Goal: Task Accomplishment & Management: Use online tool/utility

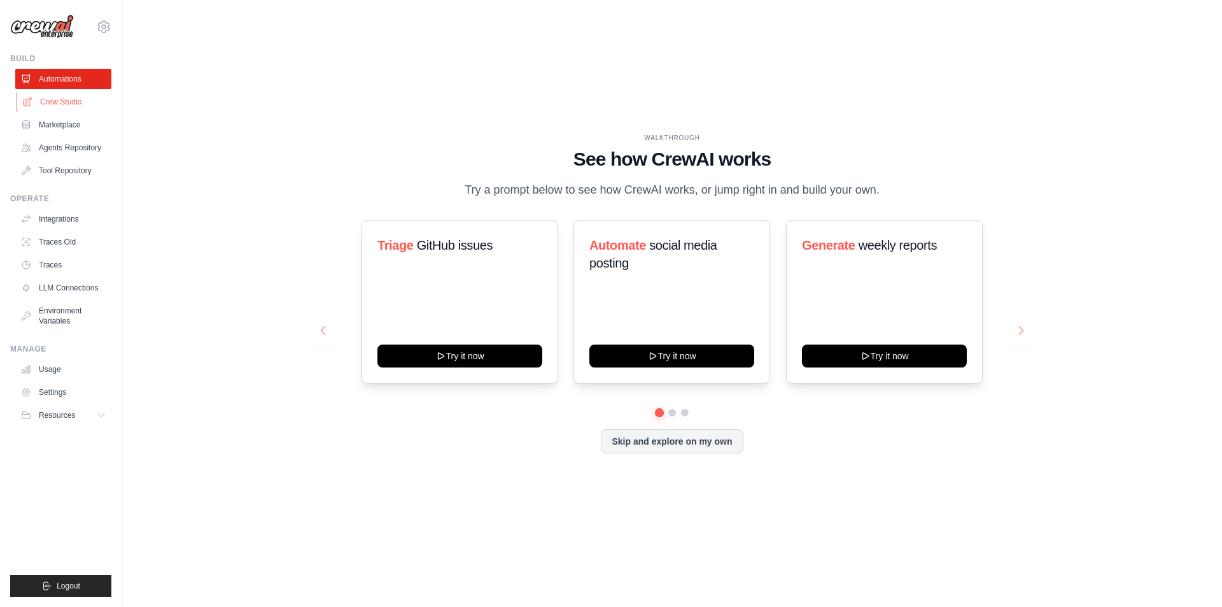
click at [83, 98] on link "Crew Studio" at bounding box center [65, 102] width 96 height 20
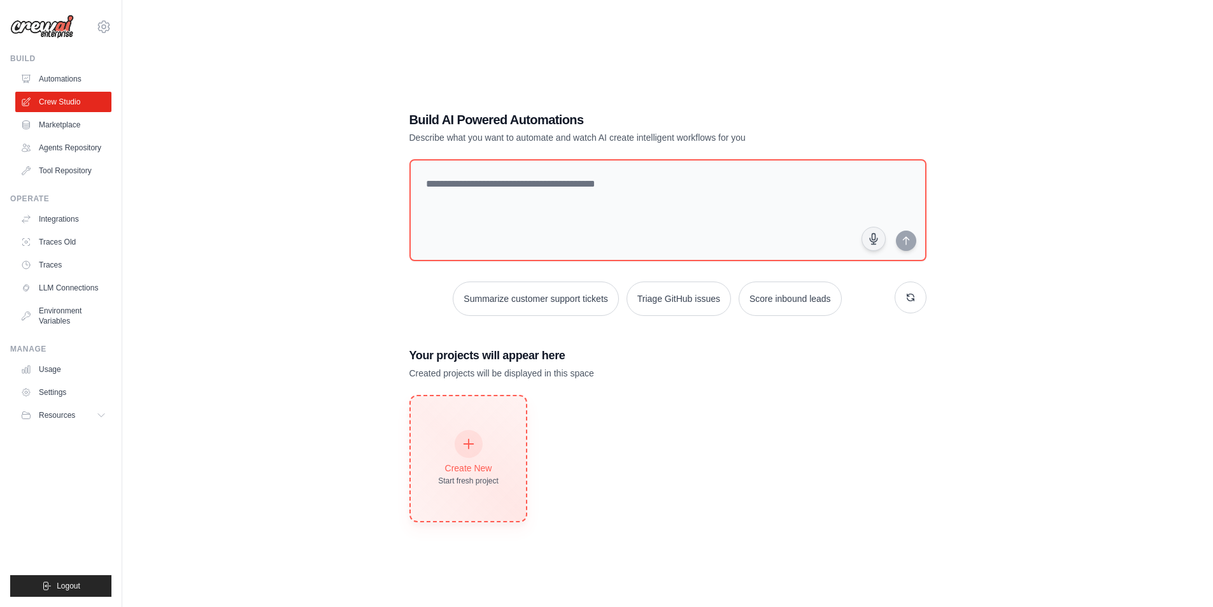
click at [478, 446] on div at bounding box center [468, 444] width 28 height 28
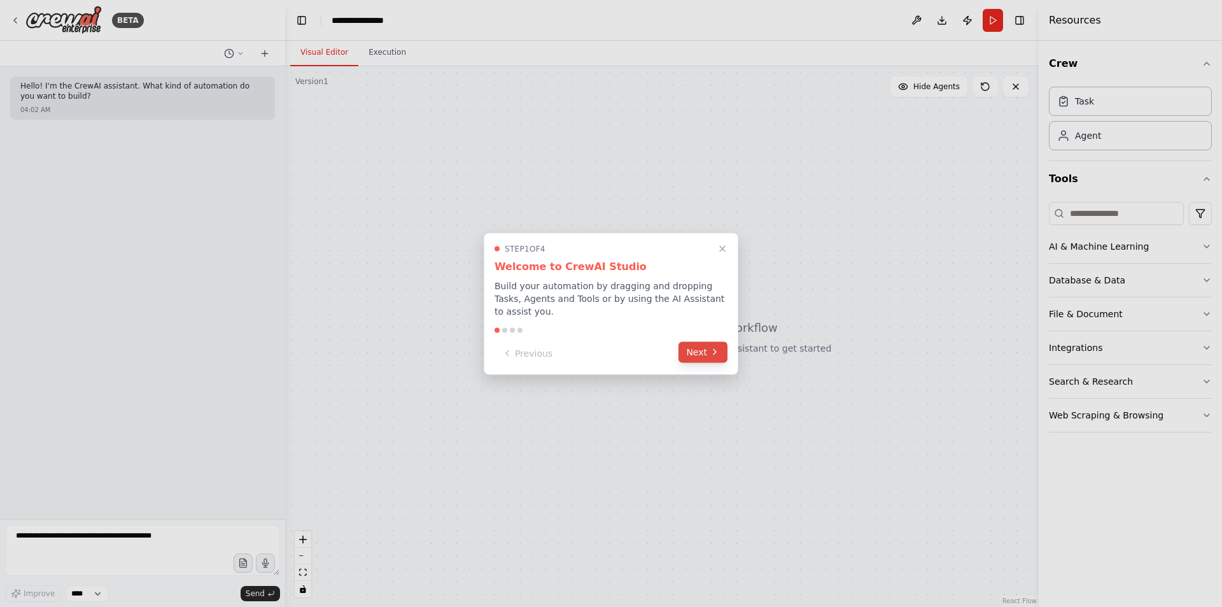
click at [712, 348] on icon at bounding box center [715, 352] width 10 height 10
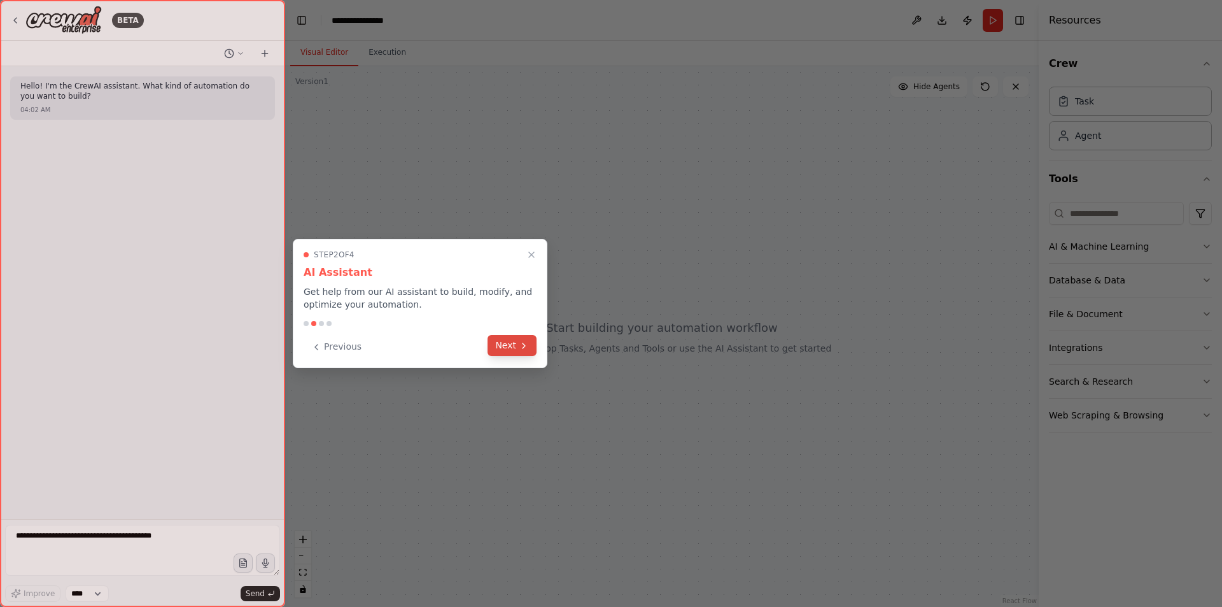
click at [514, 346] on button "Next" at bounding box center [512, 345] width 49 height 21
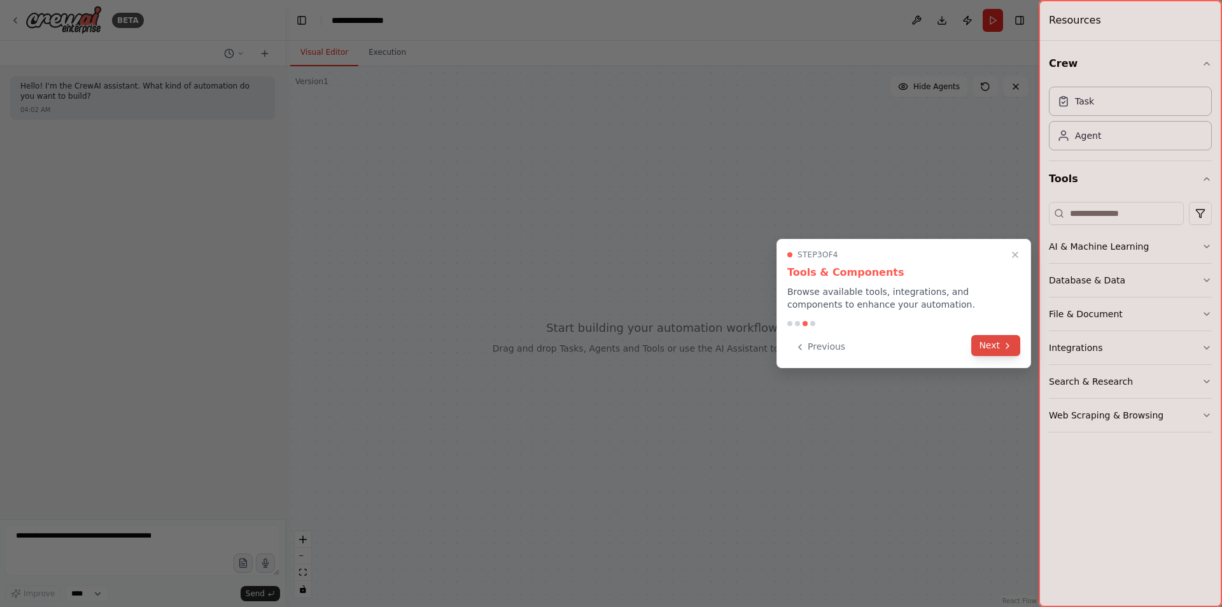
click at [995, 344] on button "Next" at bounding box center [996, 345] width 49 height 21
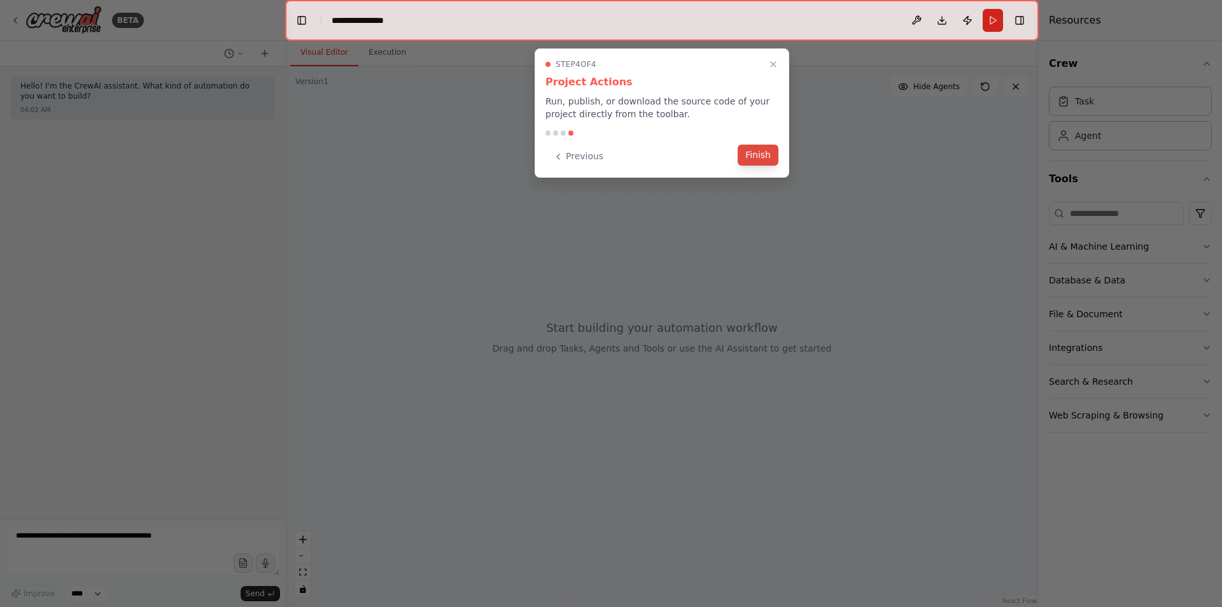
click at [756, 150] on button "Finish" at bounding box center [758, 155] width 41 height 21
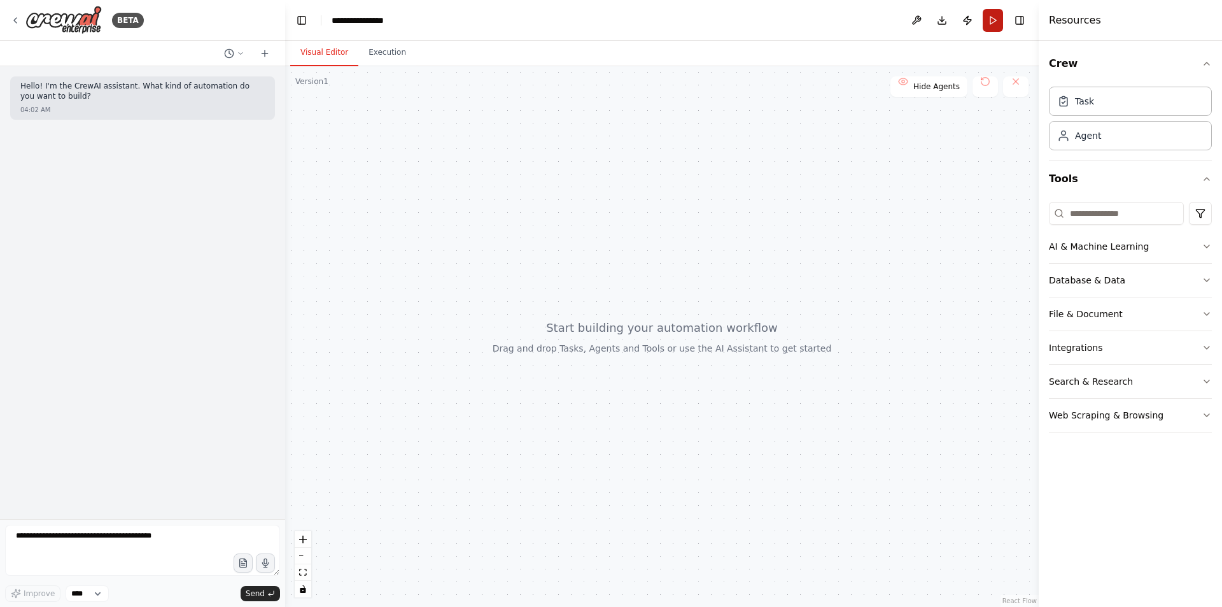
click at [988, 24] on button "Run" at bounding box center [993, 20] width 20 height 23
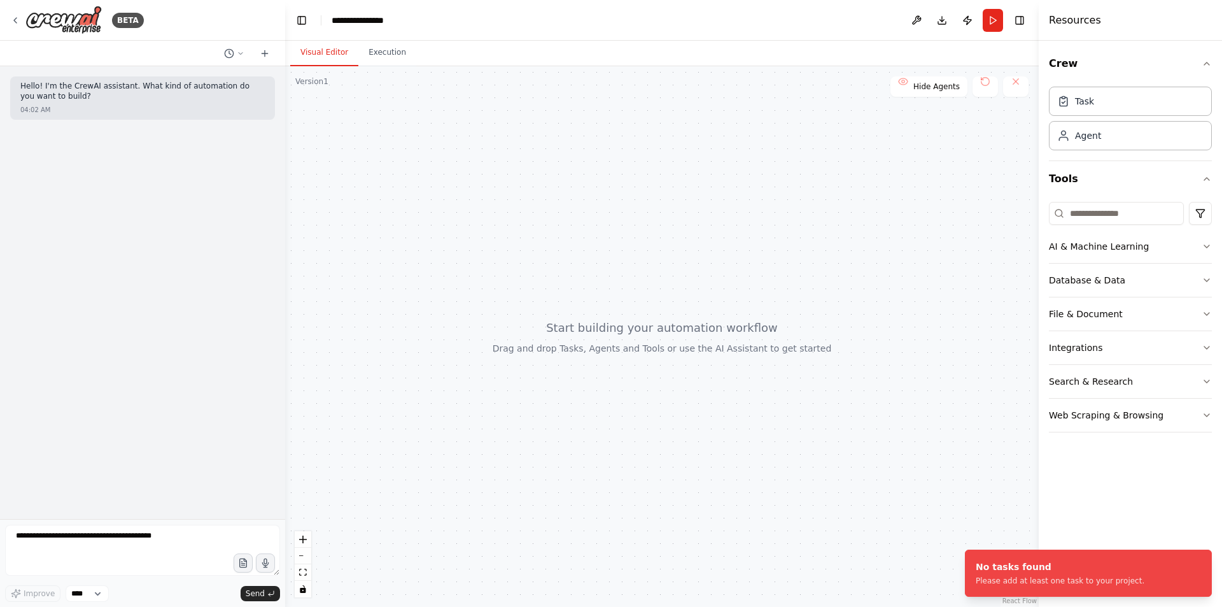
drag, startPoint x: 390, startPoint y: 246, endPoint x: 556, endPoint y: 218, distance: 169.2
click at [551, 216] on div at bounding box center [662, 336] width 754 height 541
click at [1103, 110] on div "Task" at bounding box center [1130, 100] width 163 height 29
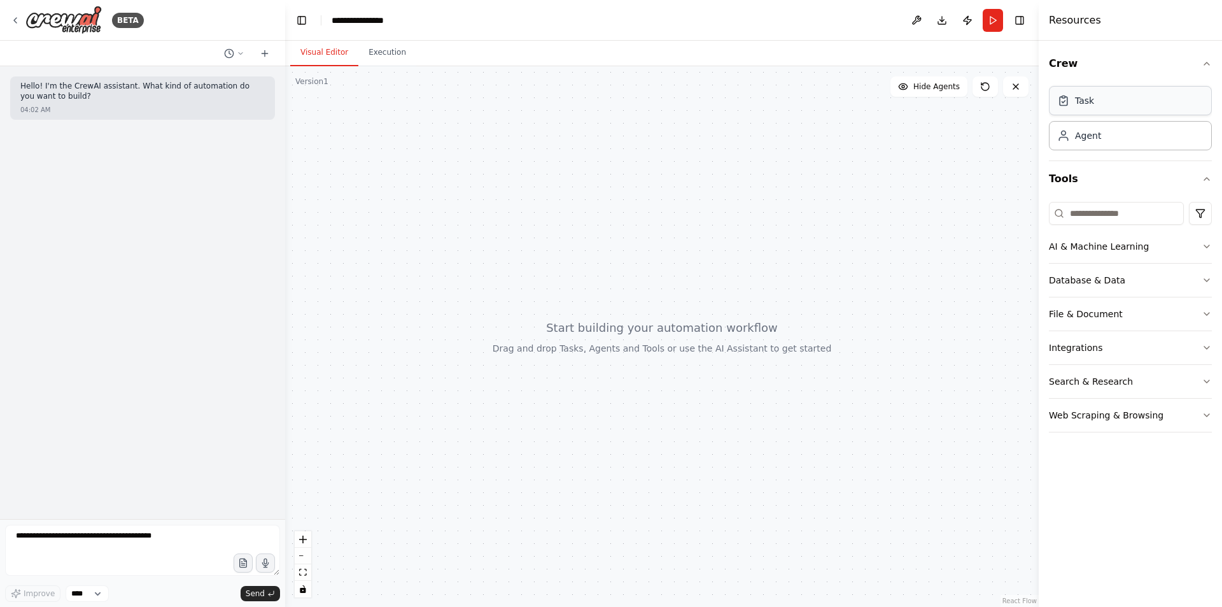
click at [1099, 104] on div "Task" at bounding box center [1130, 100] width 163 height 29
drag, startPoint x: 1099, startPoint y: 104, endPoint x: 684, endPoint y: 183, distance: 422.5
click at [684, 183] on div "**********" at bounding box center [611, 303] width 1222 height 607
click at [1084, 145] on div "Agent" at bounding box center [1130, 134] width 163 height 29
click at [1109, 243] on div "AI & Machine Learning" at bounding box center [1099, 246] width 100 height 13
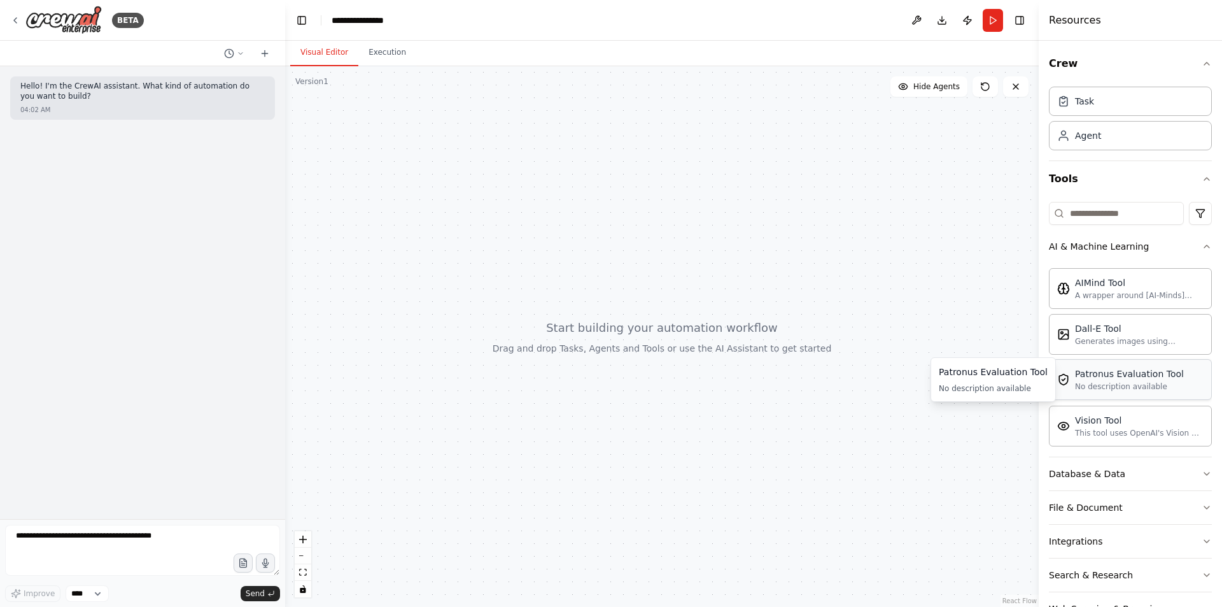
click at [1128, 389] on div "No description available" at bounding box center [1129, 386] width 109 height 10
click at [153, 537] on textarea at bounding box center [142, 550] width 275 height 51
type textarea "**********"
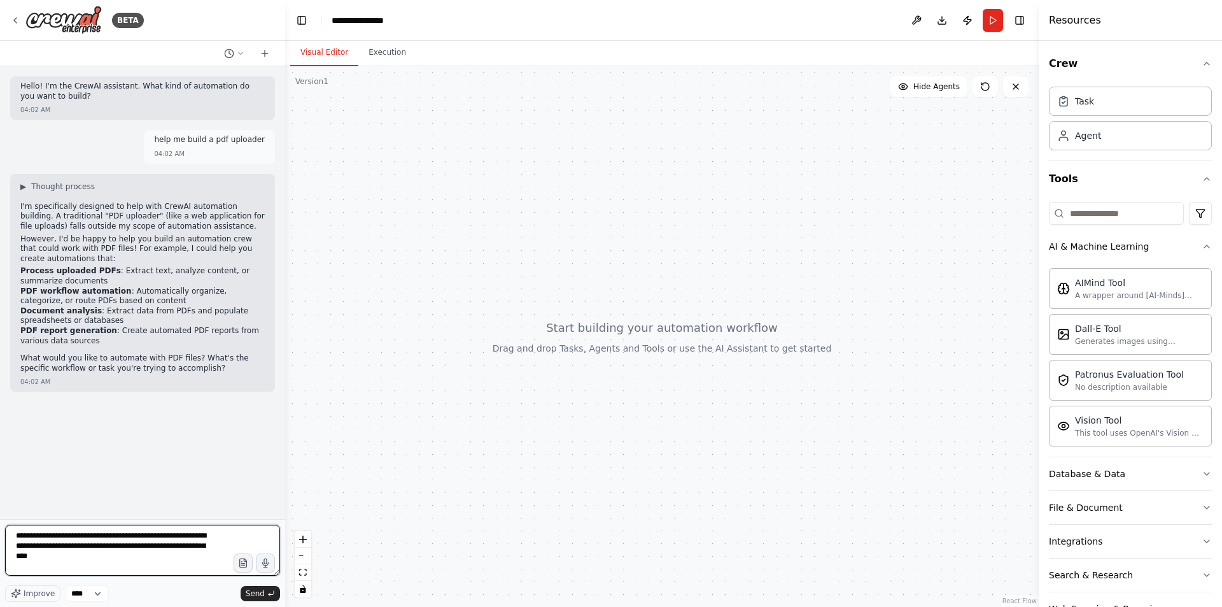
type textarea "**********"
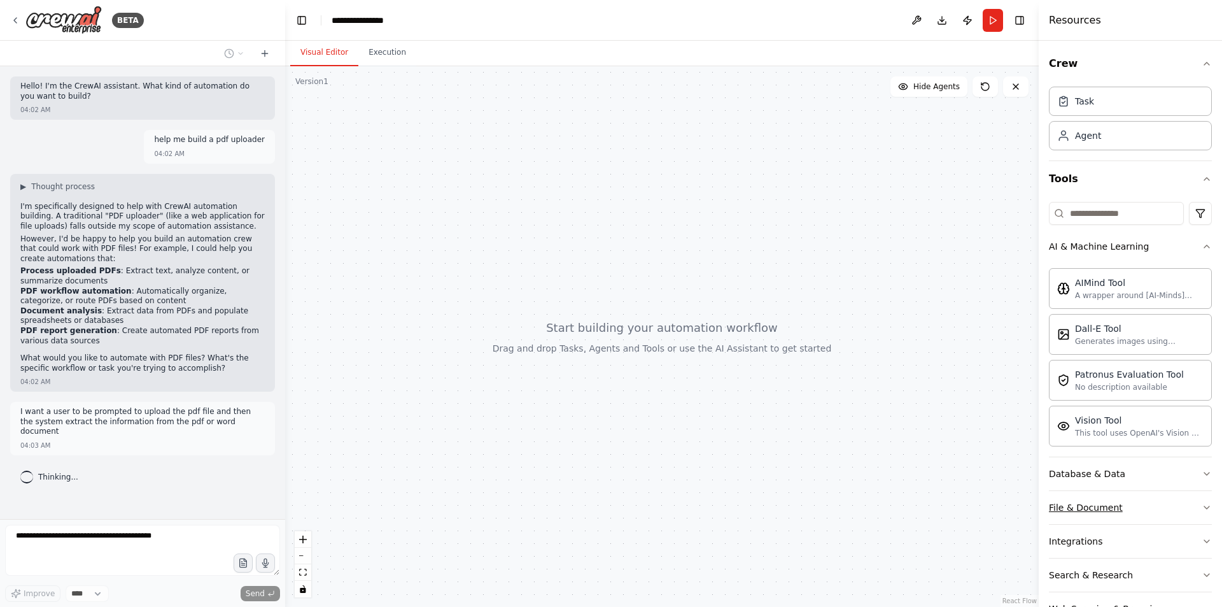
click at [1078, 496] on button "File & Document" at bounding box center [1130, 507] width 163 height 33
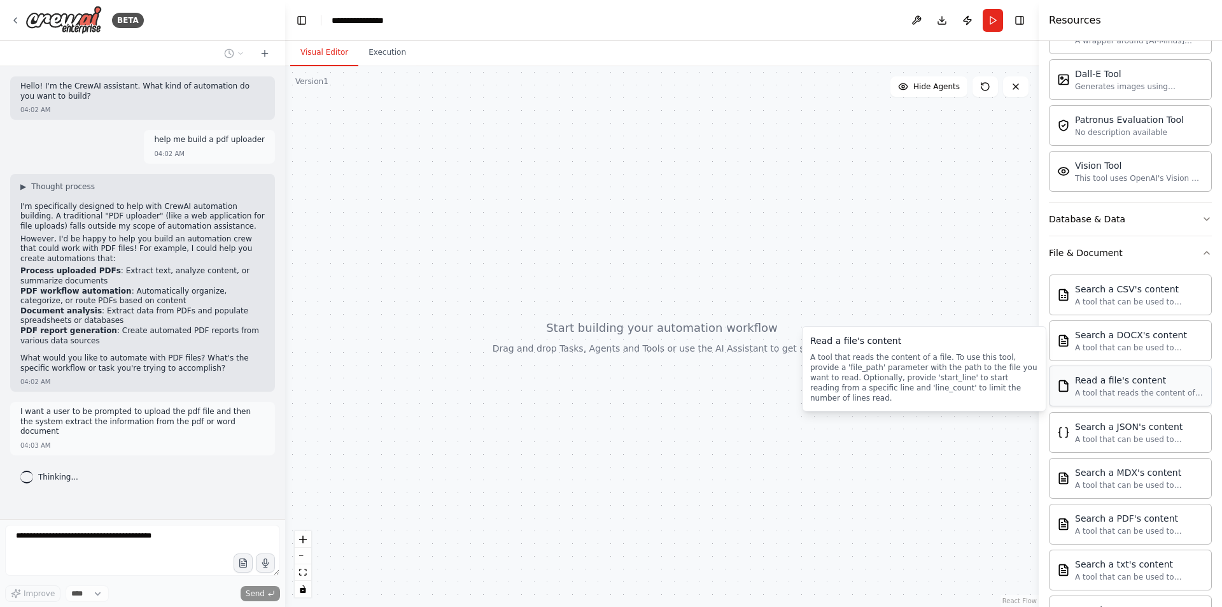
scroll to position [318, 0]
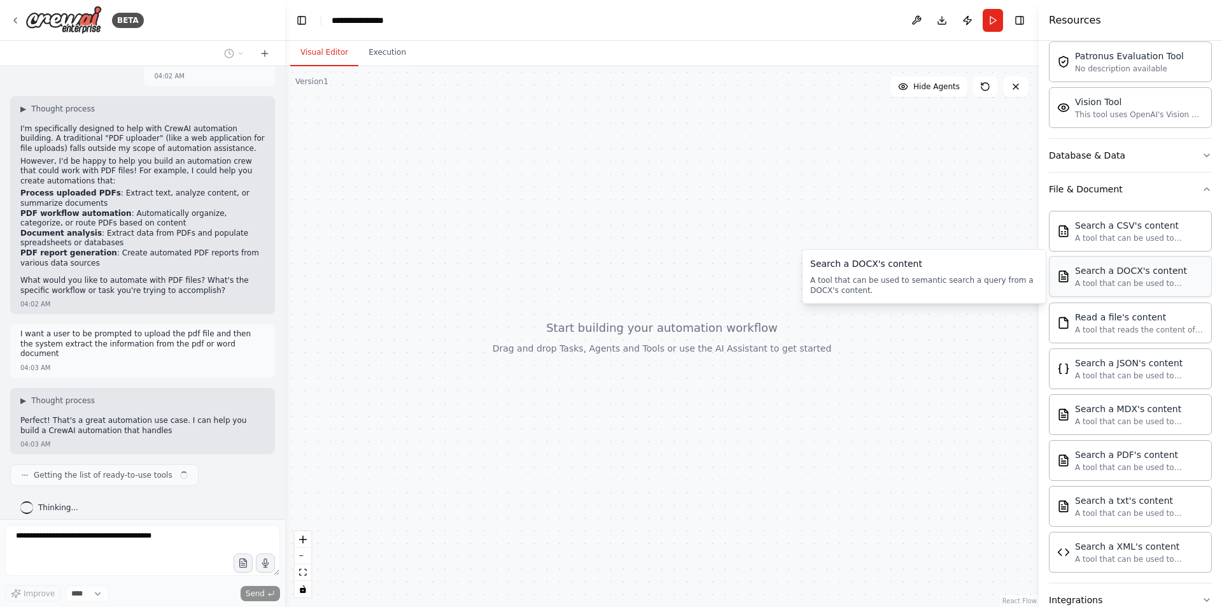
click at [1155, 283] on div "A tool that can be used to semantic search a query from a DOCX's content." at bounding box center [1139, 283] width 129 height 10
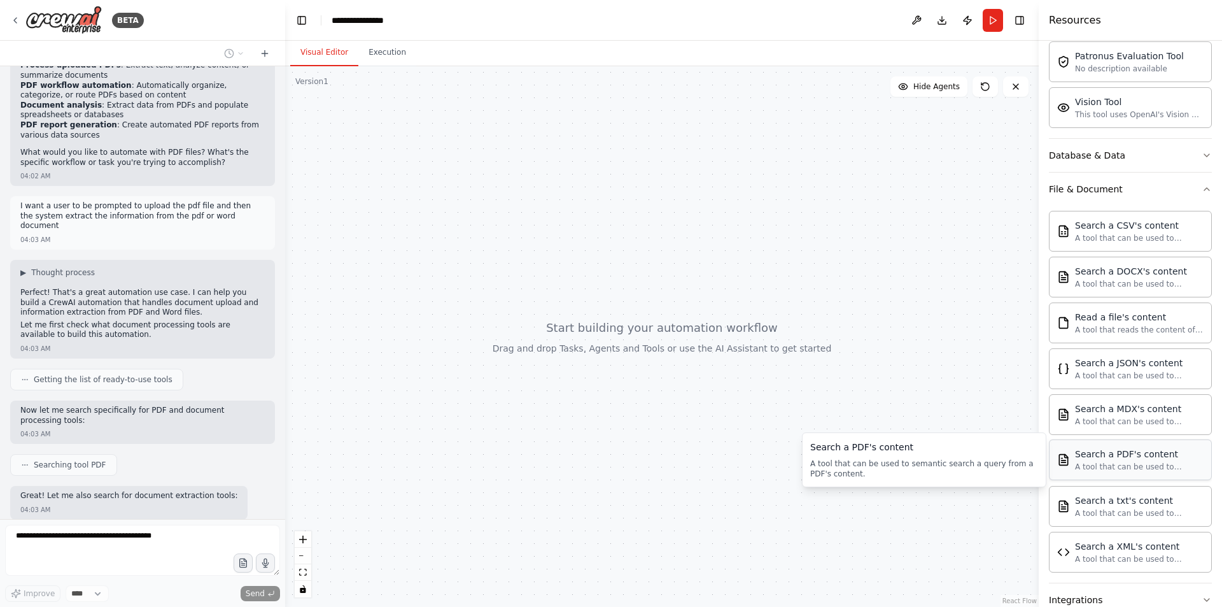
scroll to position [271, 0]
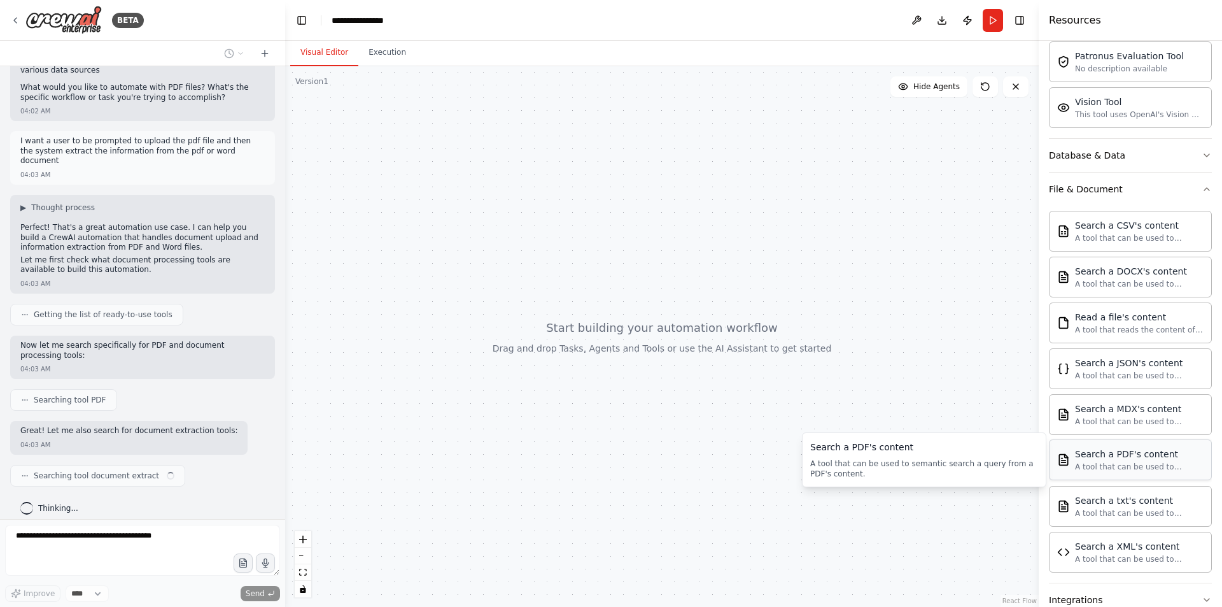
click at [1135, 462] on div "A tool that can be used to semantic search a query from a PDF's content." at bounding box center [1139, 467] width 129 height 10
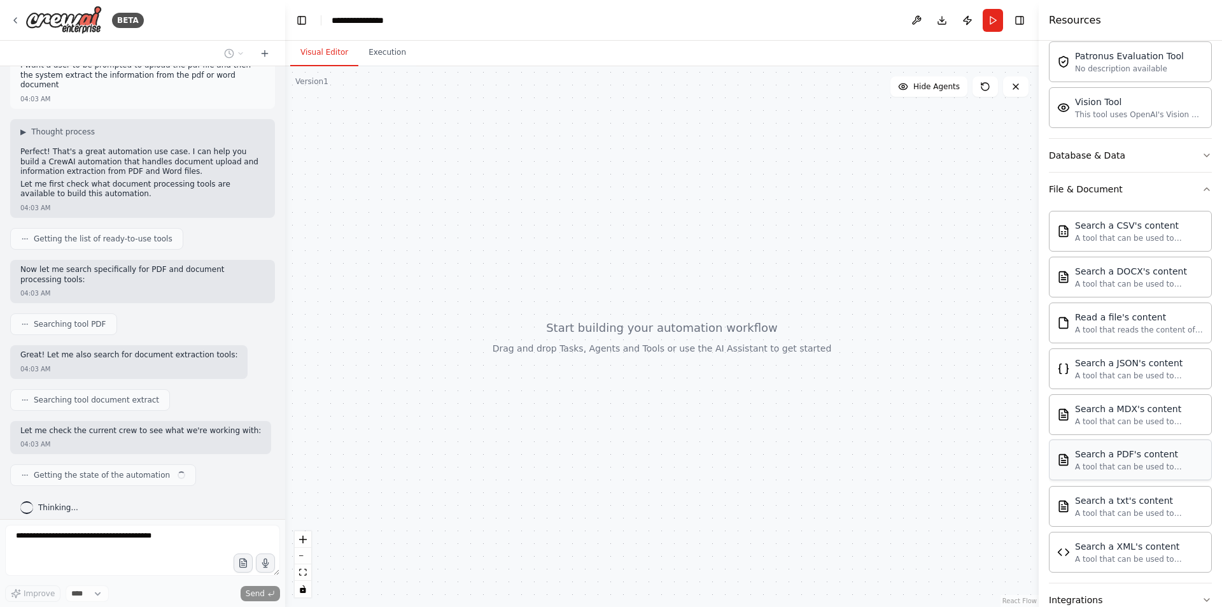
drag, startPoint x: 1092, startPoint y: 470, endPoint x: 1112, endPoint y: 462, distance: 21.8
click at [1112, 462] on div "A tool that can be used to semantic search a query from a PDF's content." at bounding box center [1139, 467] width 129 height 10
drag, startPoint x: 1112, startPoint y: 462, endPoint x: 708, endPoint y: 279, distance: 443.9
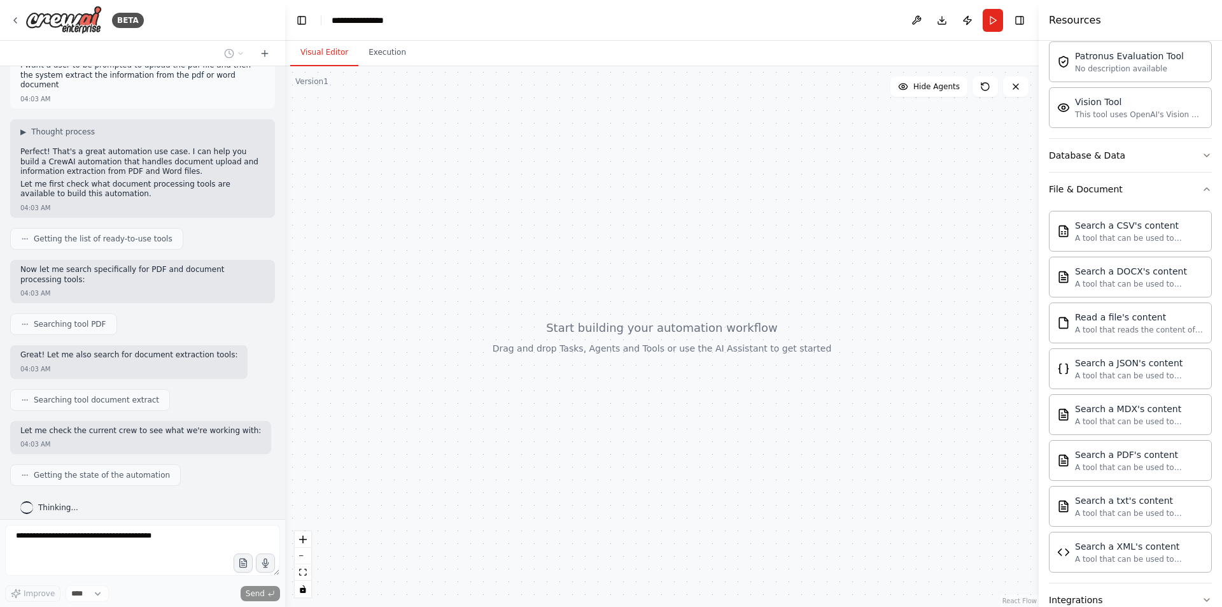
click at [708, 279] on div "BETA Hello! I'm the CrewAI assistant. What kind of automation do you want to bu…" at bounding box center [611, 303] width 1222 height 607
click at [1092, 465] on div "A tool that can be used to semantic search a query from a PDF's content." at bounding box center [1139, 467] width 129 height 10
click at [1092, 462] on div "A tool that can be used to semantic search a query from a PDF's content." at bounding box center [1139, 467] width 129 height 10
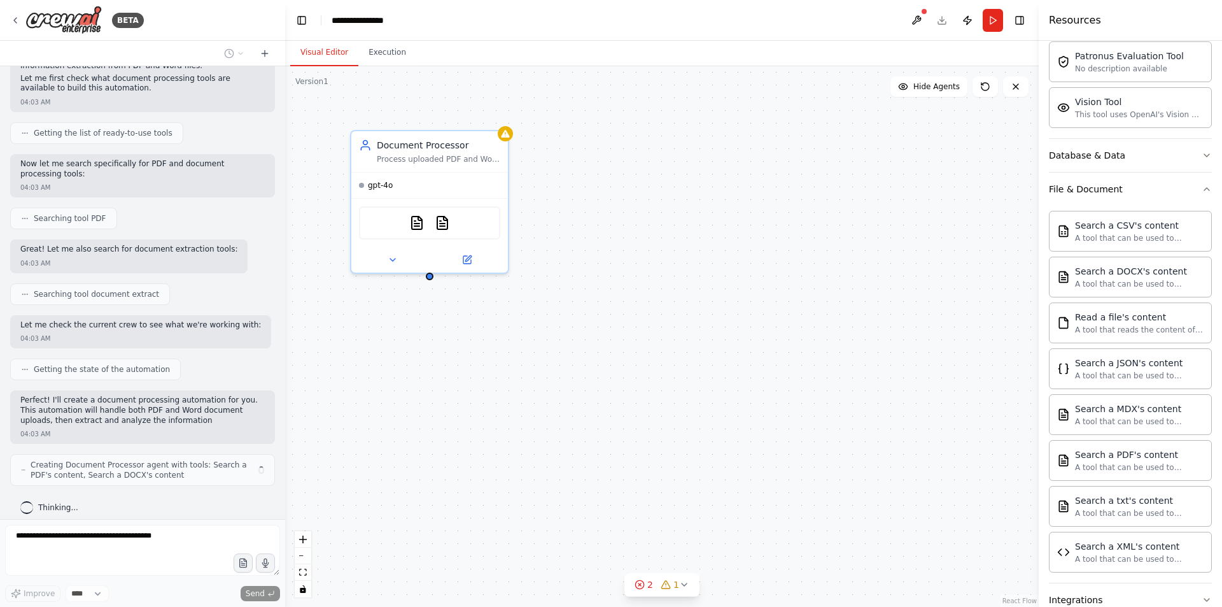
scroll to position [464, 0]
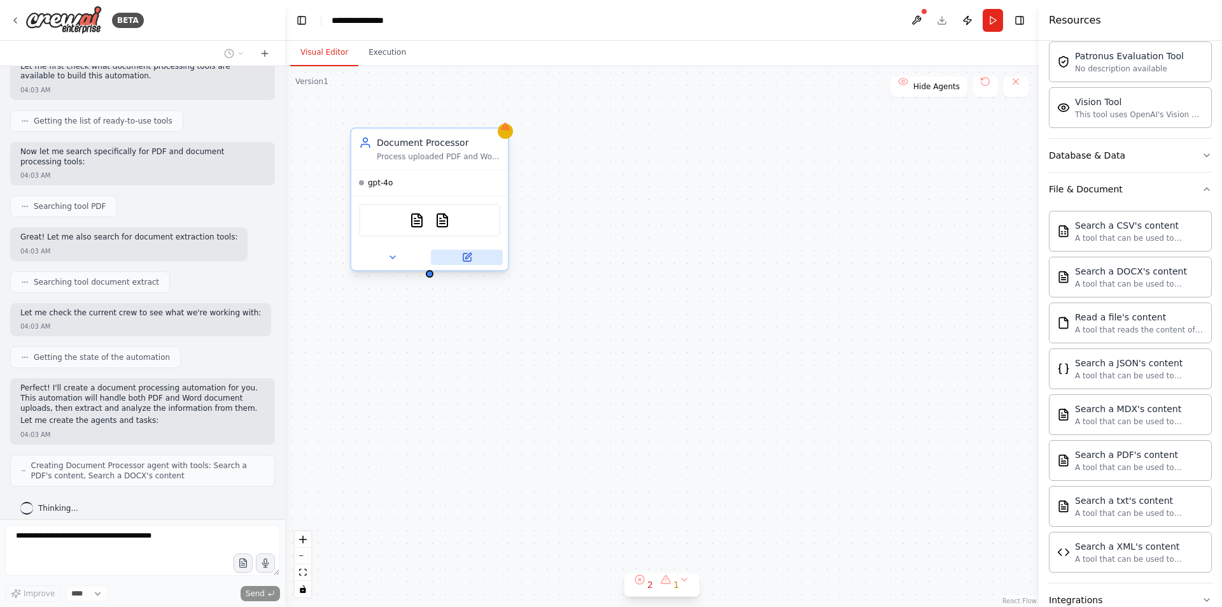
click at [473, 258] on button at bounding box center [467, 257] width 72 height 15
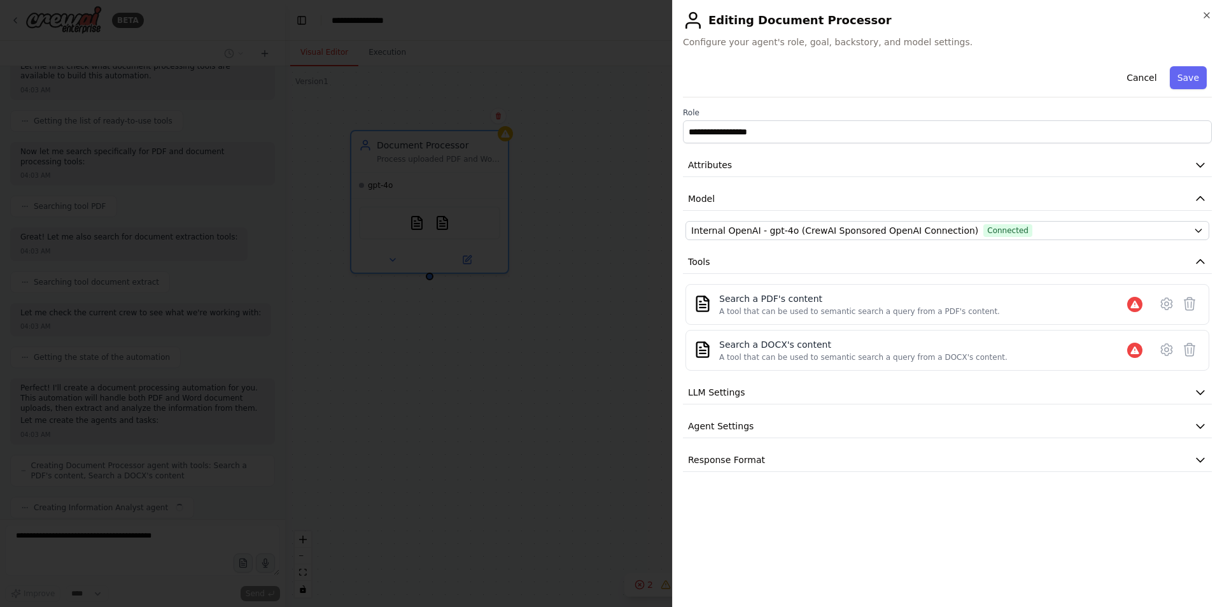
scroll to position [496, 0]
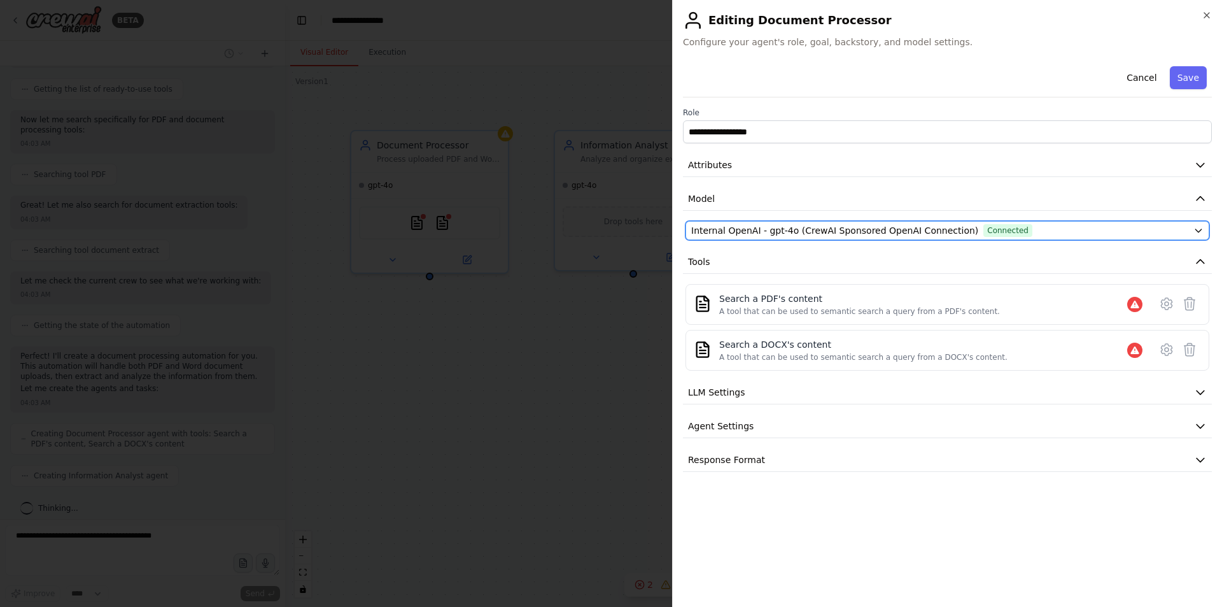
click at [885, 232] on span "Internal OpenAI - gpt-4o (CrewAI Sponsored OpenAI Connection)" at bounding box center [834, 230] width 287 height 13
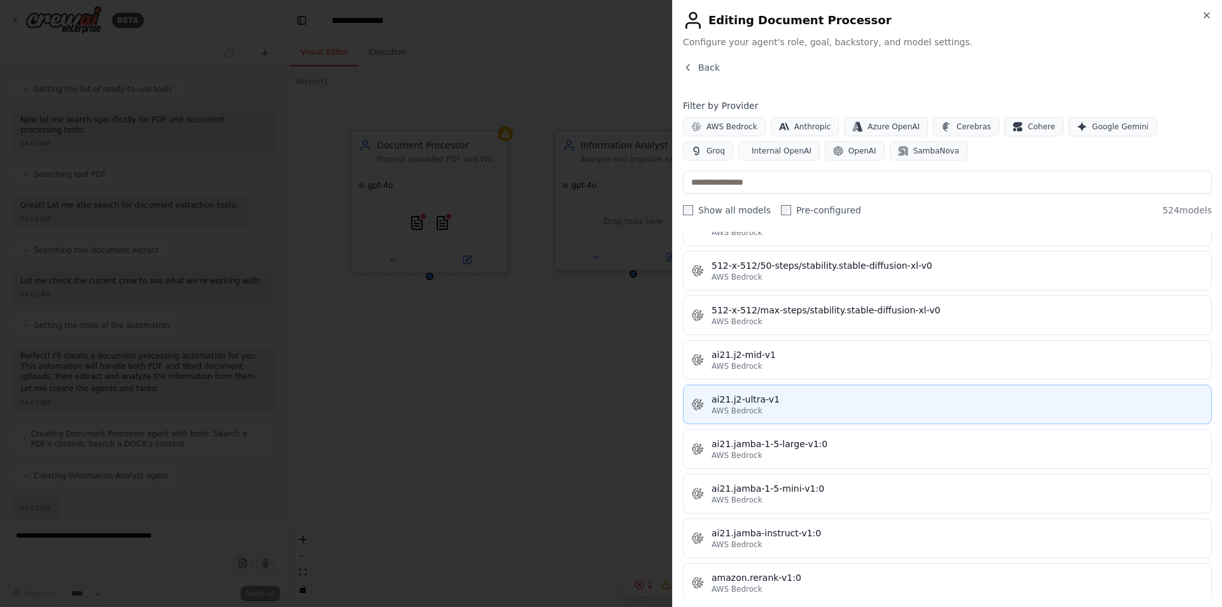
scroll to position [572, 0]
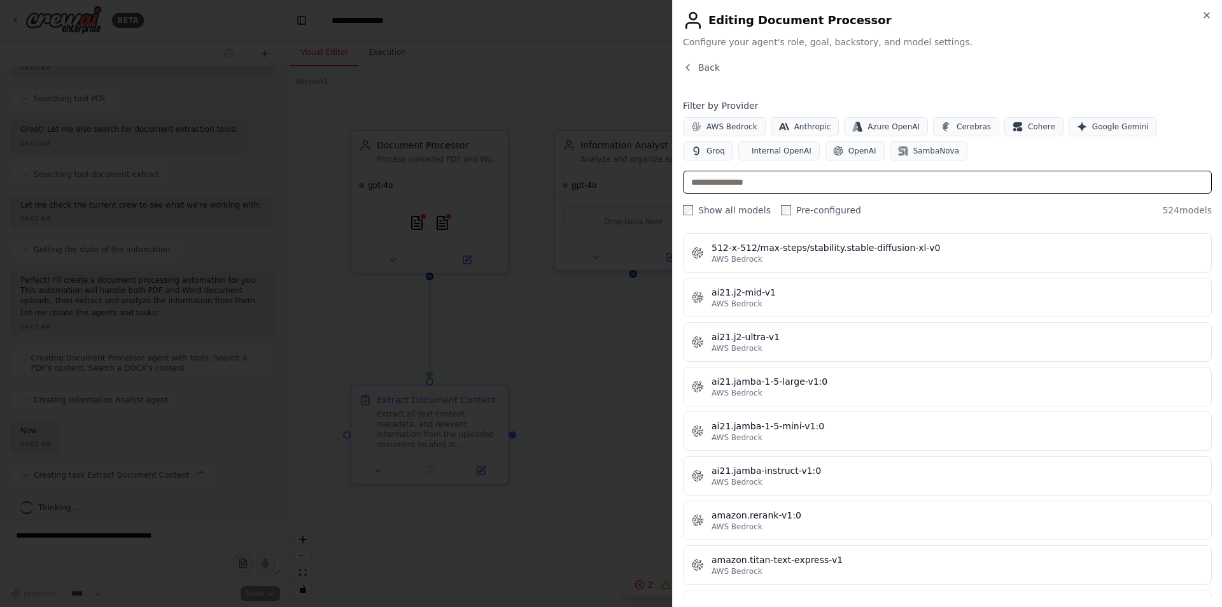
click at [767, 185] on input "text" at bounding box center [947, 182] width 529 height 23
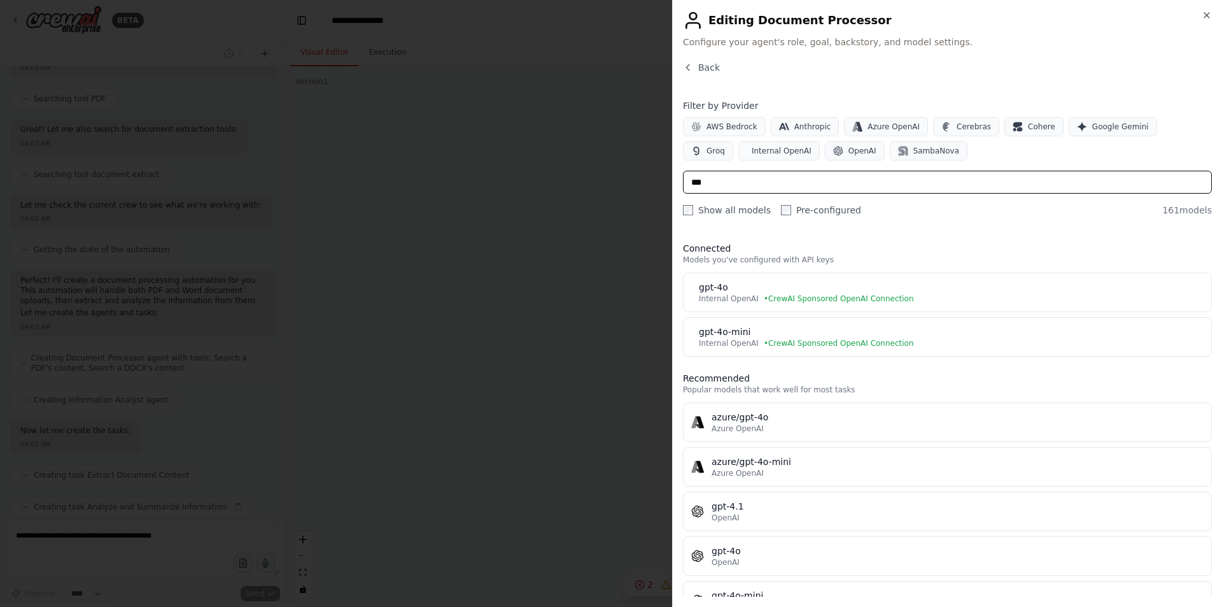
scroll to position [604, 0]
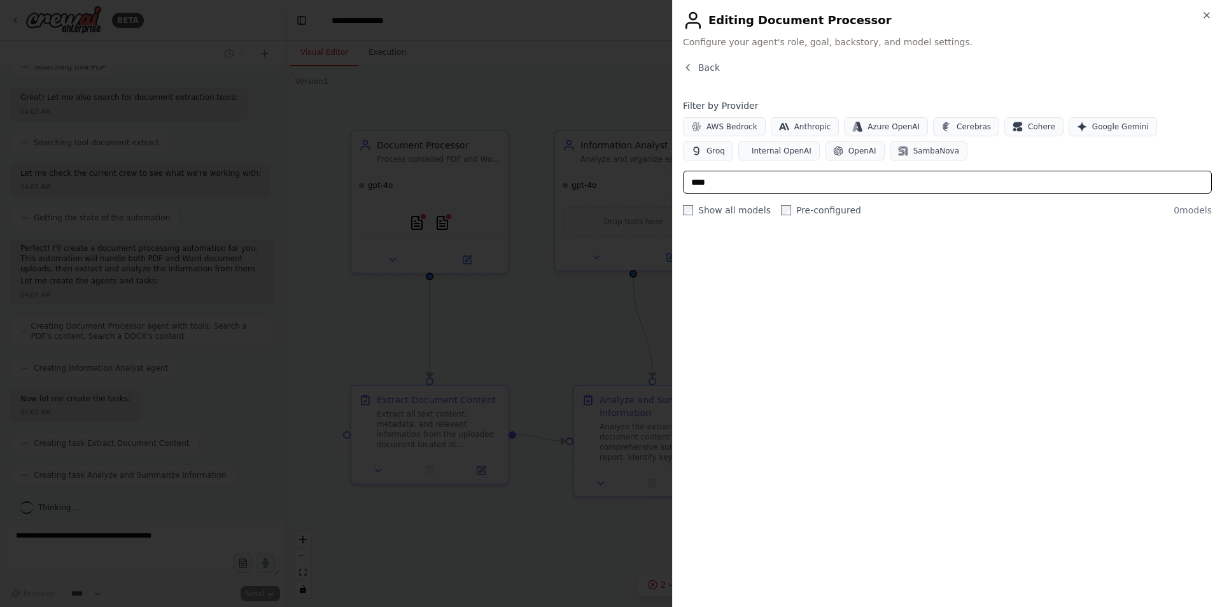
type input "***"
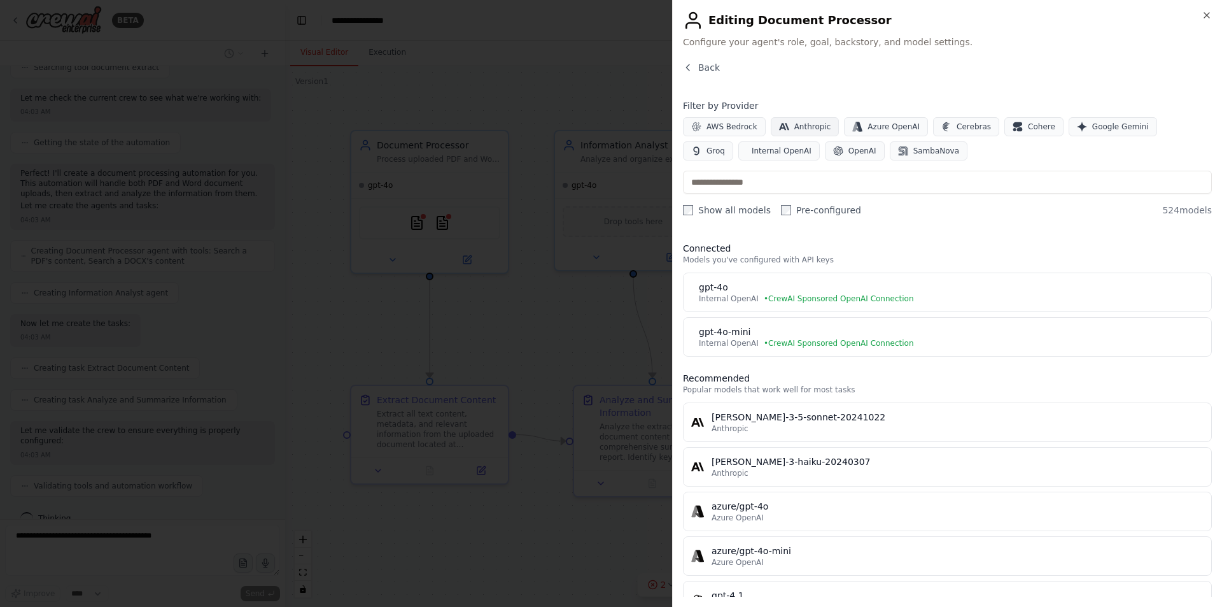
click at [795, 129] on span "Anthropic" at bounding box center [813, 127] width 37 height 10
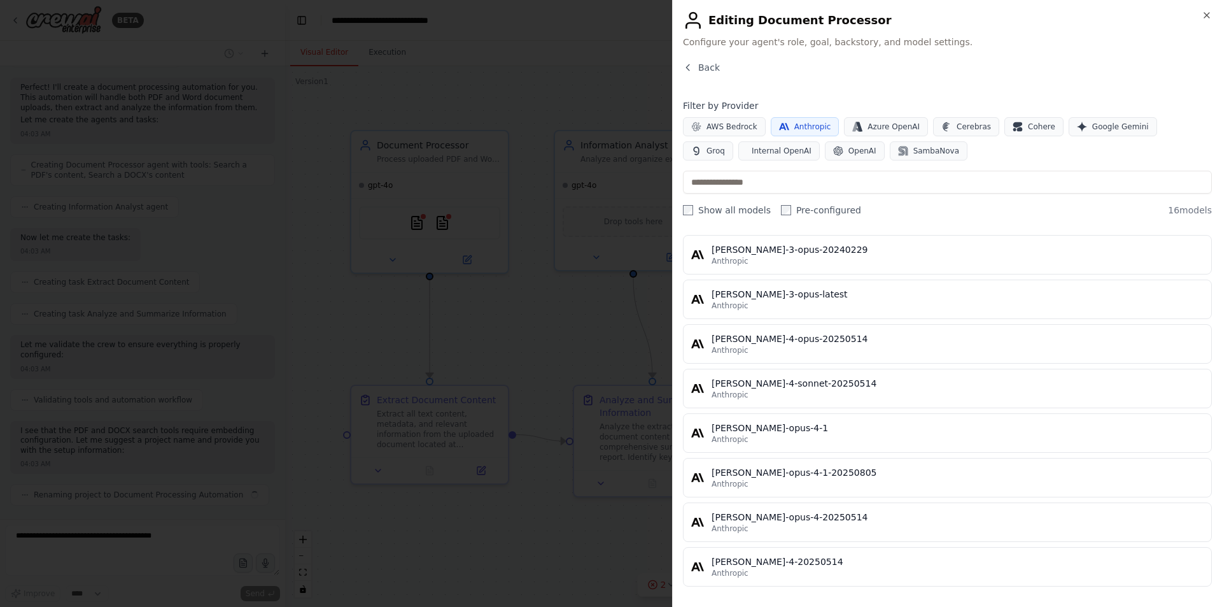
scroll to position [774, 0]
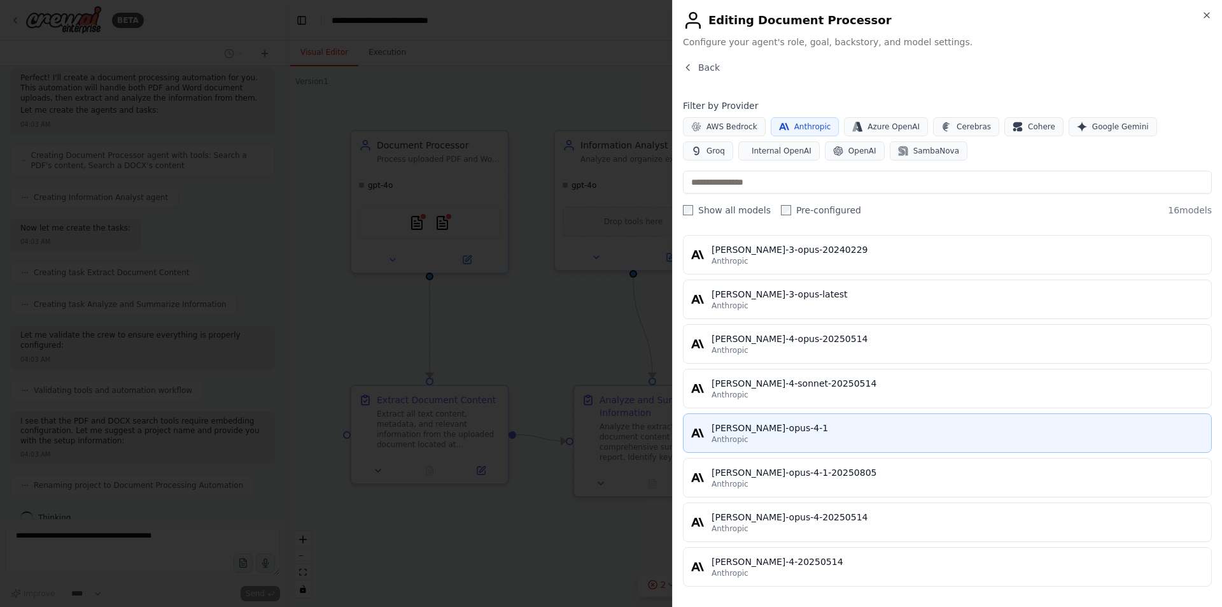
click at [834, 424] on div "claude-opus-4-1" at bounding box center [958, 427] width 492 height 13
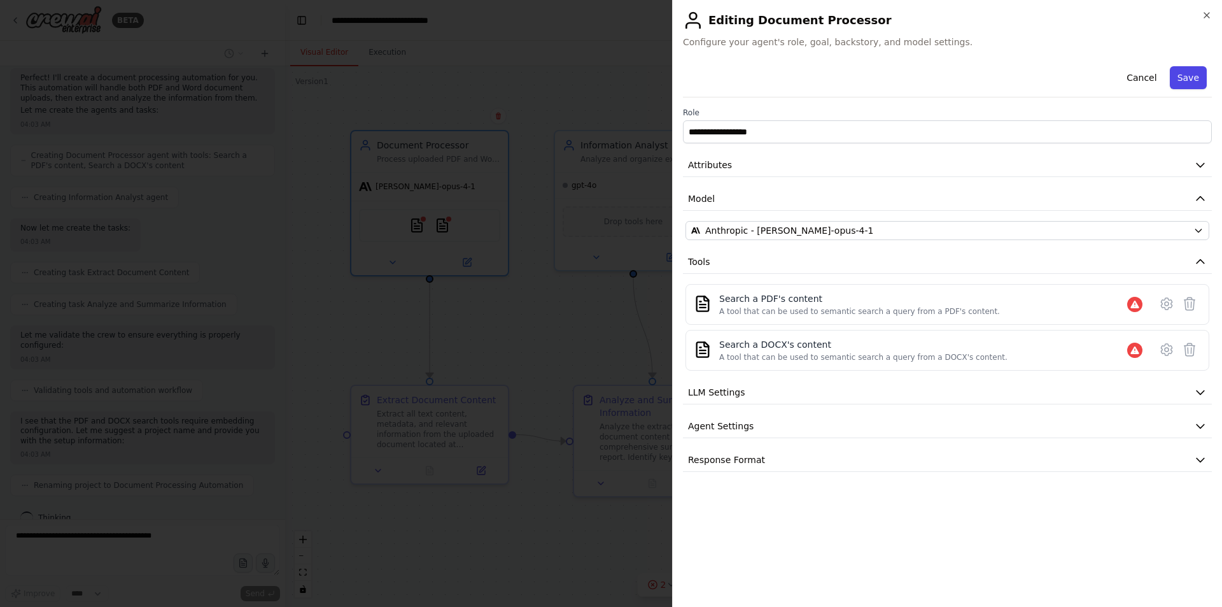
click at [1197, 81] on button "Save" at bounding box center [1188, 77] width 37 height 23
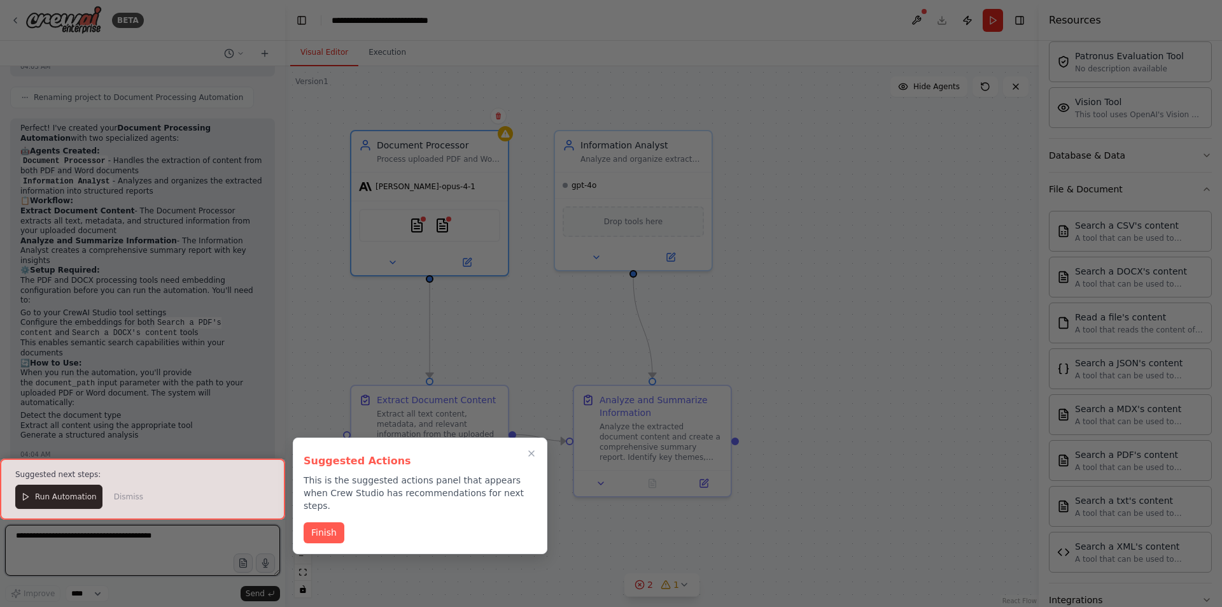
scroll to position [1171, 0]
click at [66, 500] on div at bounding box center [142, 488] width 285 height 61
click at [332, 521] on button "Finish" at bounding box center [324, 531] width 41 height 21
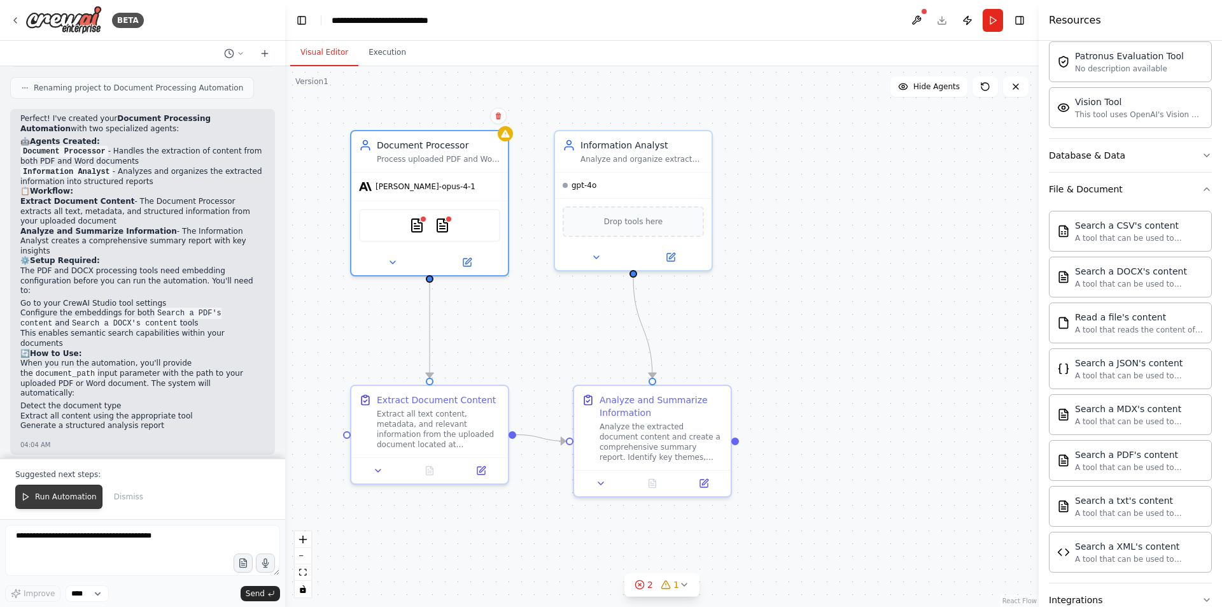
click at [63, 498] on span "Run Automation" at bounding box center [66, 496] width 62 height 10
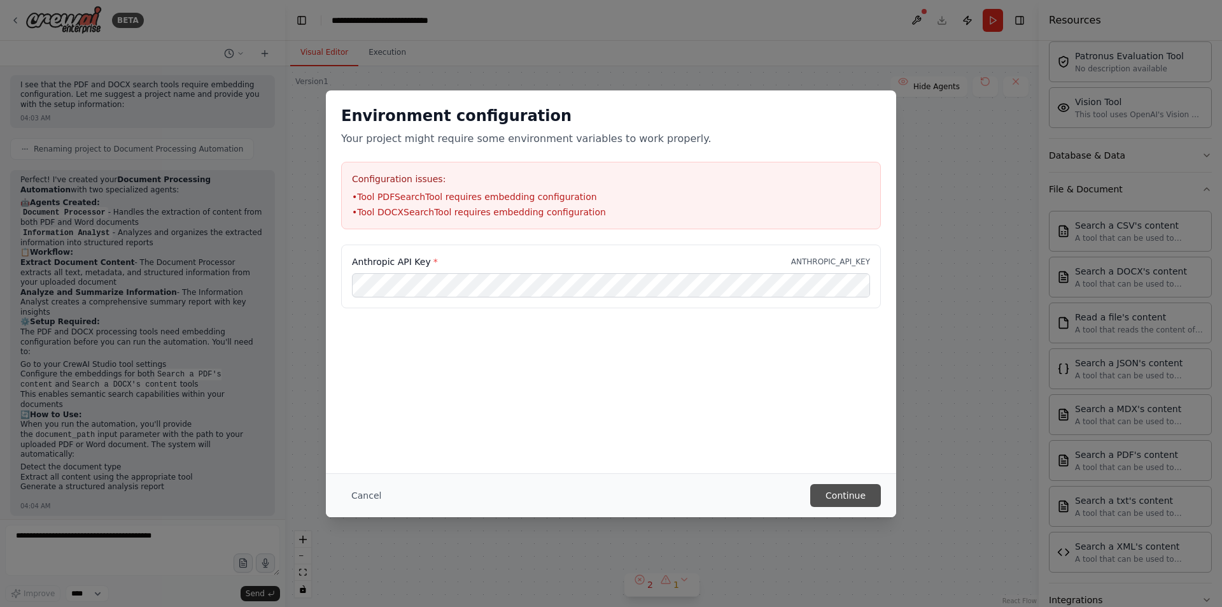
click at [828, 498] on button "Continue" at bounding box center [845, 495] width 71 height 23
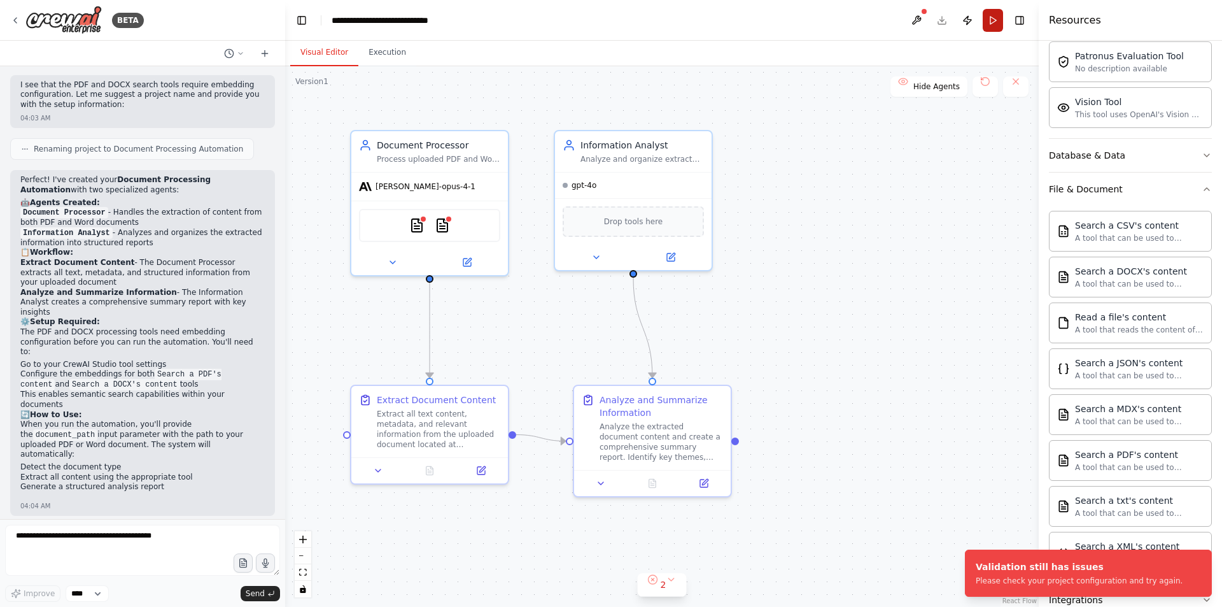
click at [995, 20] on button "Run" at bounding box center [993, 20] width 20 height 23
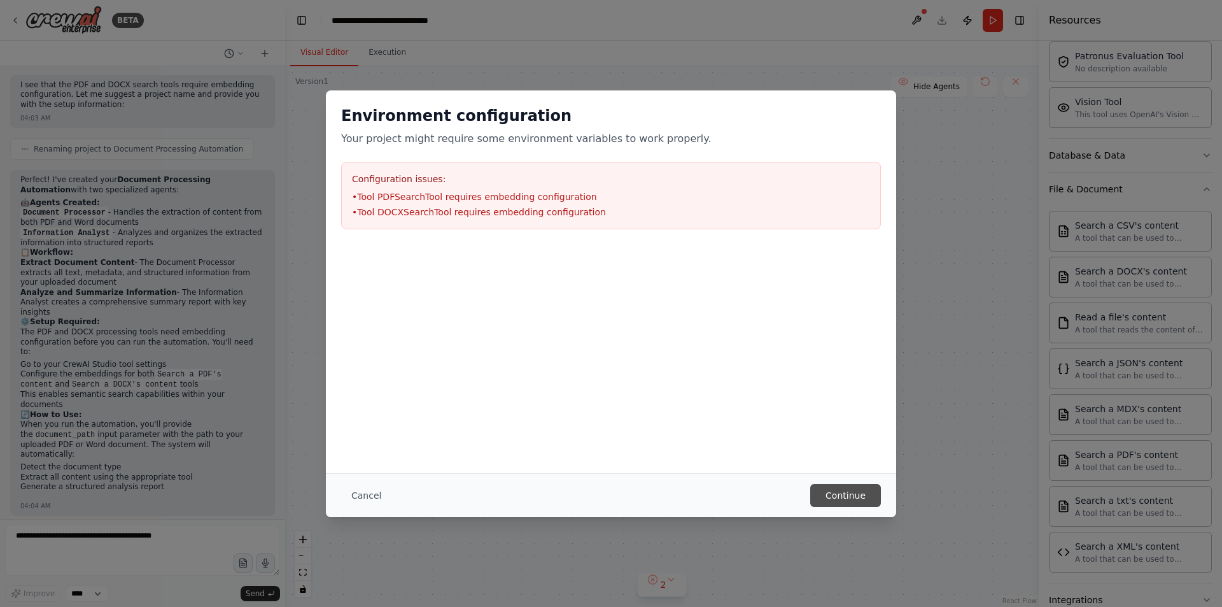
click at [847, 495] on button "Continue" at bounding box center [845, 495] width 71 height 23
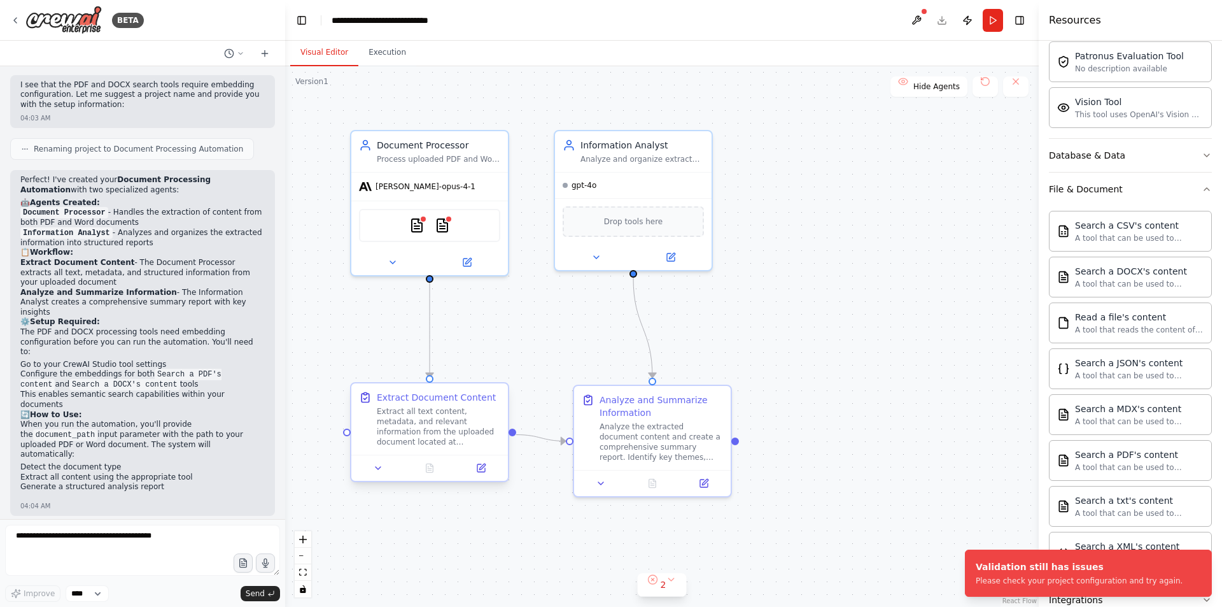
click at [468, 455] on div at bounding box center [429, 468] width 157 height 26
click at [484, 470] on icon at bounding box center [481, 468] width 8 height 8
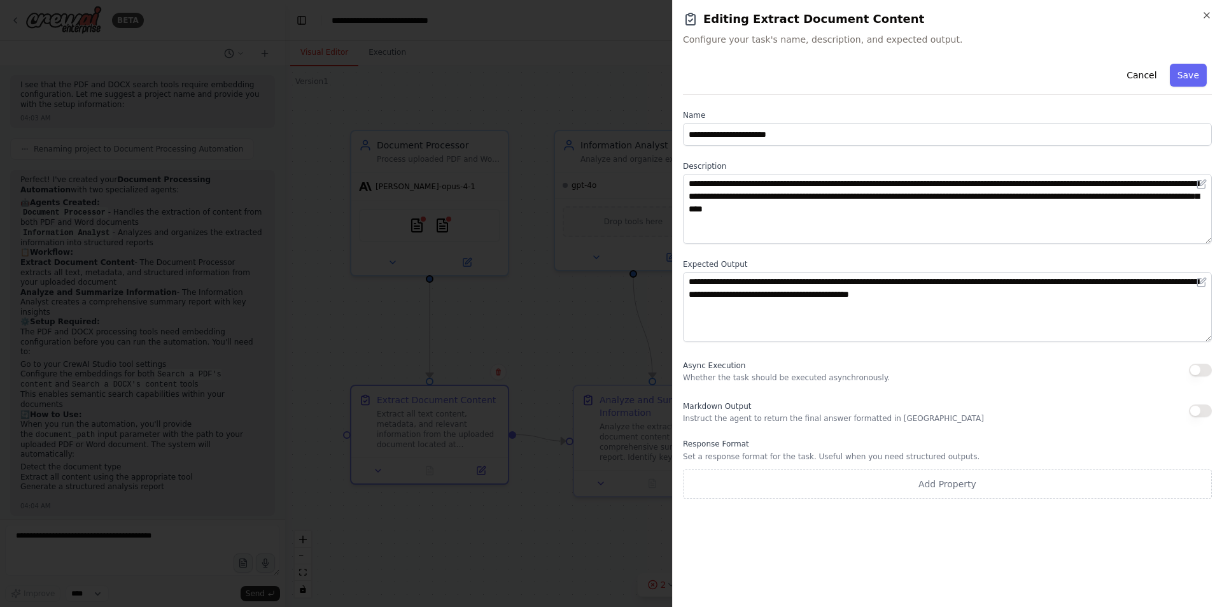
click at [1206, 366] on button "button" at bounding box center [1200, 370] width 23 height 13
click at [1202, 406] on button "button" at bounding box center [1200, 410] width 23 height 13
click at [1182, 81] on button "Save" at bounding box center [1188, 75] width 37 height 23
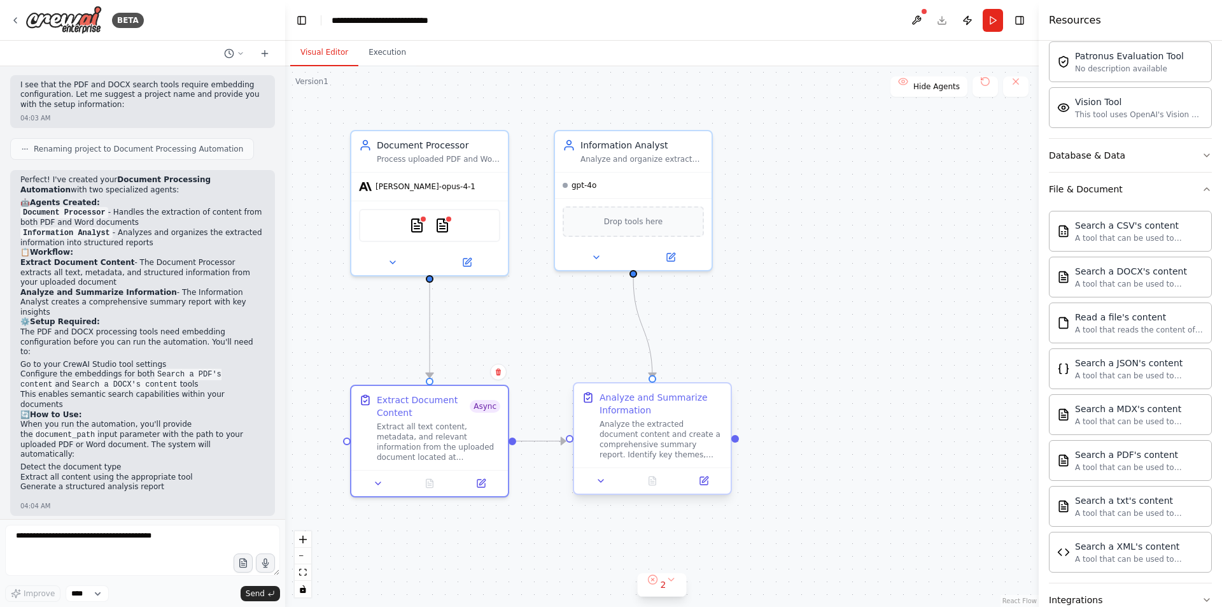
click at [705, 451] on div "Analyze the extracted document content and create a comprehensive summary repor…" at bounding box center [662, 439] width 124 height 41
click at [711, 482] on button at bounding box center [704, 480] width 44 height 15
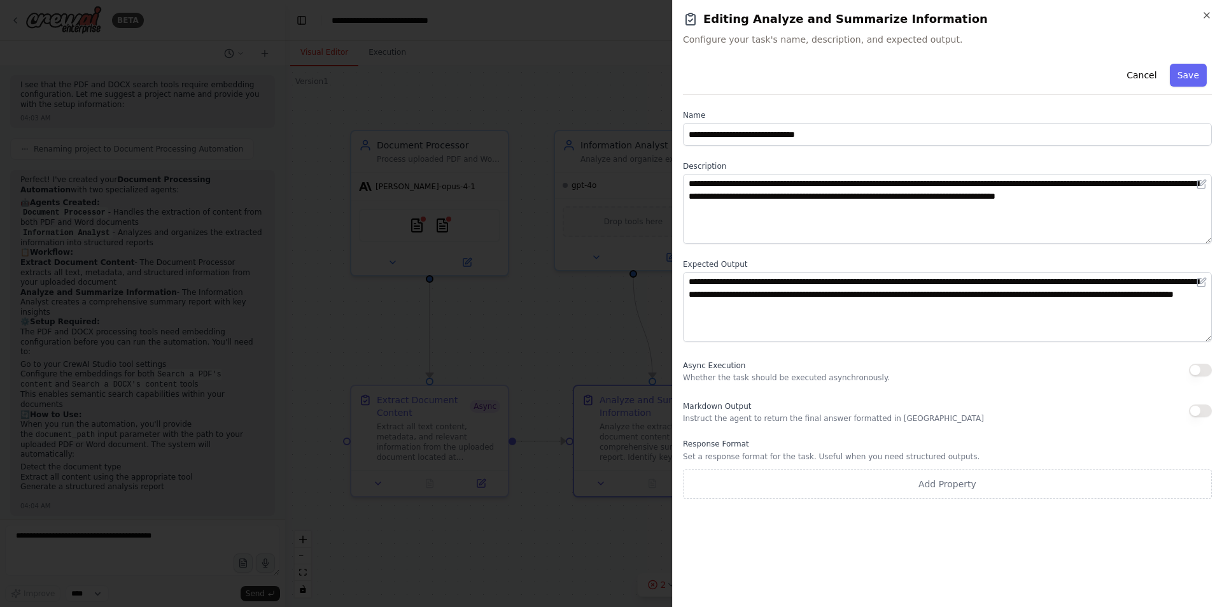
click at [1195, 369] on button "button" at bounding box center [1200, 370] width 23 height 13
click at [1197, 411] on button "button" at bounding box center [1200, 410] width 23 height 13
click at [1193, 72] on button "Save" at bounding box center [1188, 75] width 37 height 23
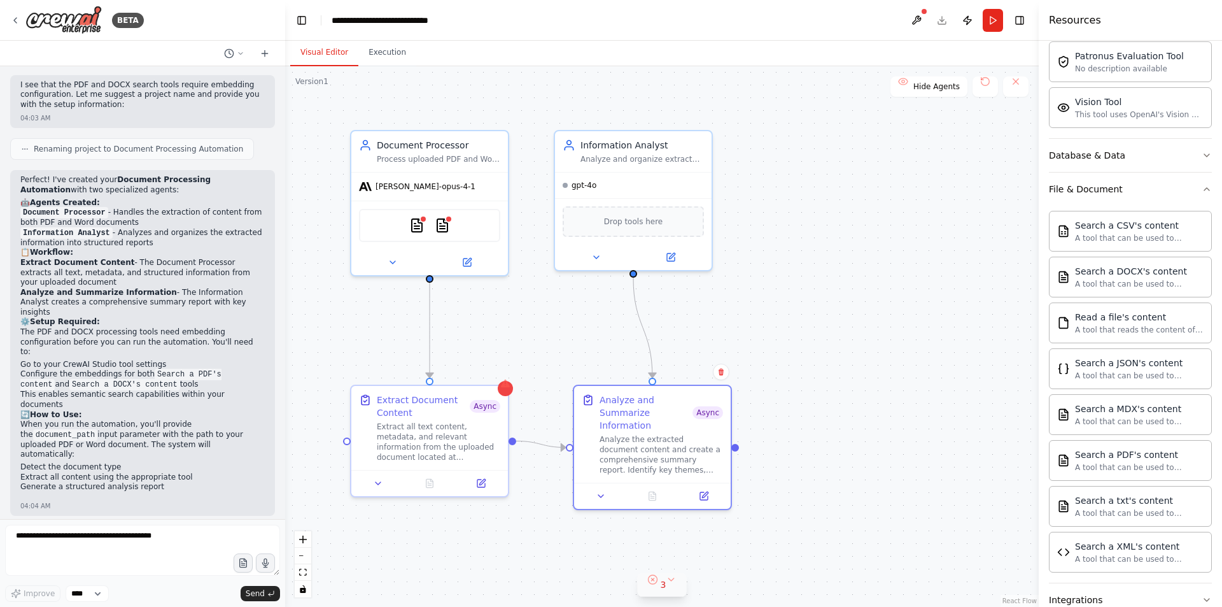
click at [668, 584] on button "3" at bounding box center [662, 585] width 49 height 24
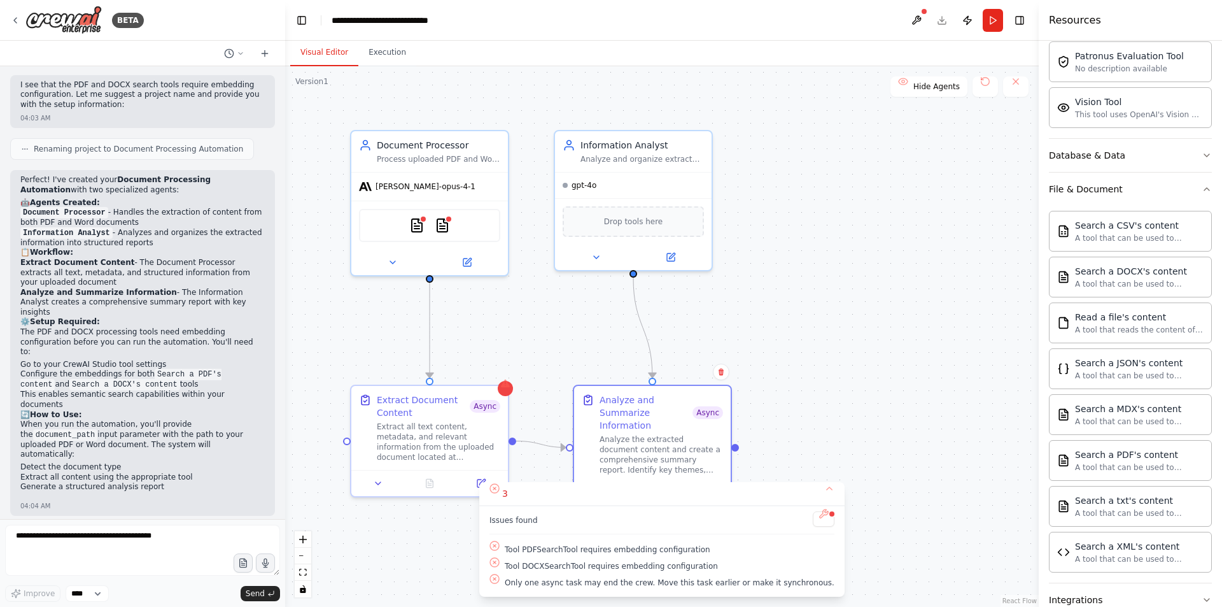
click at [813, 516] on button at bounding box center [824, 518] width 22 height 15
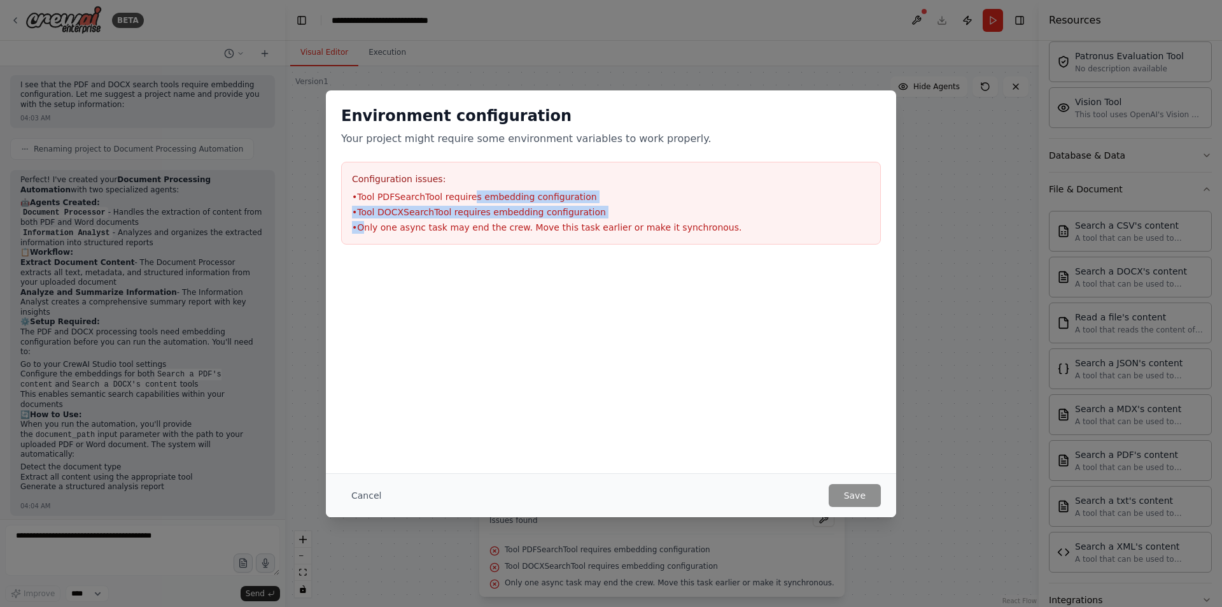
drag, startPoint x: 362, startPoint y: 222, endPoint x: 601, endPoint y: 267, distance: 243.0
click at [469, 192] on ul "• Tool PDFSearchTool requires embedding configuration • Tool DOCXSearchTool req…" at bounding box center [611, 211] width 518 height 43
click at [369, 489] on button "Cancel" at bounding box center [366, 495] width 50 height 23
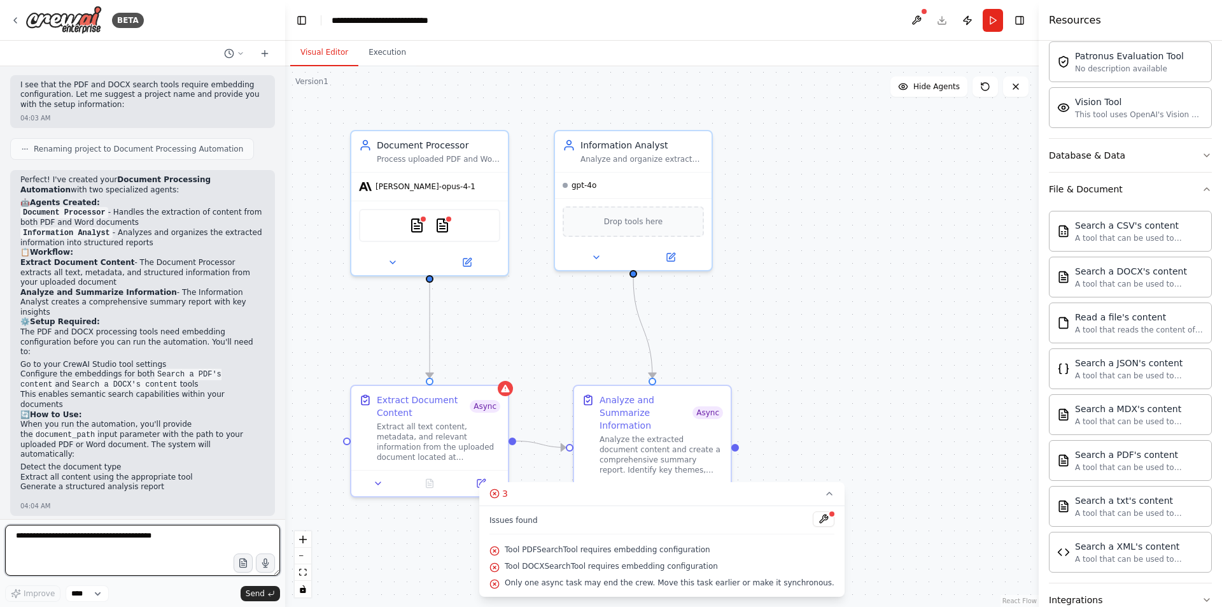
click at [181, 538] on textarea at bounding box center [142, 550] width 275 height 51
type textarea "**********"
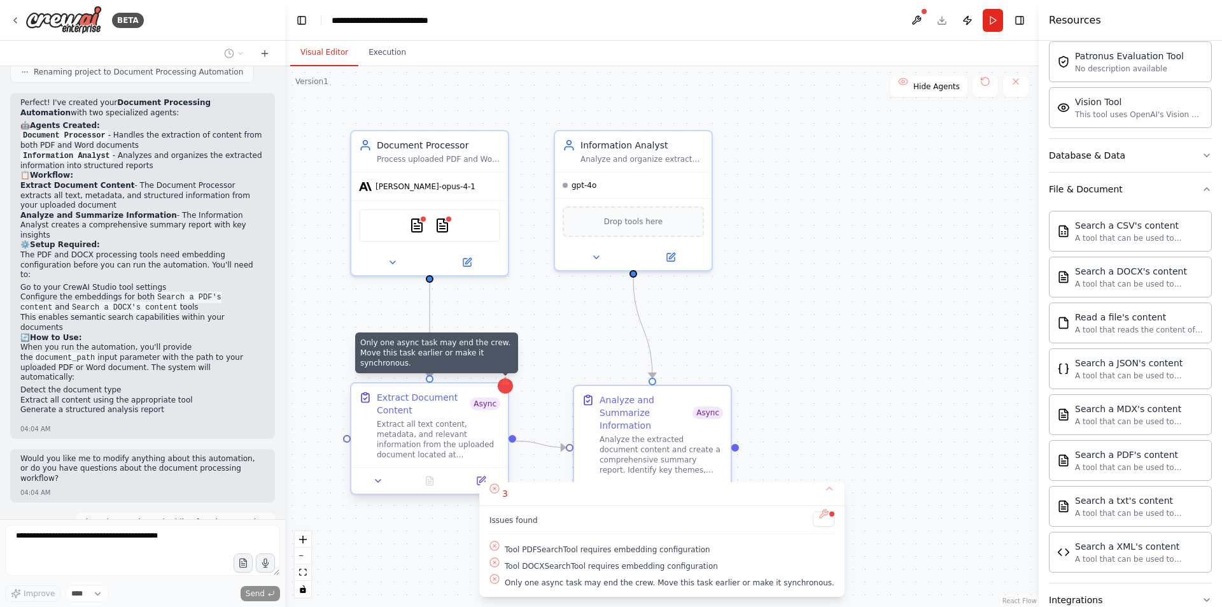
click at [506, 391] on div at bounding box center [505, 385] width 15 height 15
click at [479, 484] on icon at bounding box center [481, 481] width 8 height 8
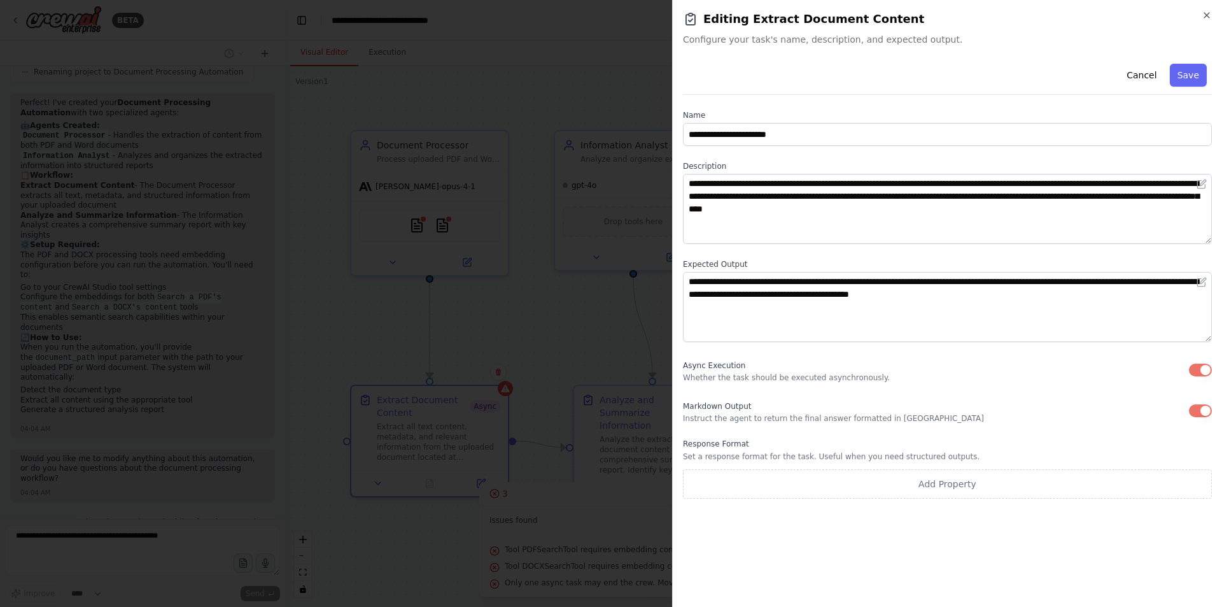
click at [1202, 367] on button "button" at bounding box center [1200, 370] width 23 height 13
click at [1197, 405] on button "button" at bounding box center [1200, 410] width 23 height 13
click at [1188, 79] on button "Save" at bounding box center [1188, 75] width 37 height 23
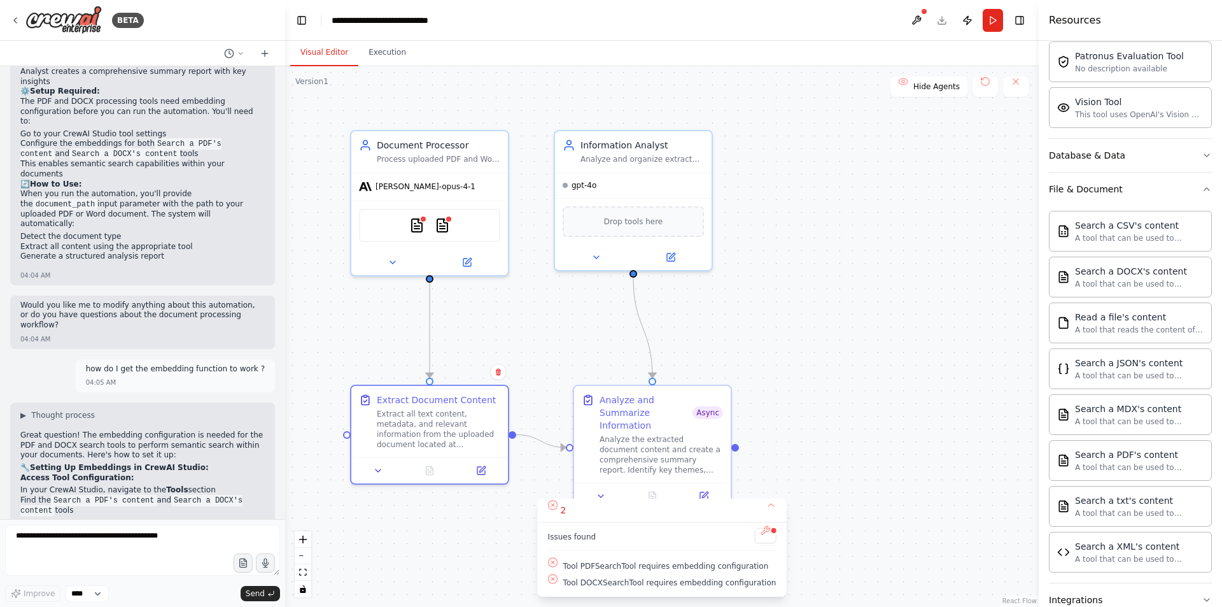
click at [817, 360] on div ".deletable-edge-delete-btn { width: 20px; height: 20px; border: 0px solid #ffff…" at bounding box center [662, 336] width 754 height 541
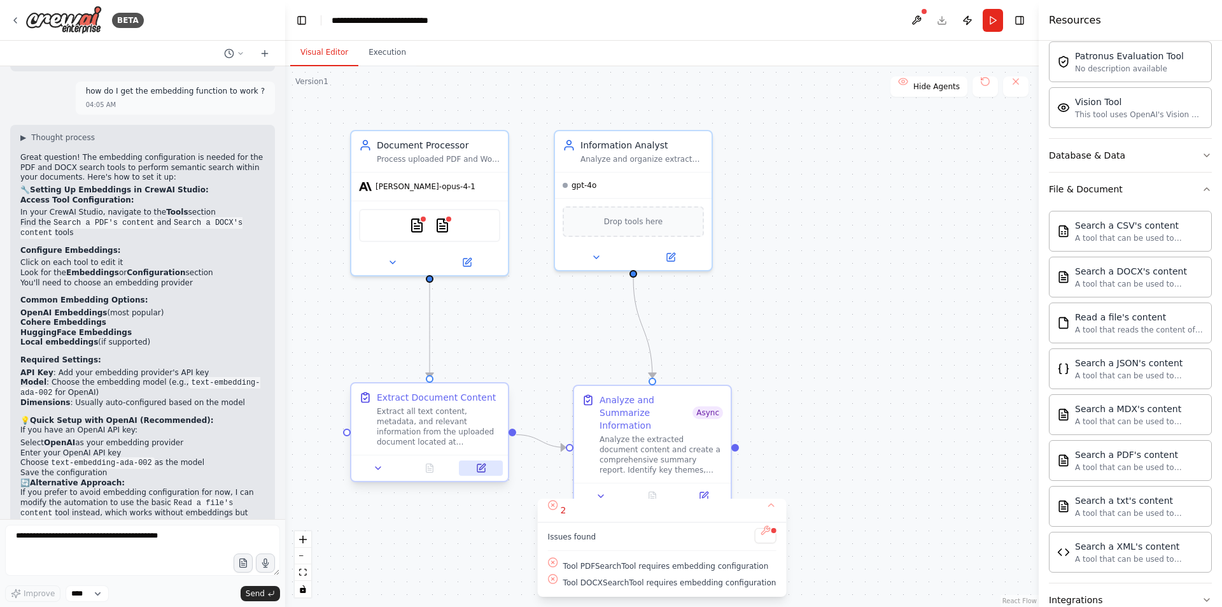
scroll to position [1628, 0]
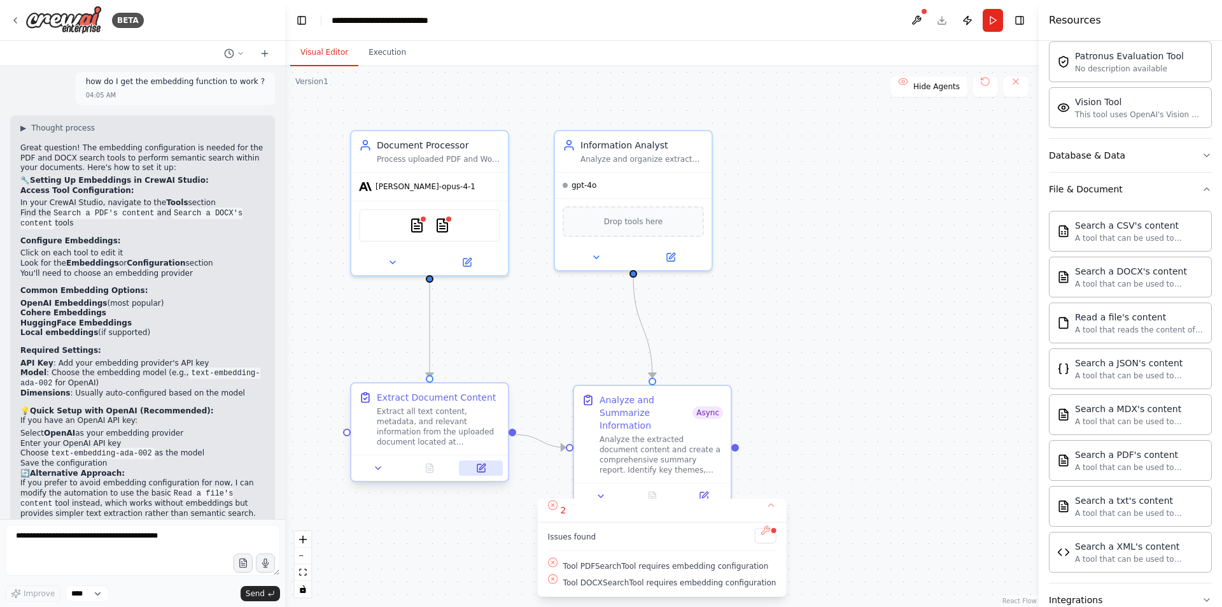
click at [476, 465] on icon at bounding box center [481, 468] width 10 height 10
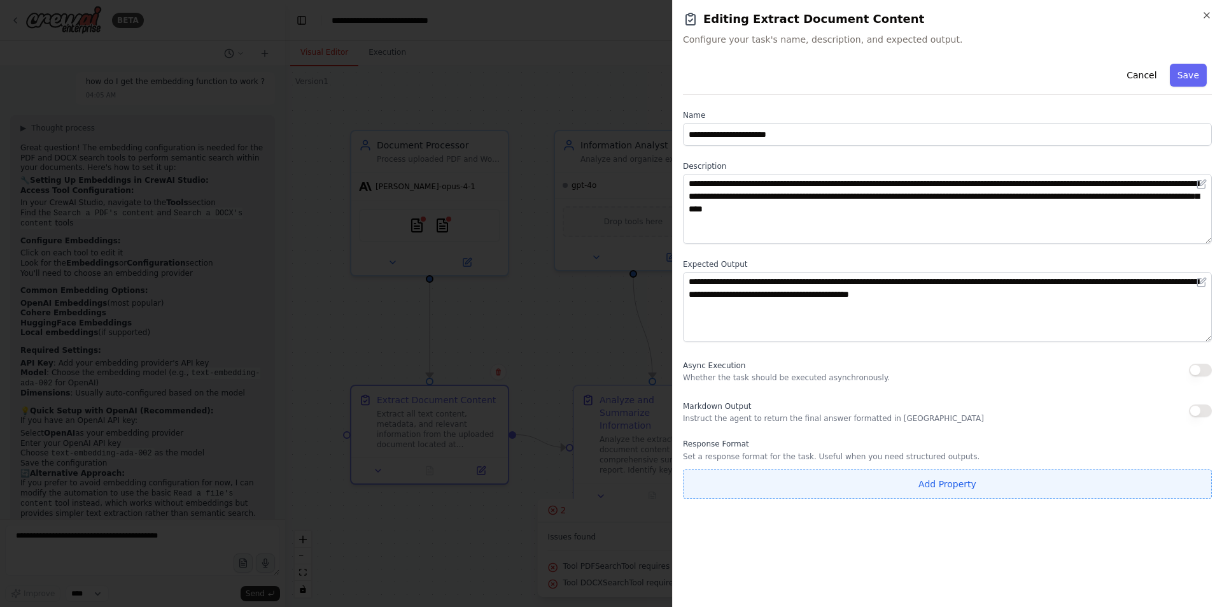
click at [943, 479] on button "Add Property" at bounding box center [947, 483] width 529 height 29
drag, startPoint x: 923, startPoint y: 483, endPoint x: 1009, endPoint y: 489, distance: 86.8
click at [924, 484] on input "**********" at bounding box center [872, 480] width 379 height 23
type input "**"
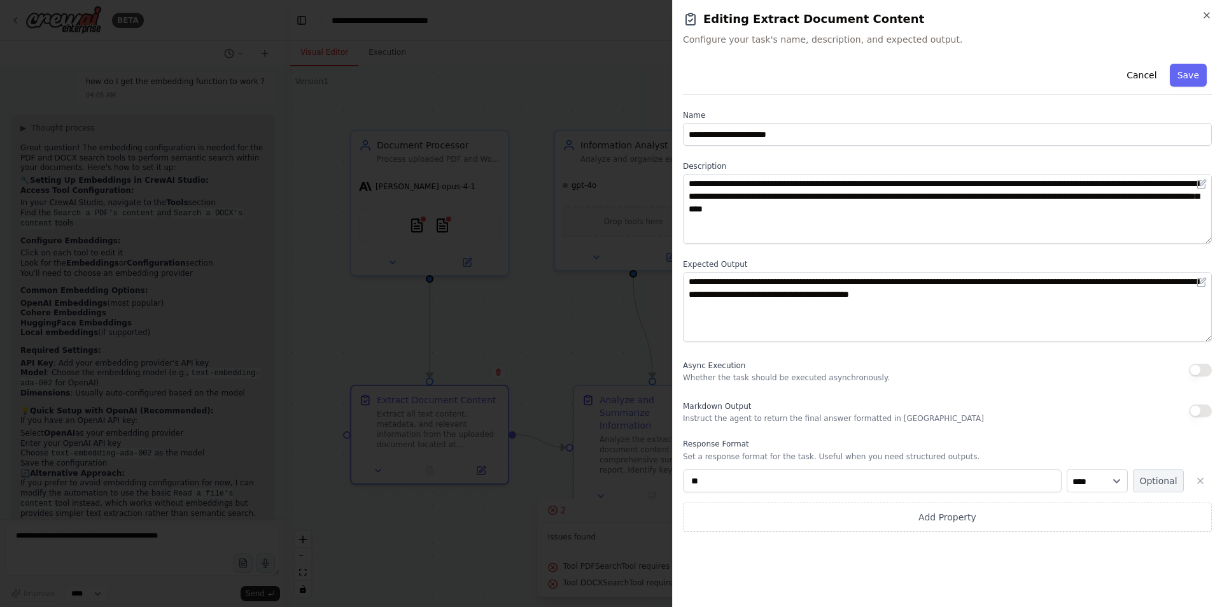
click at [1164, 483] on button "Optional" at bounding box center [1158, 480] width 51 height 23
click at [1202, 481] on icon "button" at bounding box center [1201, 481] width 10 height 10
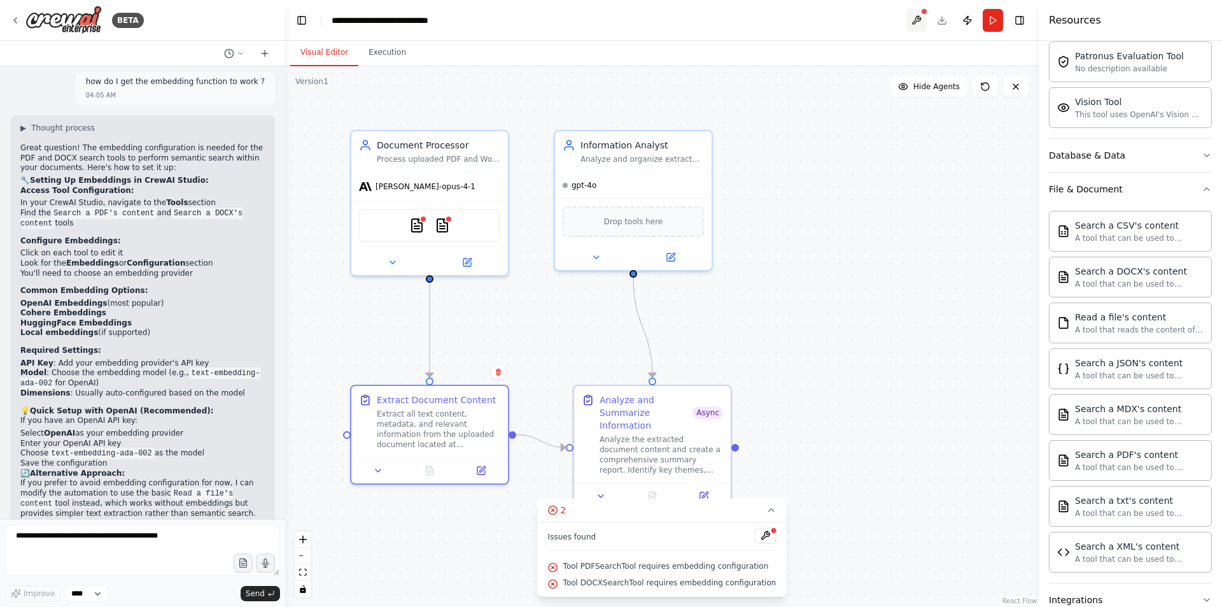
click at [923, 21] on button at bounding box center [917, 20] width 20 height 23
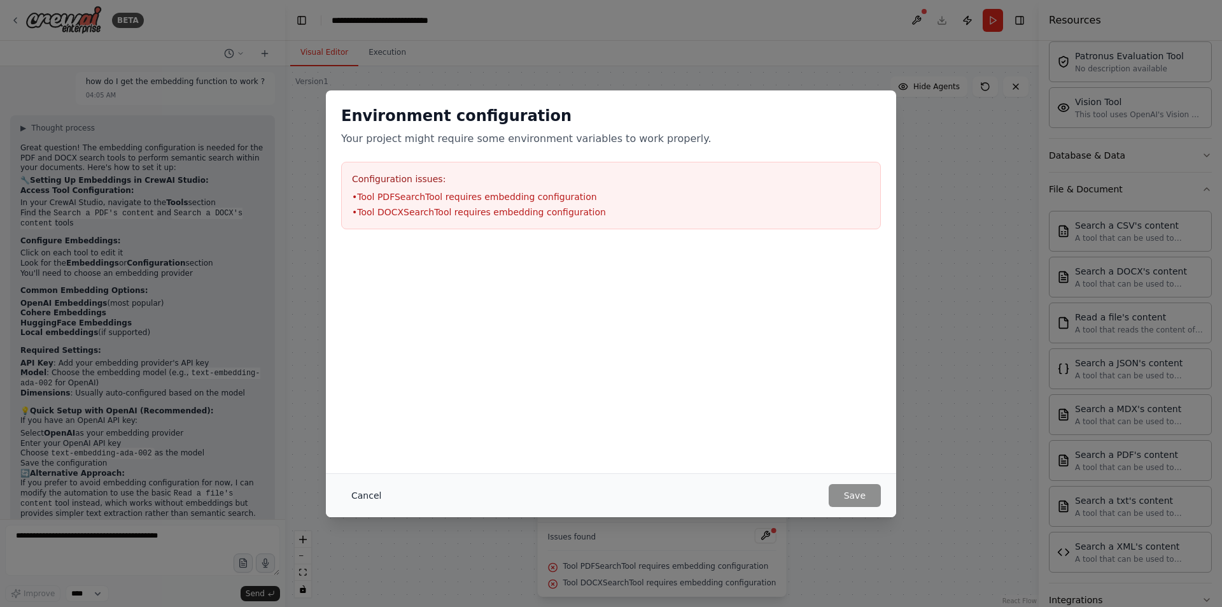
click at [365, 492] on button "Cancel" at bounding box center [366, 495] width 50 height 23
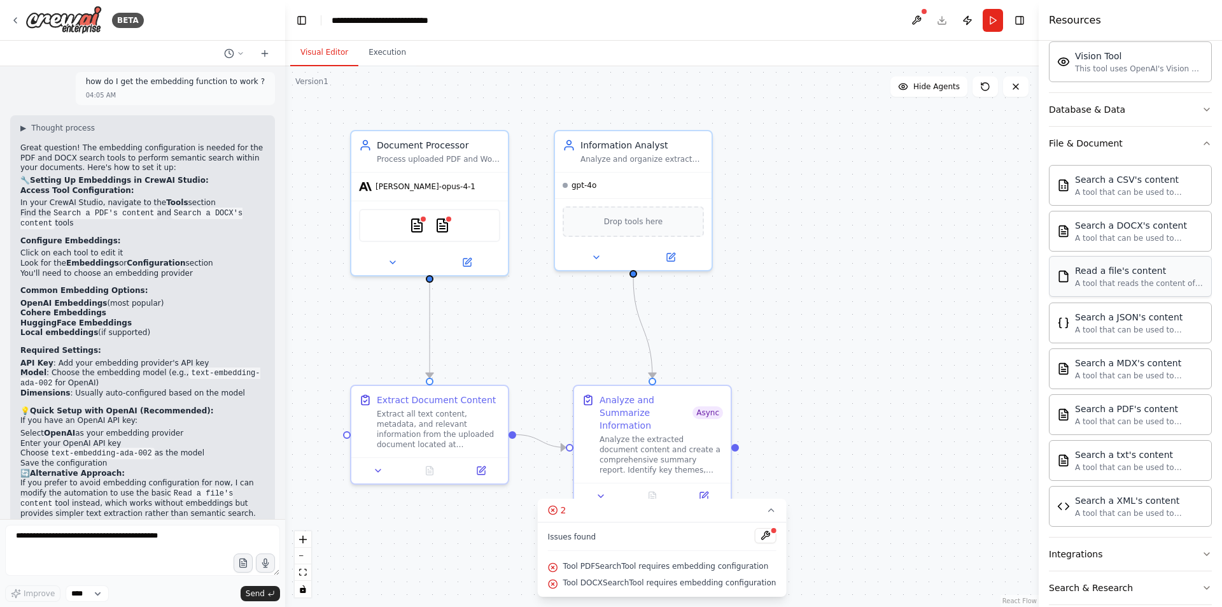
scroll to position [416, 0]
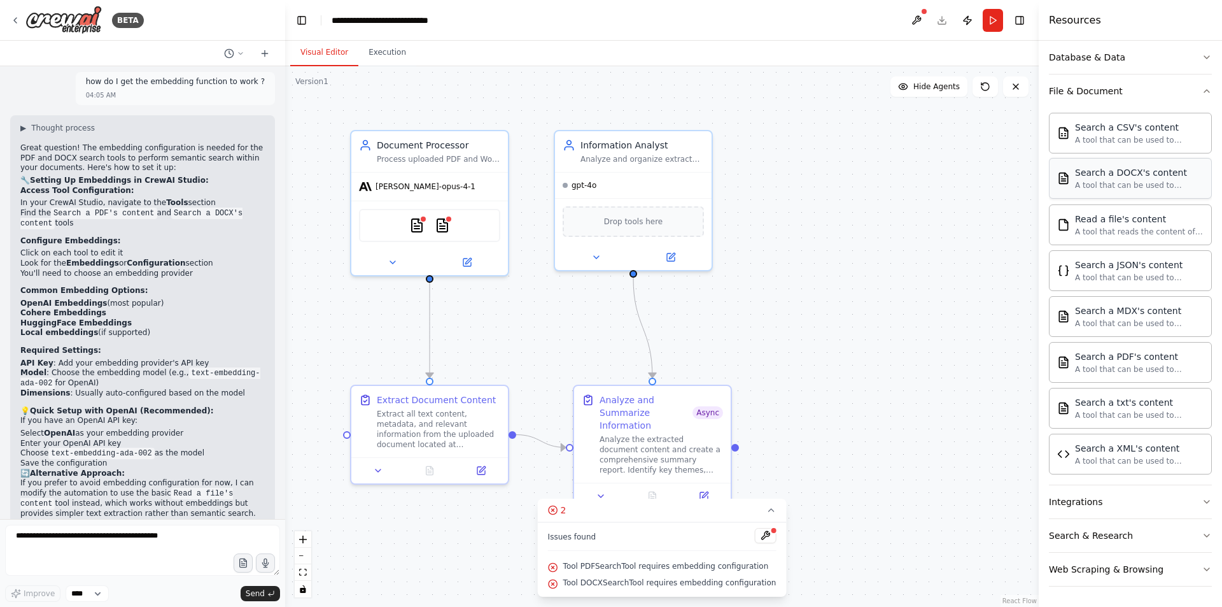
click at [1170, 194] on div "Search a DOCX's content A tool that can be used to semantic search a query from…" at bounding box center [1130, 178] width 163 height 41
click at [1159, 185] on div "A tool that can be used to semantic search a query from a DOCX's content." at bounding box center [1139, 185] width 129 height 10
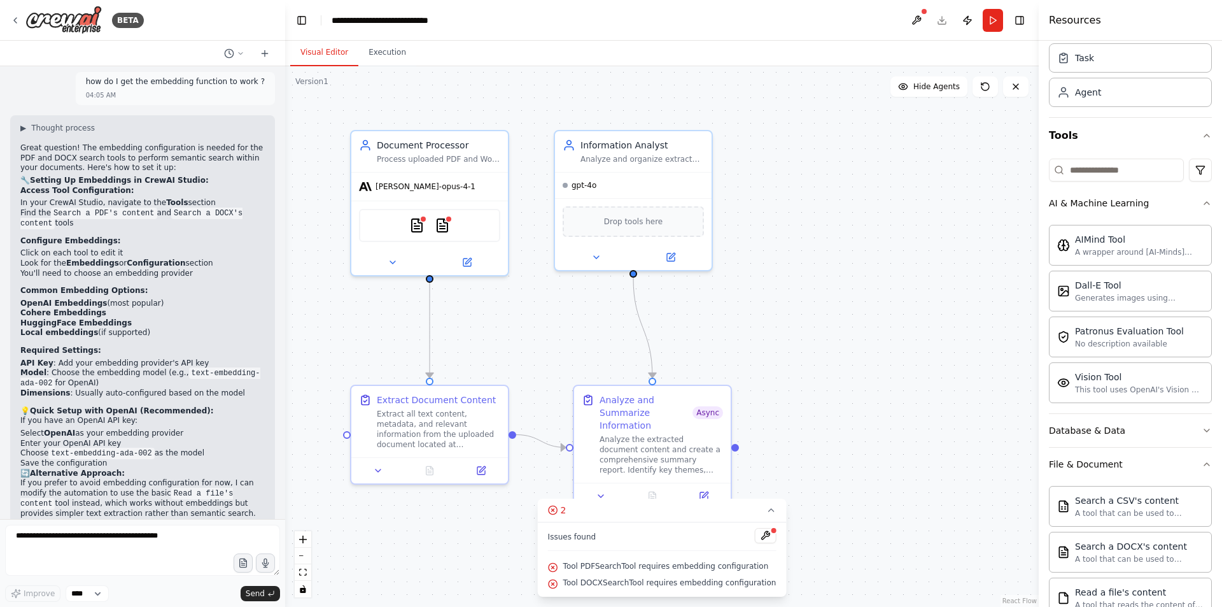
scroll to position [0, 0]
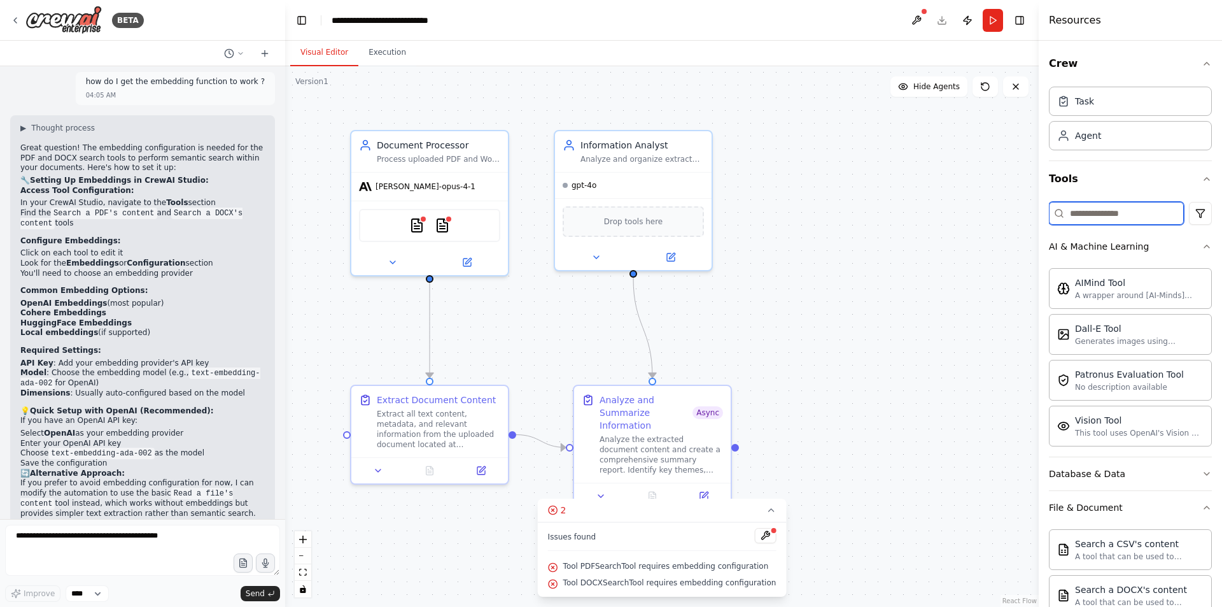
click at [1140, 213] on input at bounding box center [1116, 213] width 135 height 23
click at [1202, 244] on icon "button" at bounding box center [1207, 246] width 10 height 10
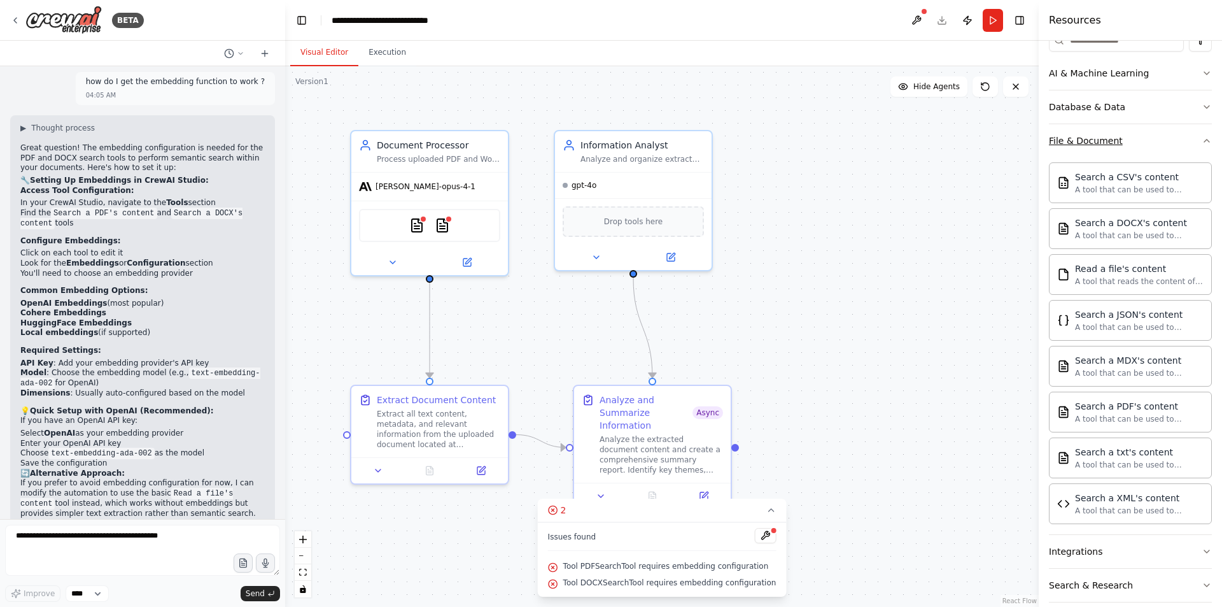
scroll to position [223, 0]
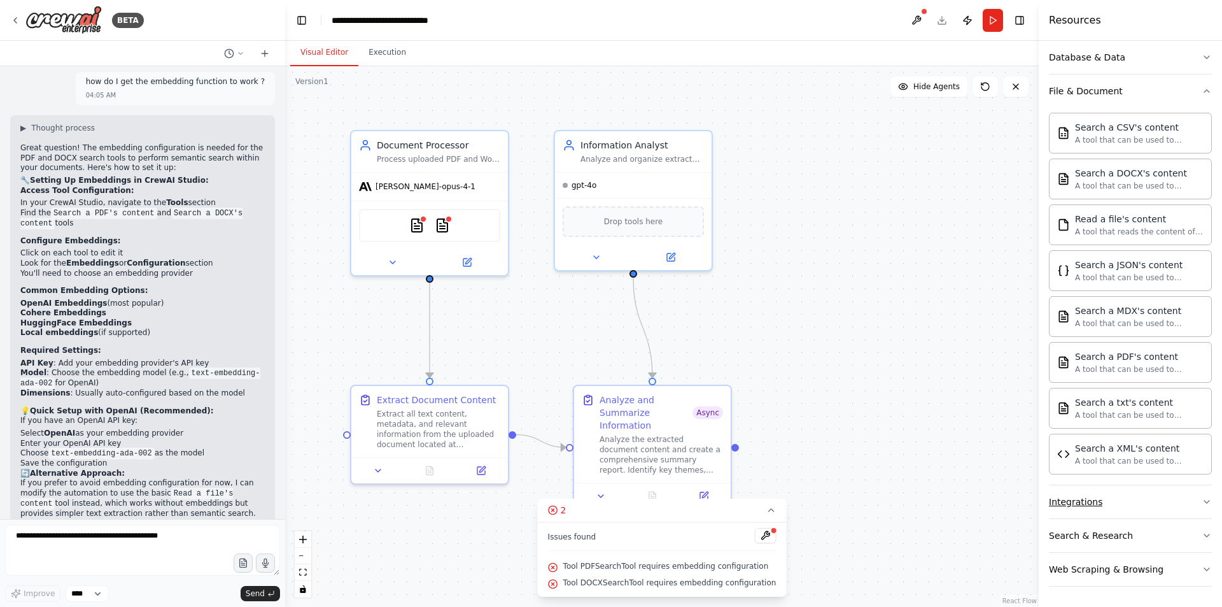
click at [1145, 509] on button "Integrations" at bounding box center [1130, 501] width 163 height 33
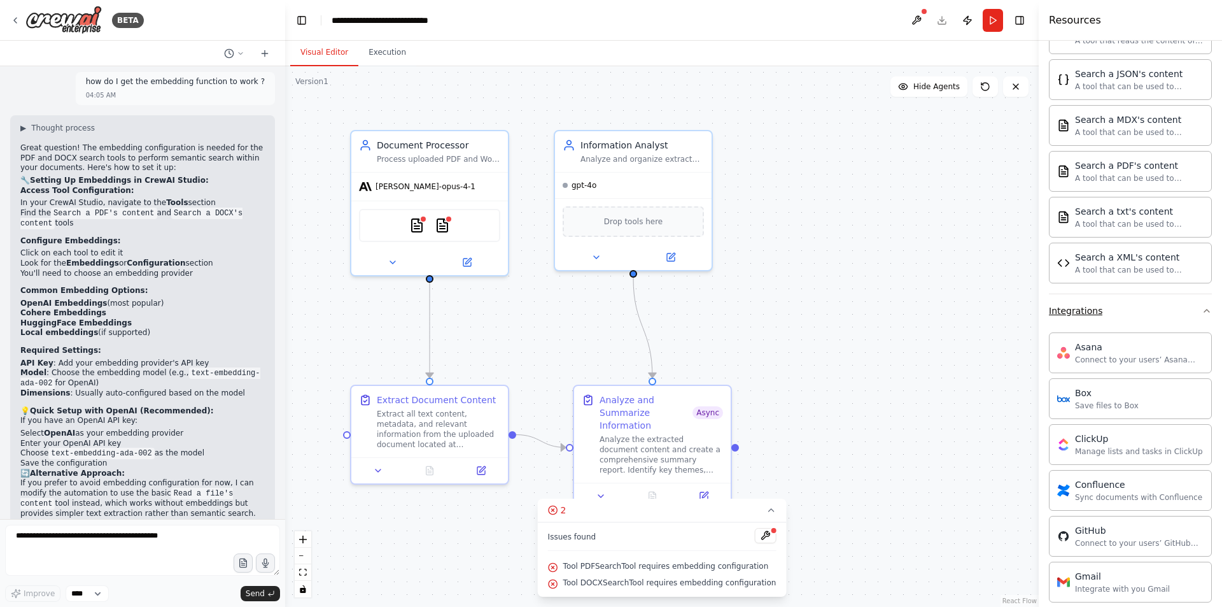
click at [1110, 308] on button "Integrations" at bounding box center [1130, 310] width 163 height 33
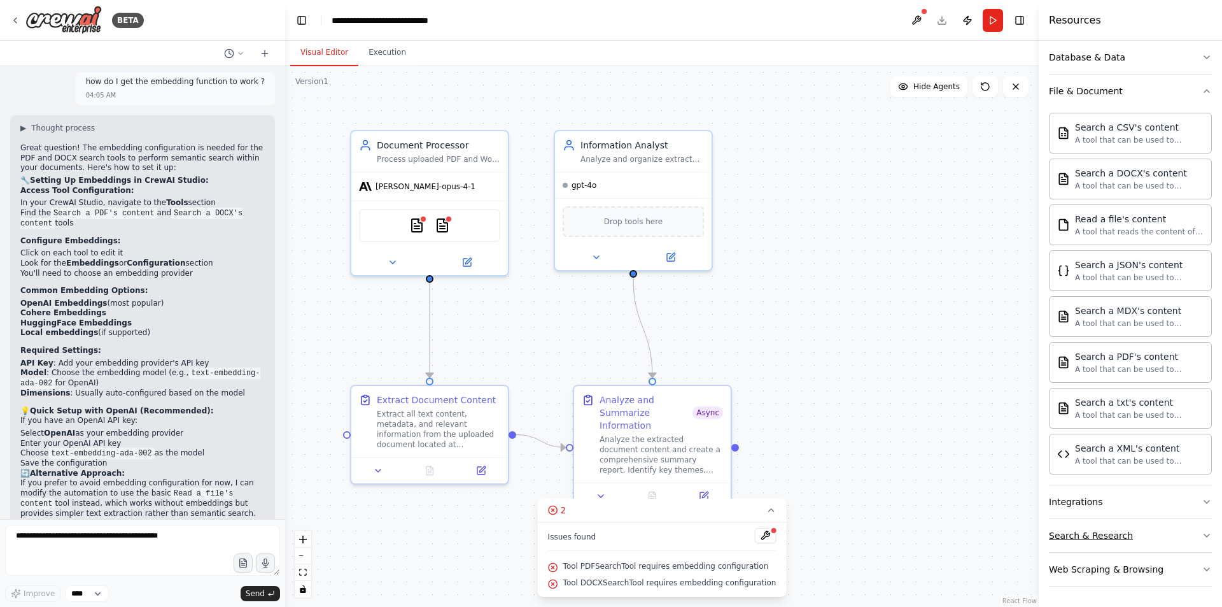
click at [1120, 546] on button "Search & Research" at bounding box center [1130, 535] width 163 height 33
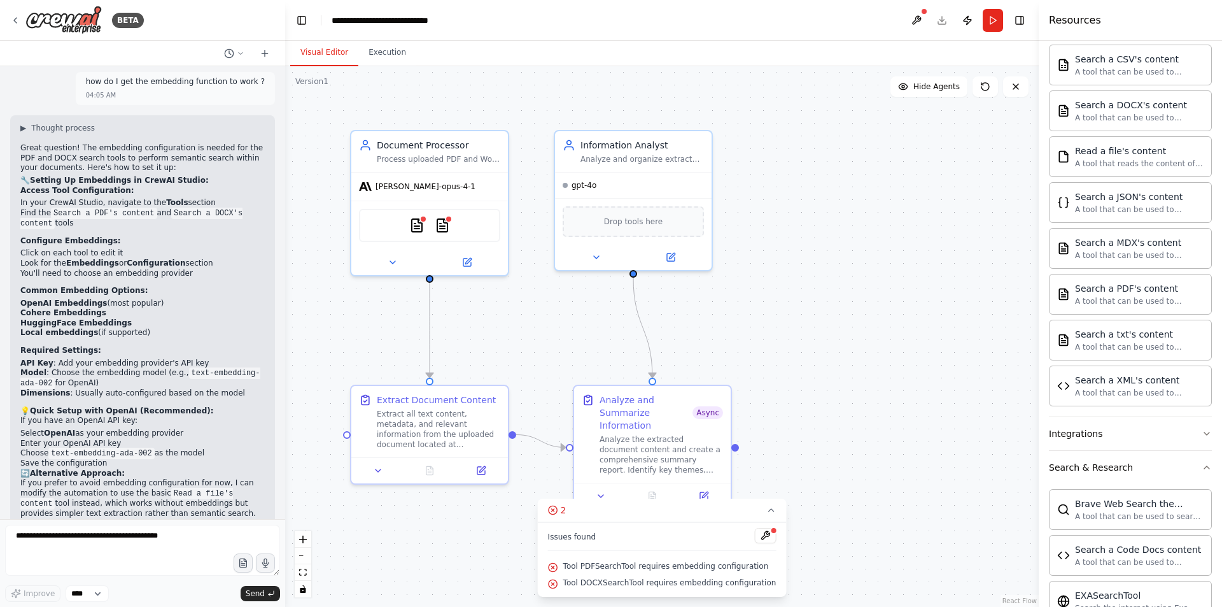
scroll to position [477, 0]
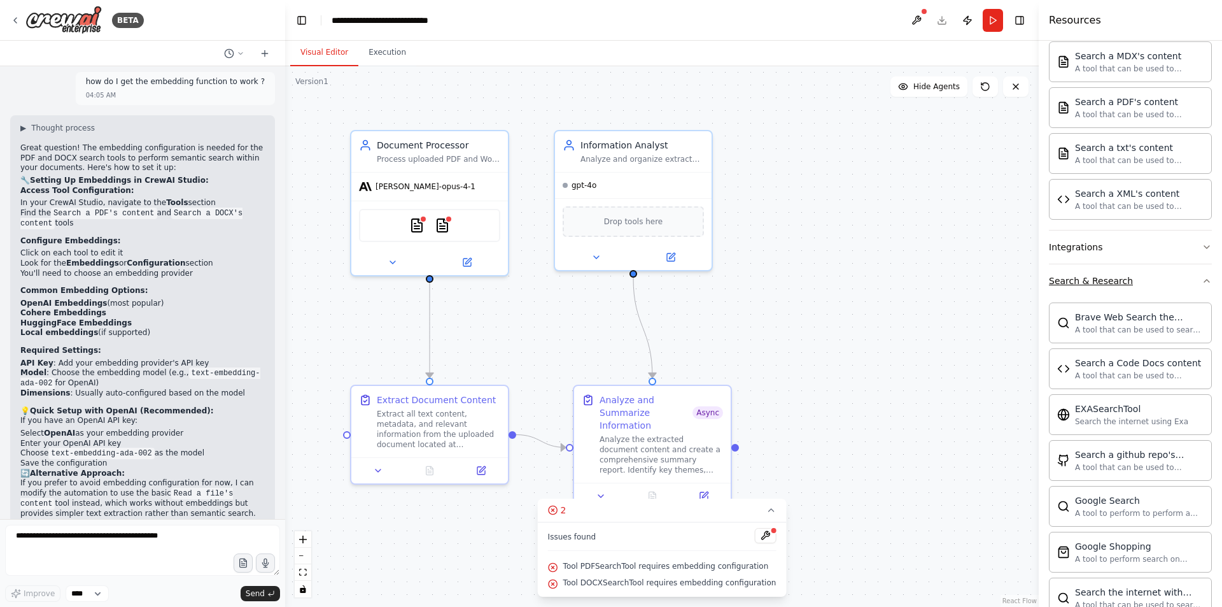
click at [1112, 284] on div "Search & Research" at bounding box center [1091, 280] width 84 height 13
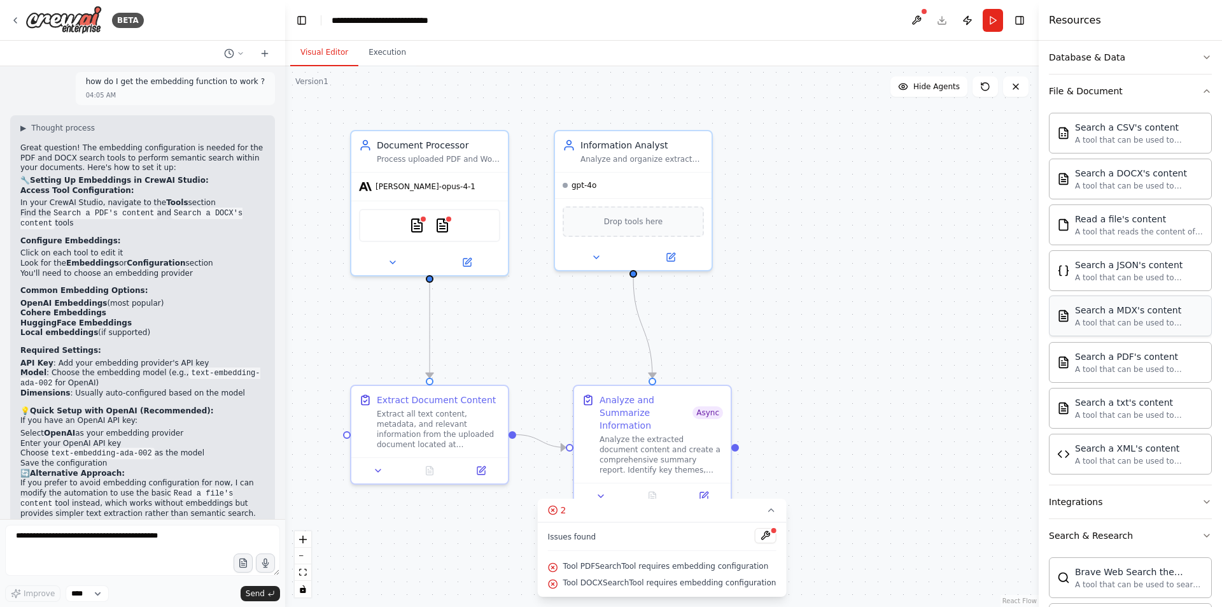
scroll to position [223, 0]
click at [1119, 573] on div "Web Scraping & Browsing" at bounding box center [1106, 569] width 115 height 13
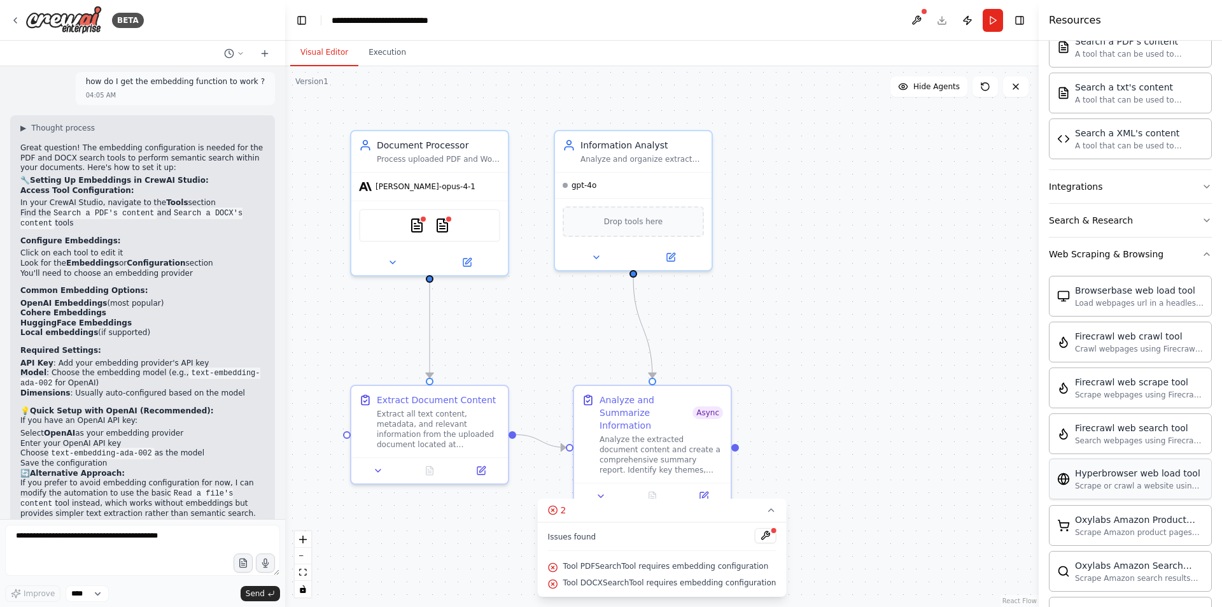
scroll to position [541, 0]
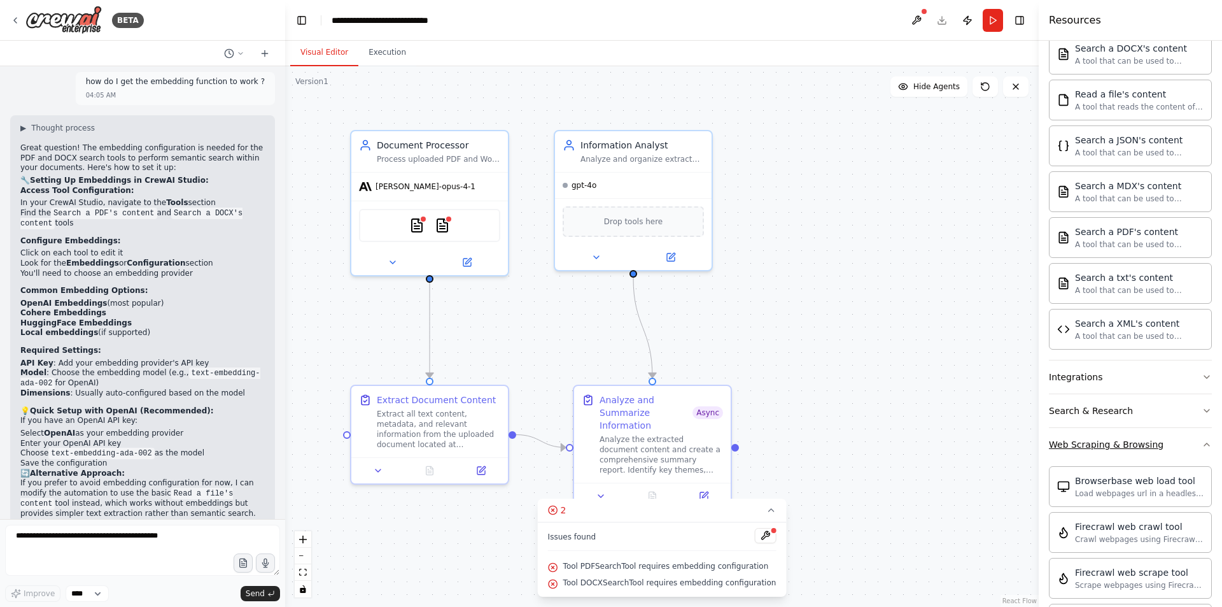
click at [1106, 442] on div "Web Scraping & Browsing" at bounding box center [1106, 444] width 115 height 13
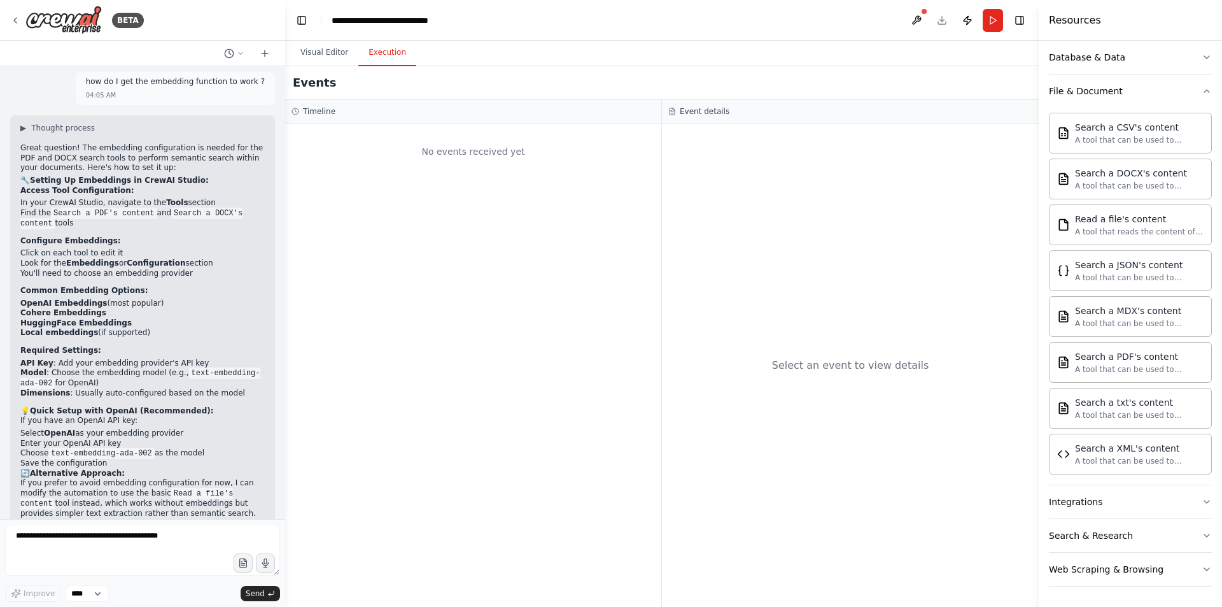
click at [385, 48] on button "Execution" at bounding box center [387, 52] width 58 height 27
click at [329, 57] on button "Visual Editor" at bounding box center [324, 52] width 68 height 27
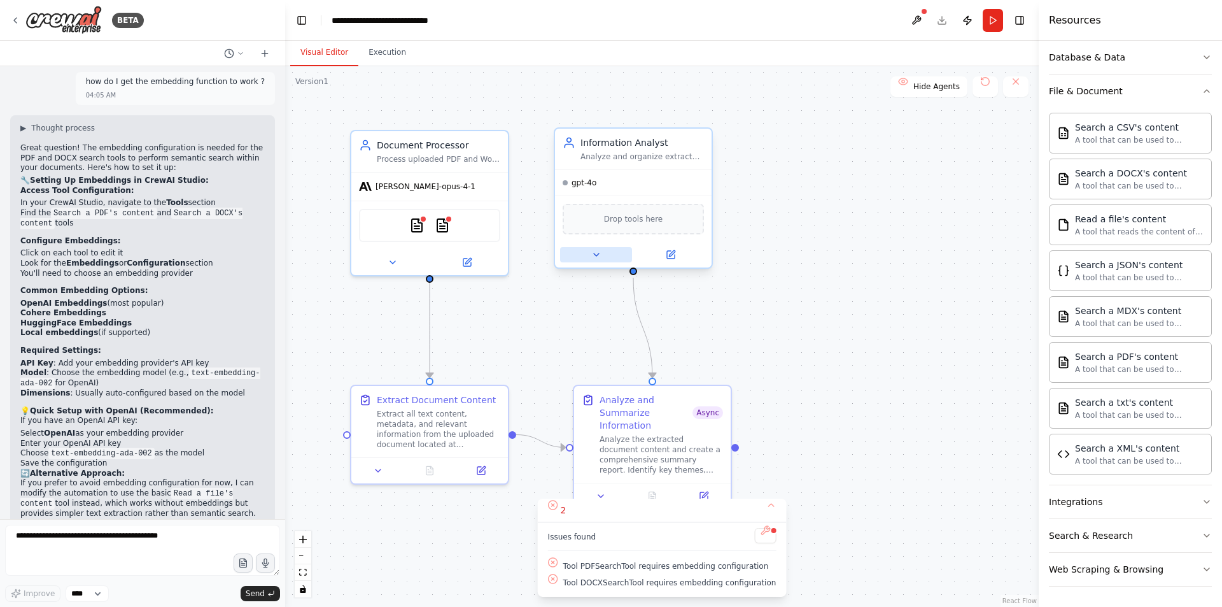
click at [600, 262] on div at bounding box center [633, 254] width 157 height 25
click at [381, 469] on icon at bounding box center [378, 468] width 10 height 10
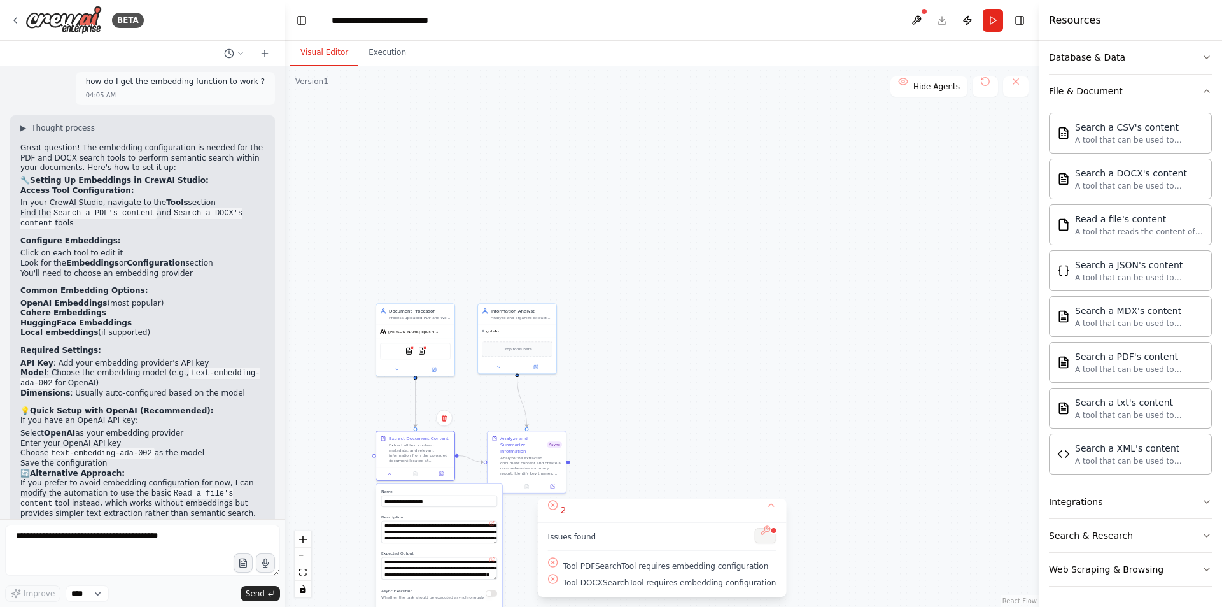
click at [754, 531] on button at bounding box center [765, 535] width 22 height 15
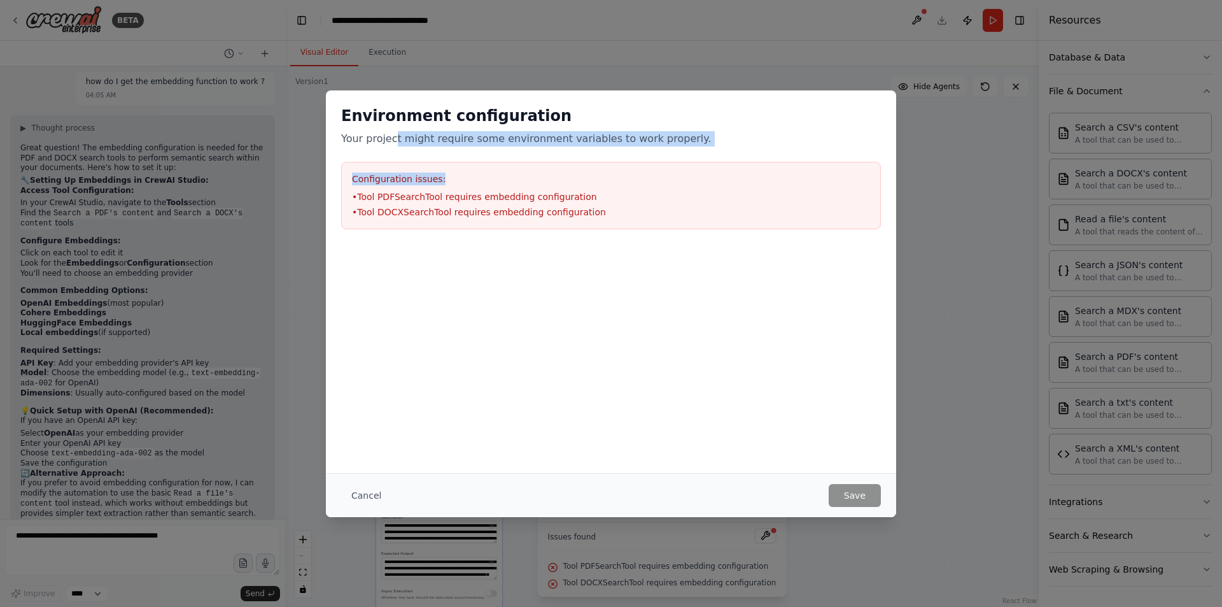
drag, startPoint x: 392, startPoint y: 138, endPoint x: 514, endPoint y: 336, distance: 233.0
click at [626, 160] on div "Environment configuration Your project might require some environment variables…" at bounding box center [611, 167] width 570 height 154
click at [472, 332] on div at bounding box center [611, 307] width 570 height 127
click at [457, 211] on li "• Tool DOCXSearchTool requires embedding configuration" at bounding box center [611, 212] width 518 height 13
click at [456, 208] on li "• Tool DOCXSearchTool requires embedding configuration" at bounding box center [611, 212] width 518 height 13
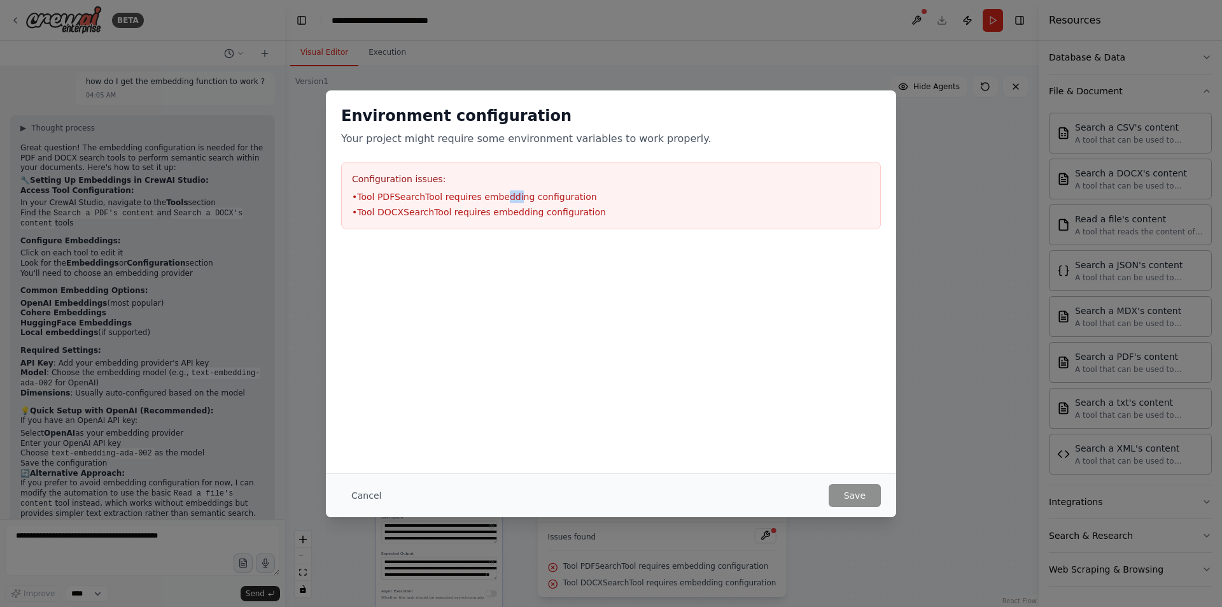
click at [510, 190] on li "• Tool PDFSearchTool requires embedding configuration" at bounding box center [611, 196] width 518 height 13
click at [376, 492] on button "Cancel" at bounding box center [366, 495] width 50 height 23
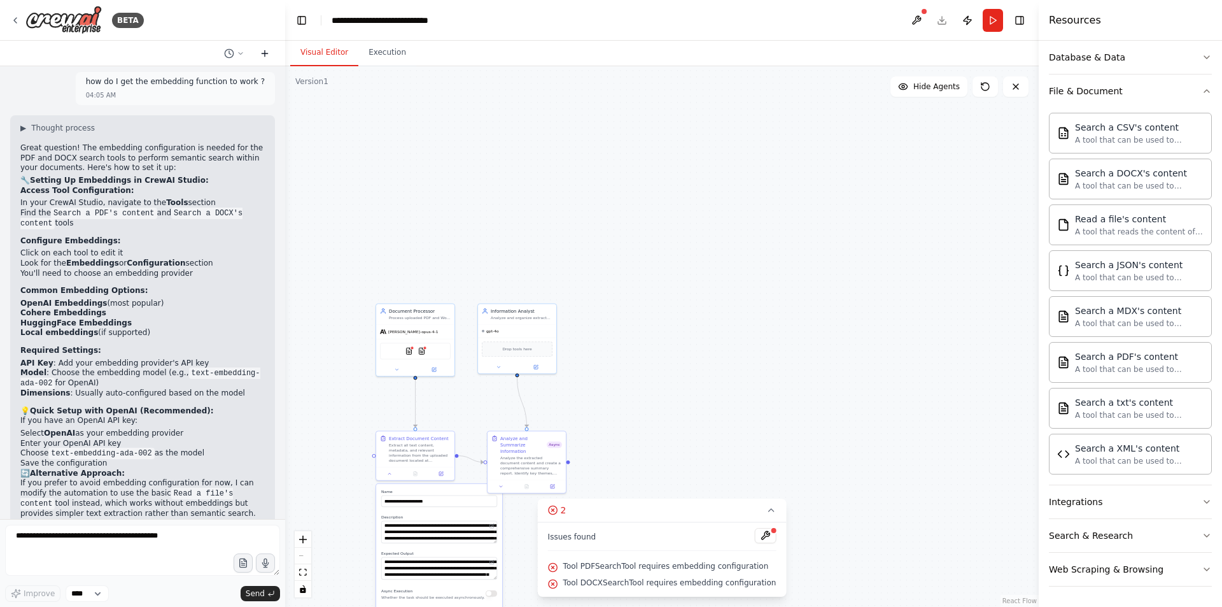
click at [267, 49] on button at bounding box center [265, 53] width 20 height 15
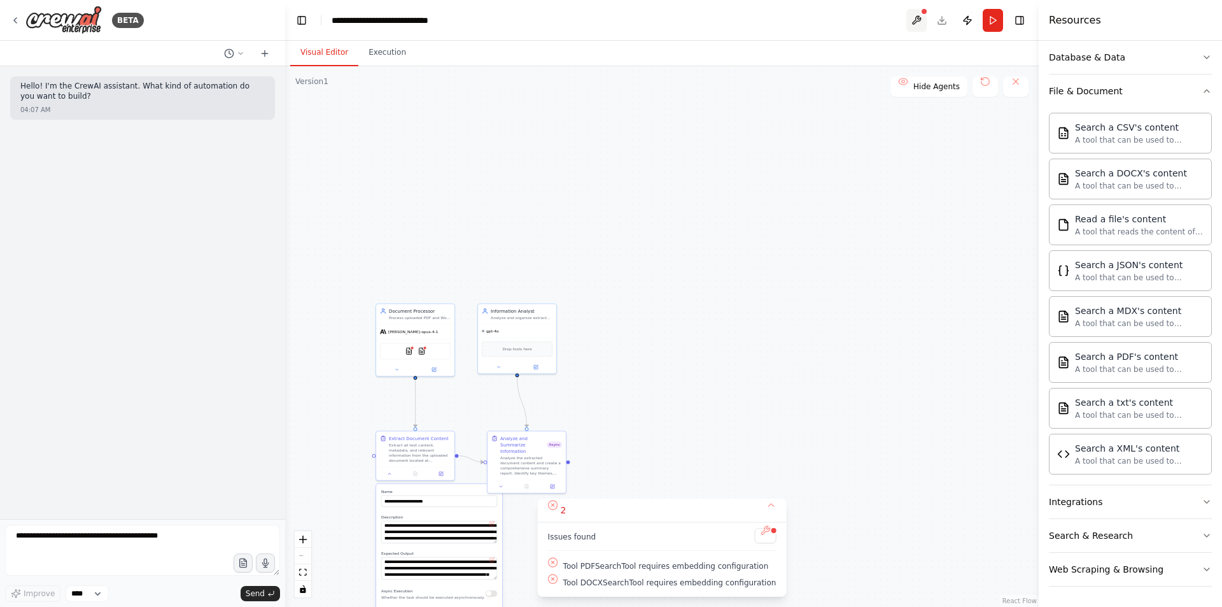
click at [923, 21] on button at bounding box center [917, 20] width 20 height 23
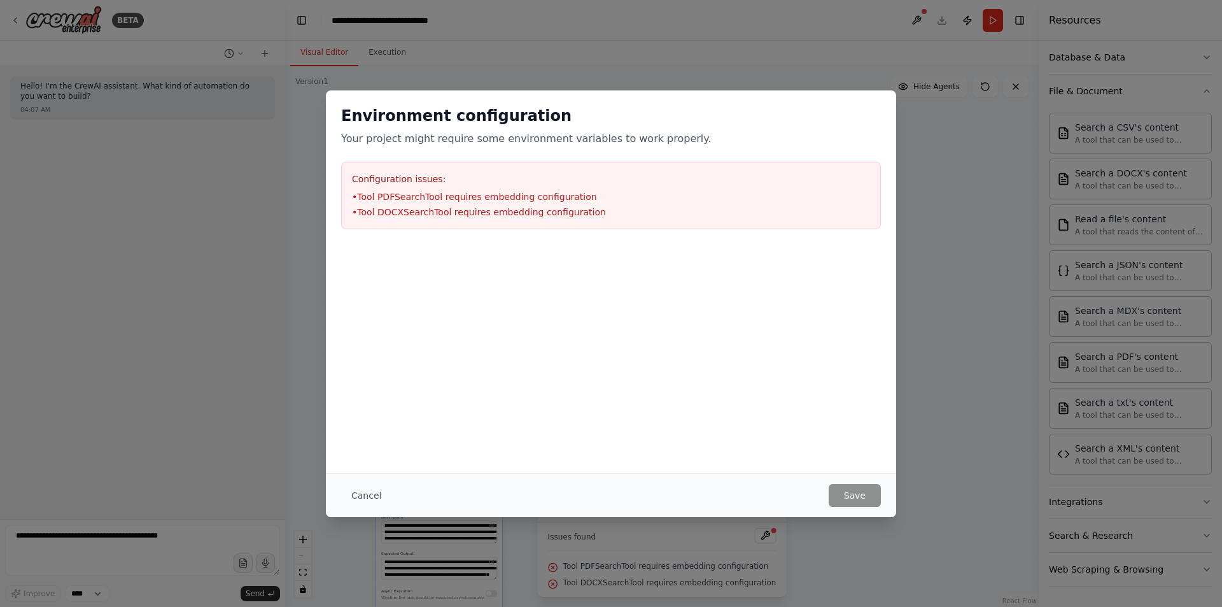
click at [371, 491] on button "Cancel" at bounding box center [366, 495] width 50 height 23
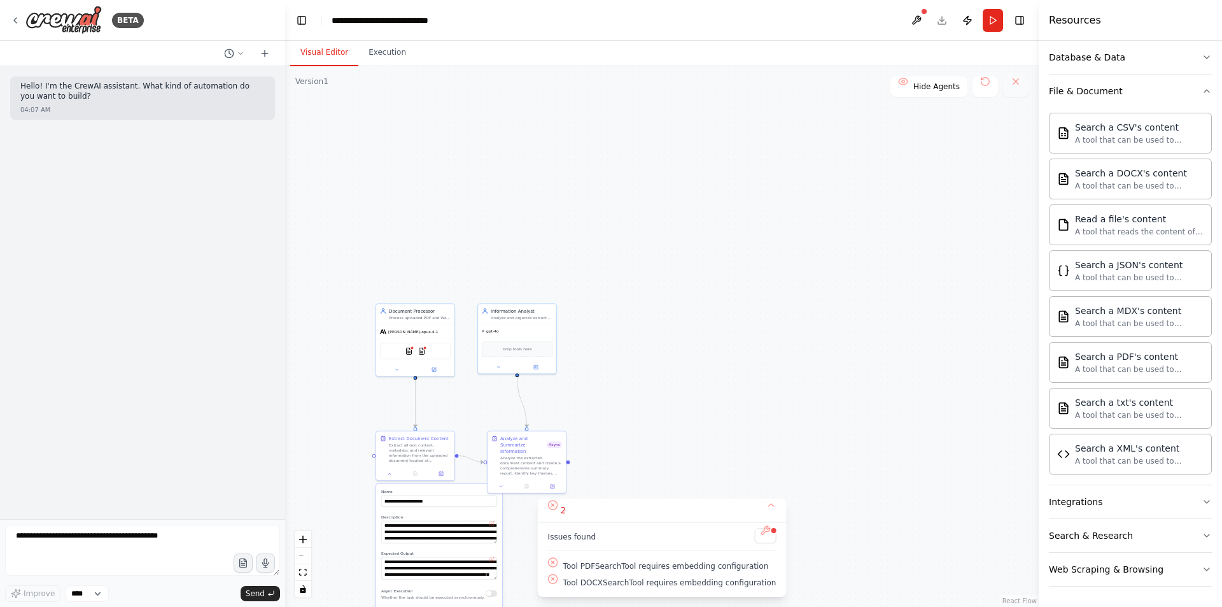
click at [1015, 84] on button at bounding box center [1015, 86] width 25 height 20
click at [299, 18] on button "Toggle Left Sidebar" at bounding box center [302, 20] width 18 height 18
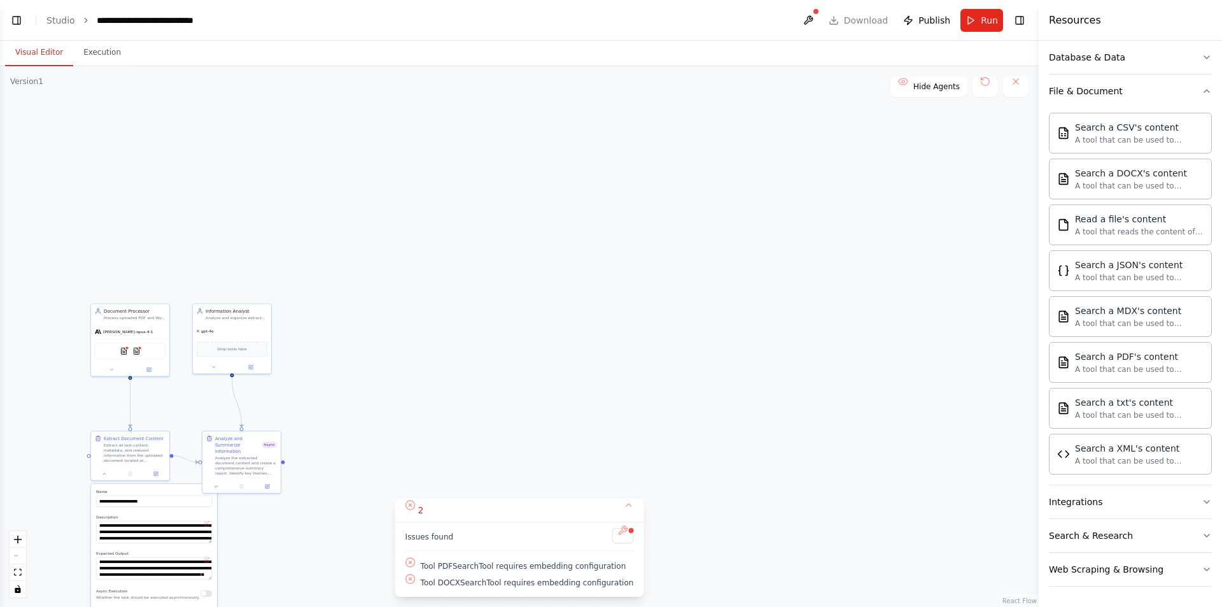
click at [982, 20] on span "Run" at bounding box center [989, 20] width 17 height 13
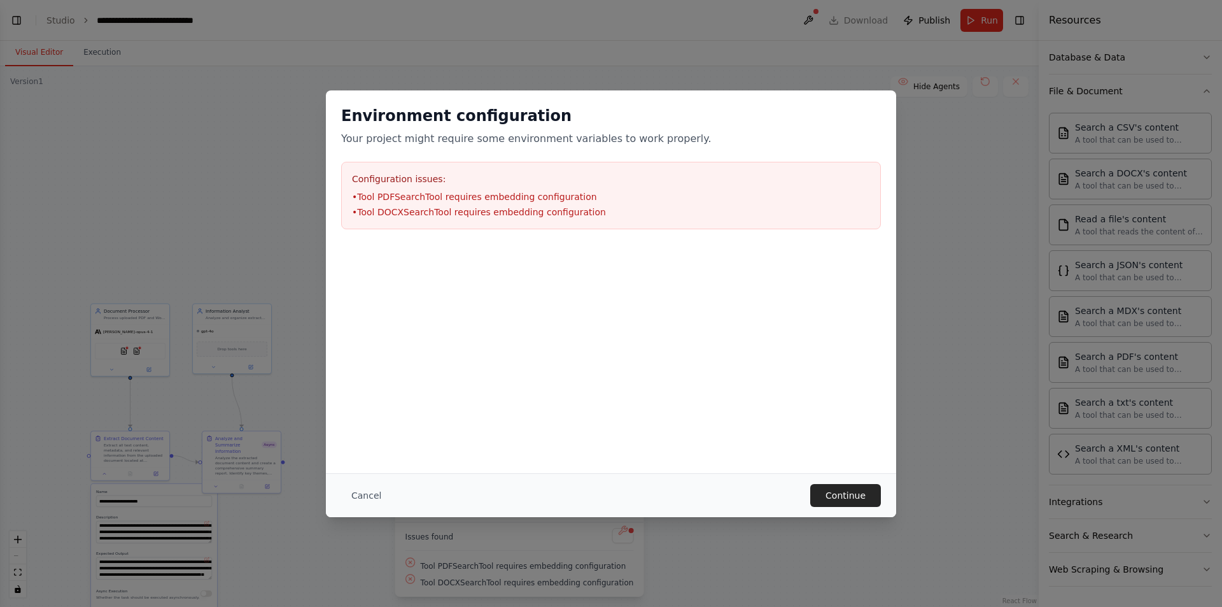
click at [365, 490] on button "Cancel" at bounding box center [366, 495] width 50 height 23
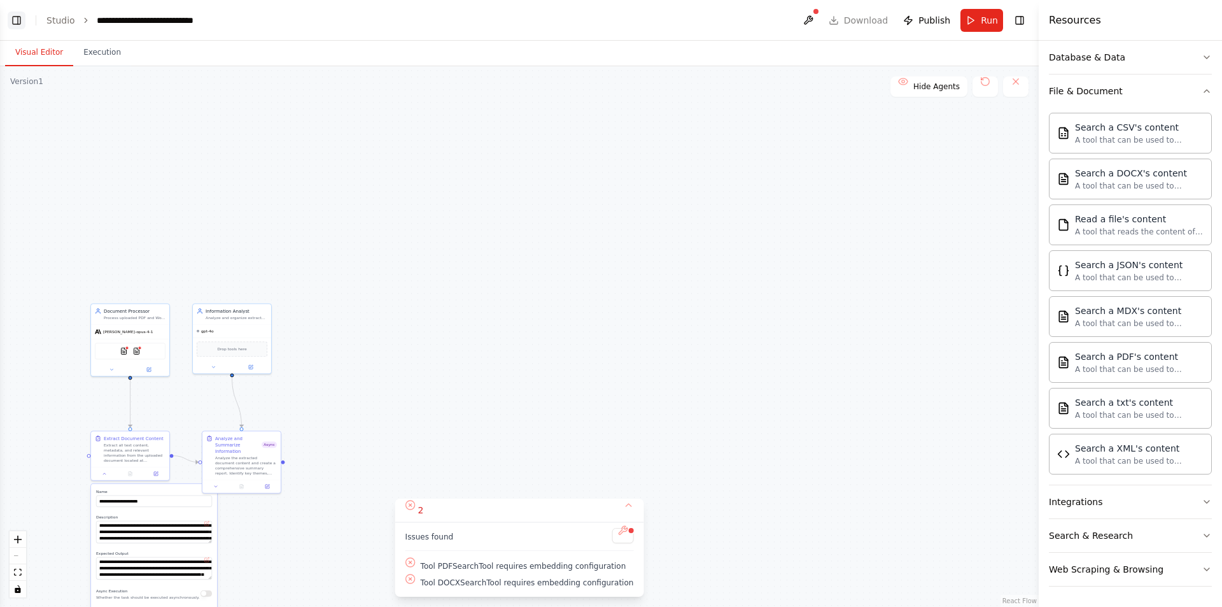
click at [15, 17] on button "Toggle Left Sidebar" at bounding box center [17, 20] width 18 height 18
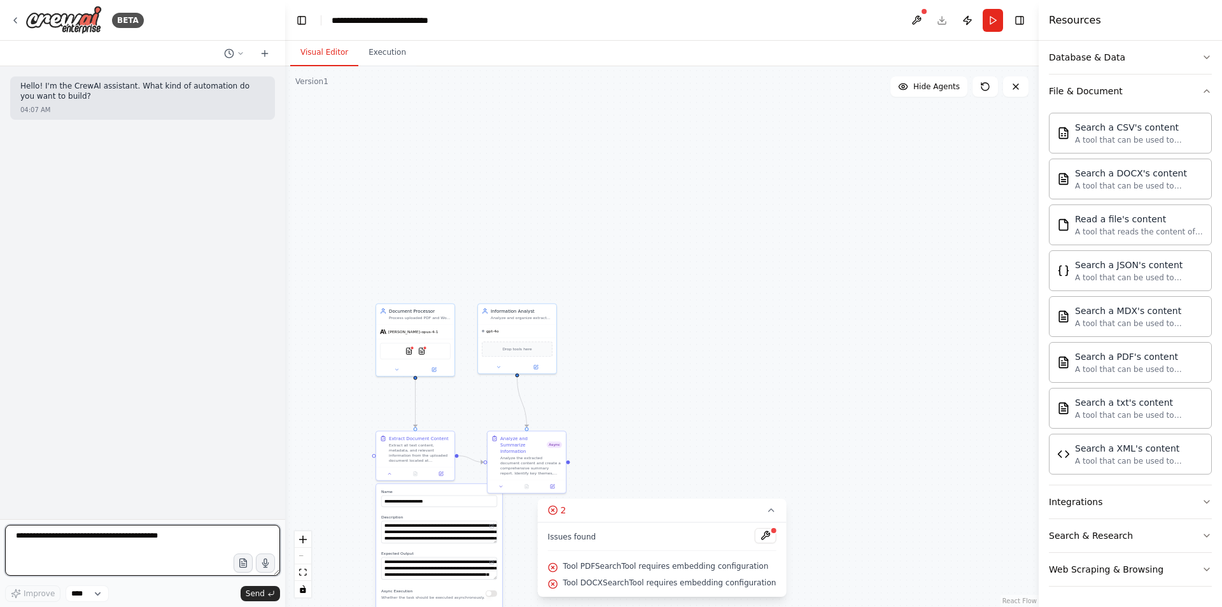
click at [159, 542] on textarea "**********" at bounding box center [142, 550] width 275 height 51
type textarea "**********"
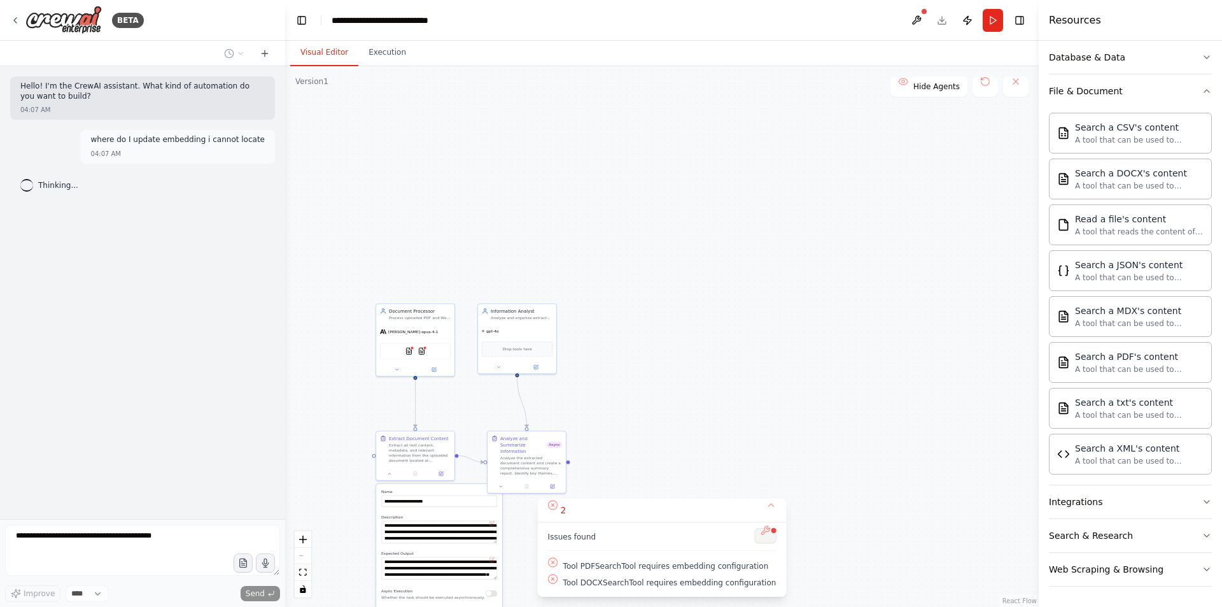
click at [754, 537] on button at bounding box center [765, 535] width 22 height 15
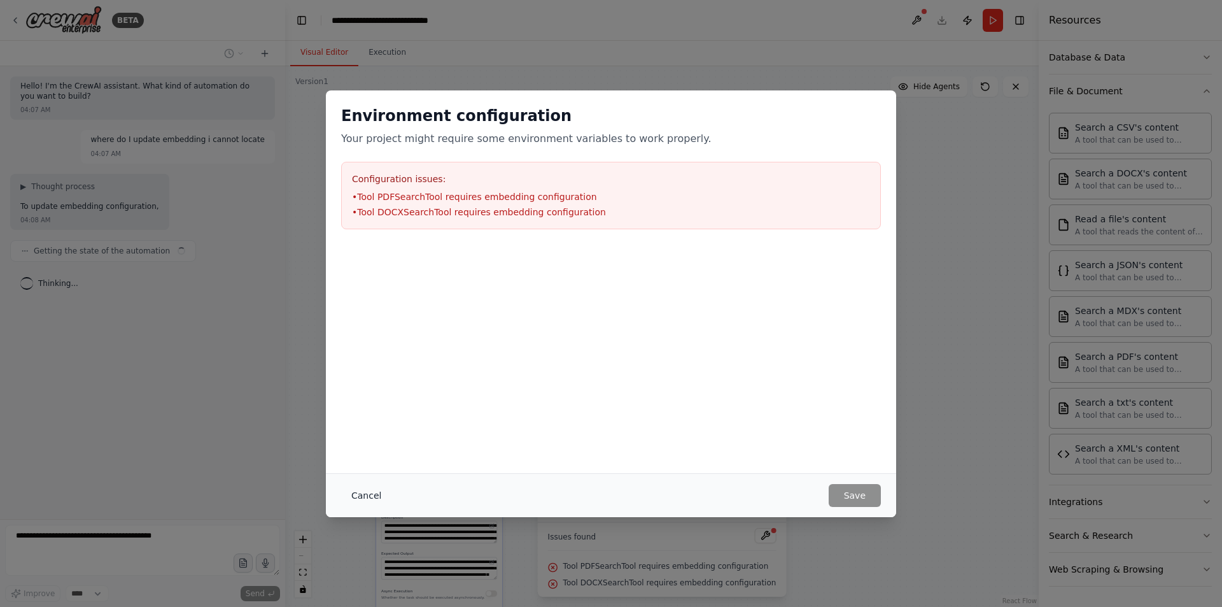
click at [346, 503] on button "Cancel" at bounding box center [366, 495] width 50 height 23
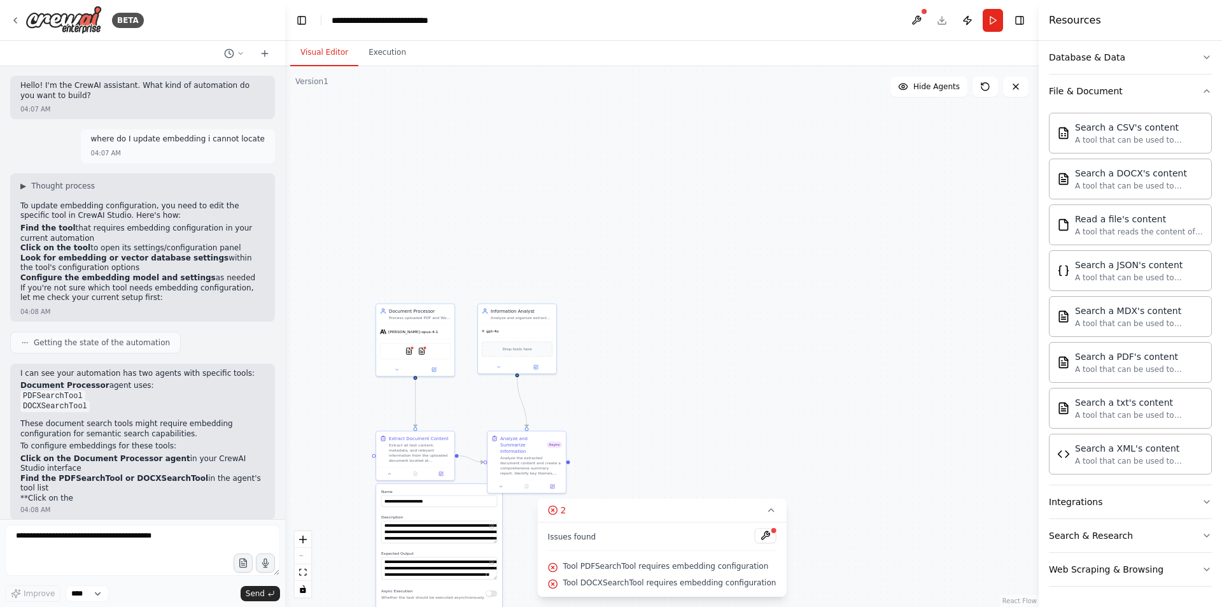
drag, startPoint x: 81, startPoint y: 237, endPoint x: 16, endPoint y: 221, distance: 67.6
click at [16, 221] on div "▶ Thought process To update embedding configuration, you need to edit the speci…" at bounding box center [142, 247] width 265 height 148
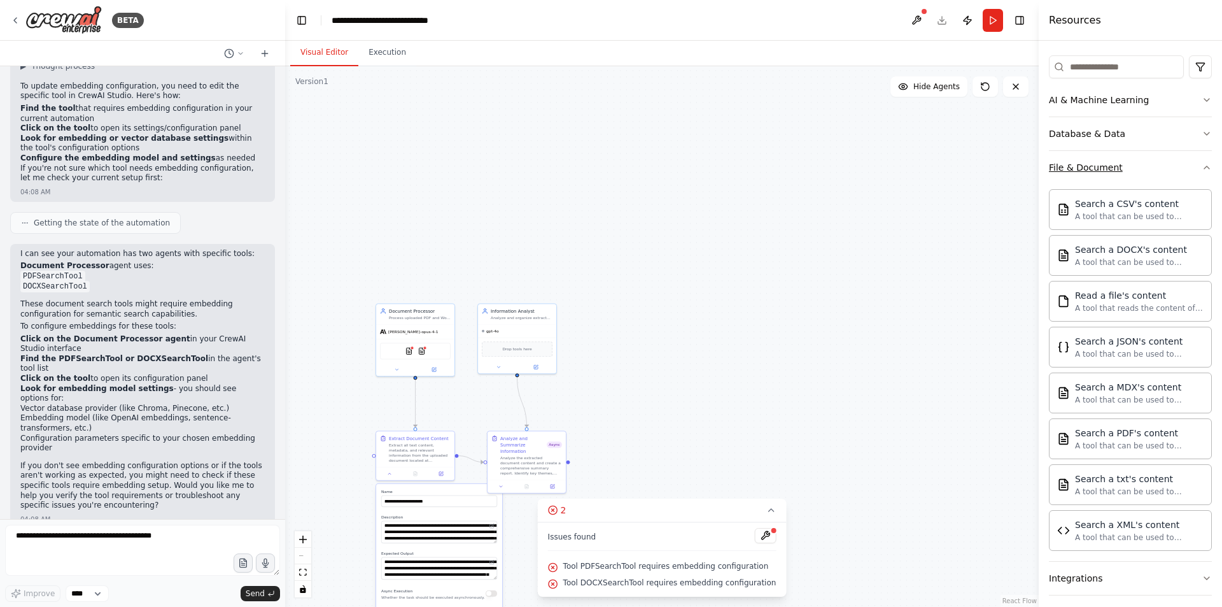
scroll to position [223, 0]
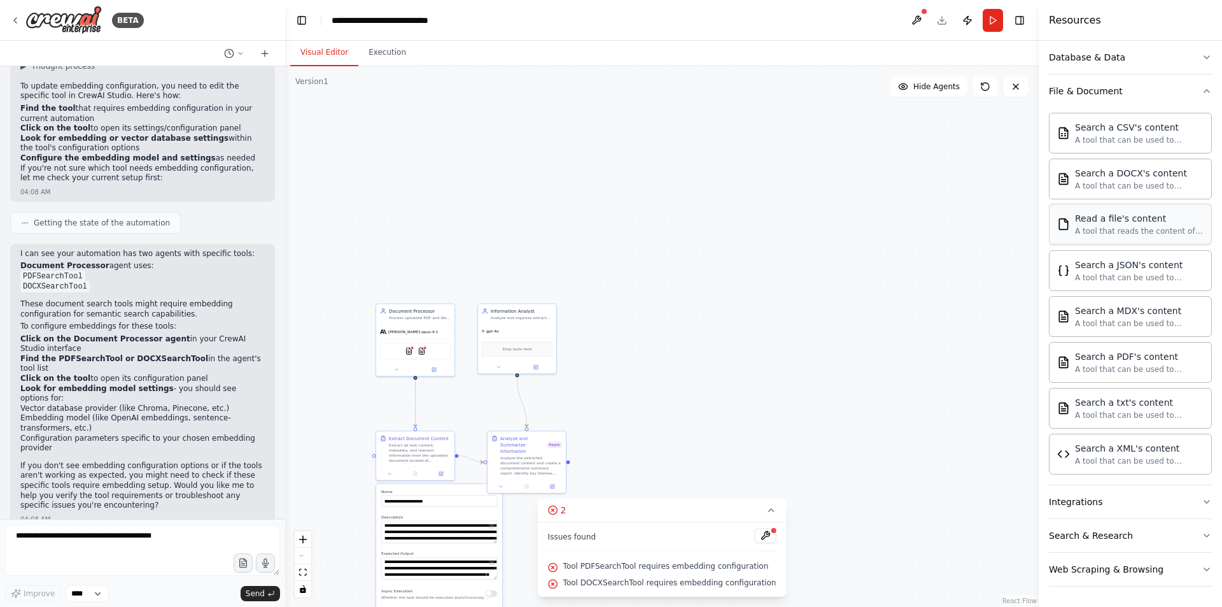
click at [1143, 237] on div "Read a file's content A tool that reads the content of a file. To use this tool…" at bounding box center [1130, 224] width 163 height 41
click at [438, 330] on div "claude-opus-4-1" at bounding box center [415, 330] width 78 height 14
click at [433, 373] on div at bounding box center [415, 368] width 78 height 13
click at [434, 367] on icon at bounding box center [434, 368] width 4 height 4
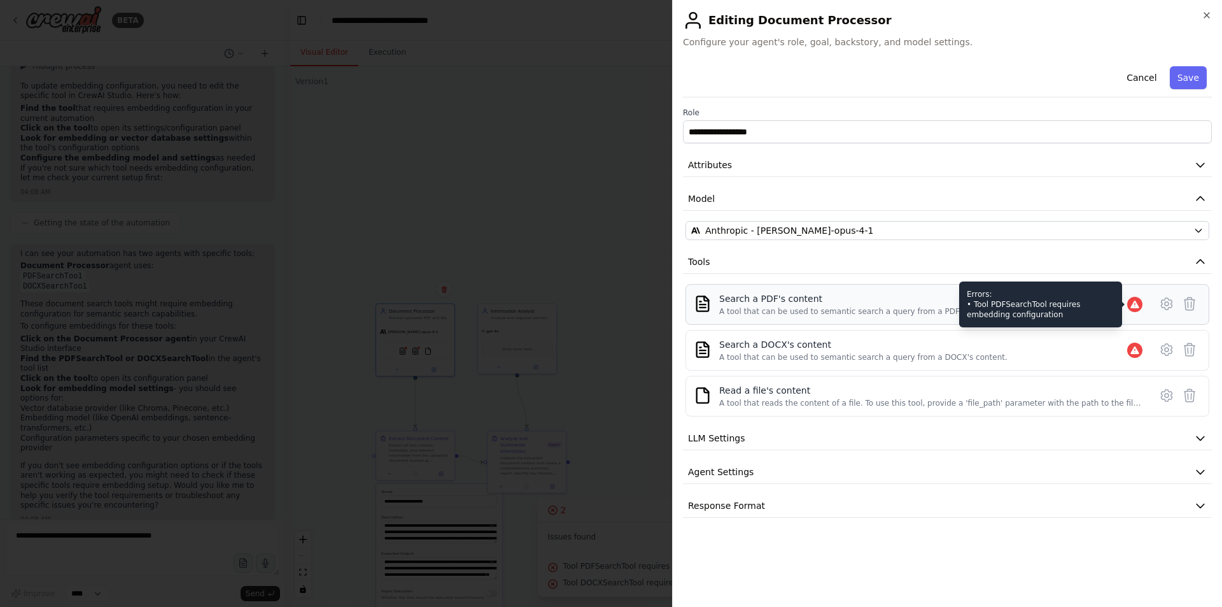
click at [1136, 305] on icon at bounding box center [1135, 304] width 8 height 8
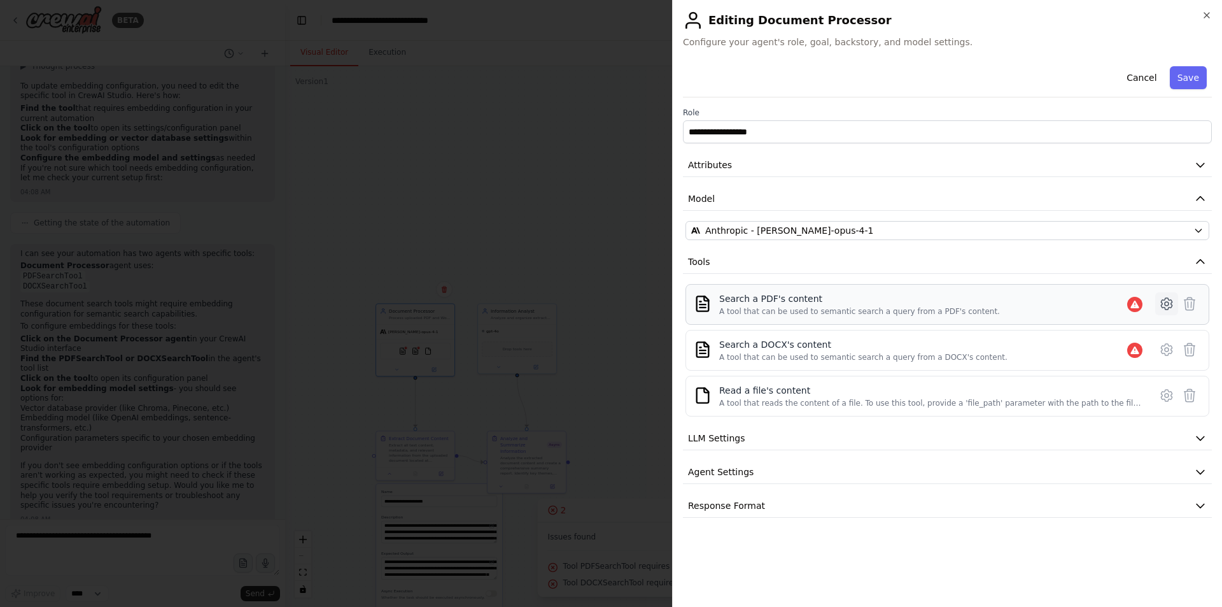
click at [1165, 304] on icon at bounding box center [1167, 304] width 4 height 4
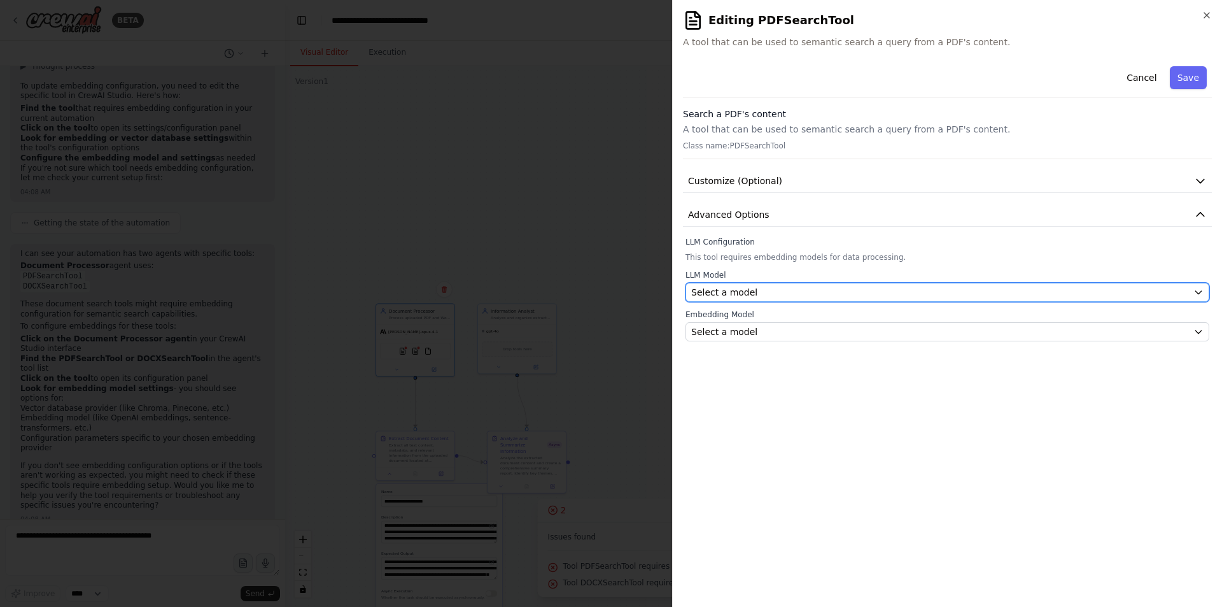
click at [904, 291] on div "Select a model" at bounding box center [939, 292] width 497 height 13
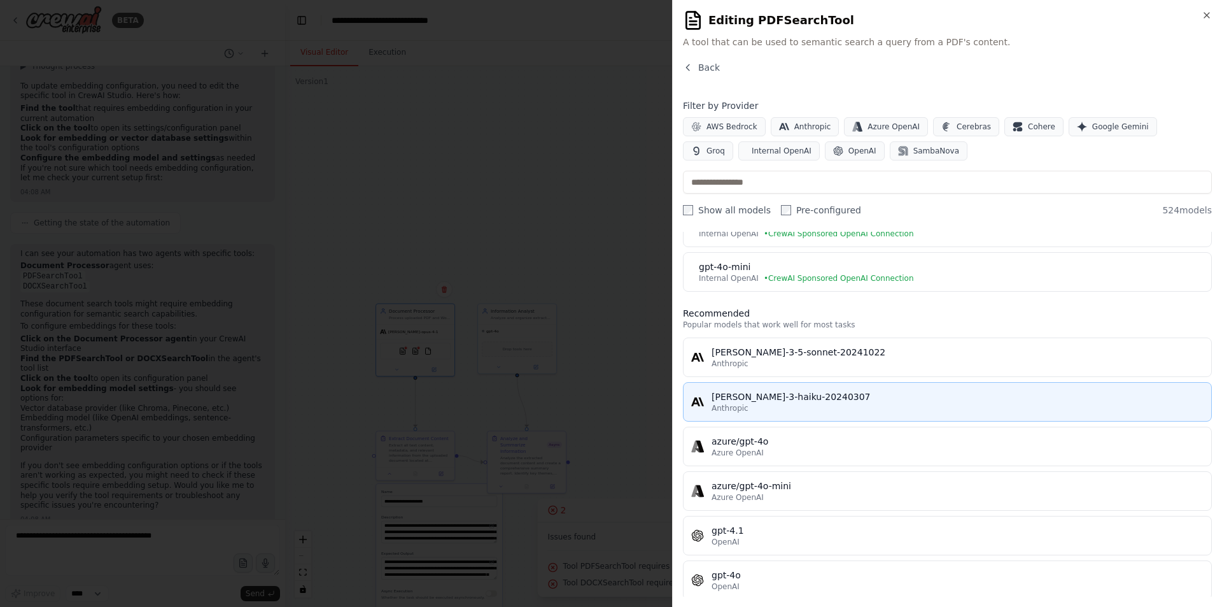
scroll to position [318, 0]
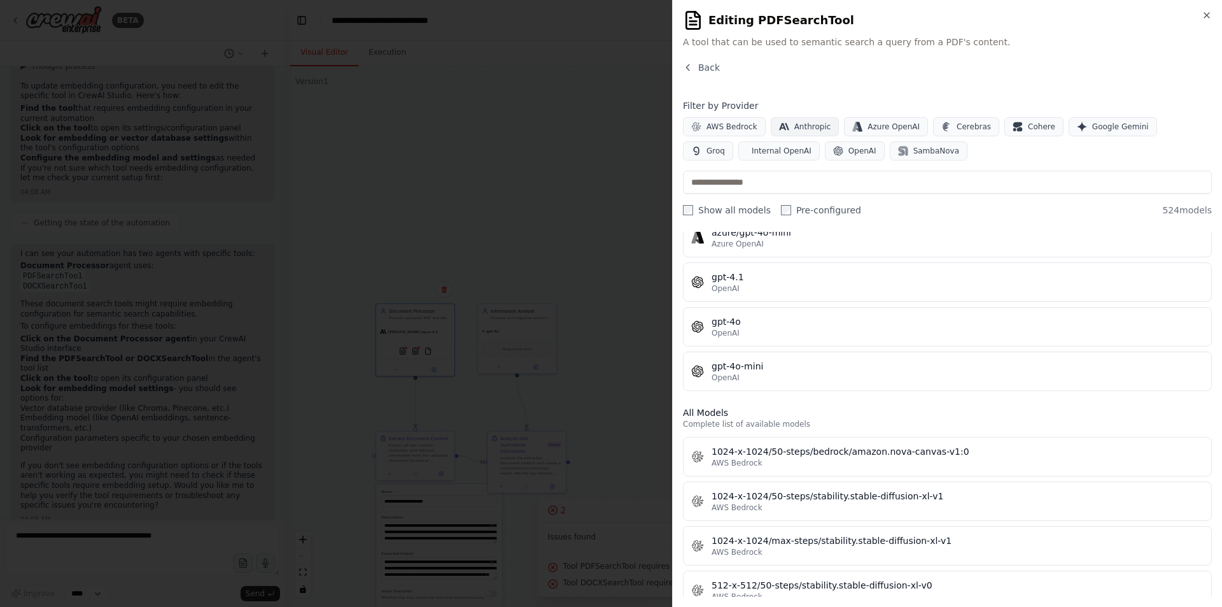
click at [802, 125] on span "Anthropic" at bounding box center [813, 127] width 37 height 10
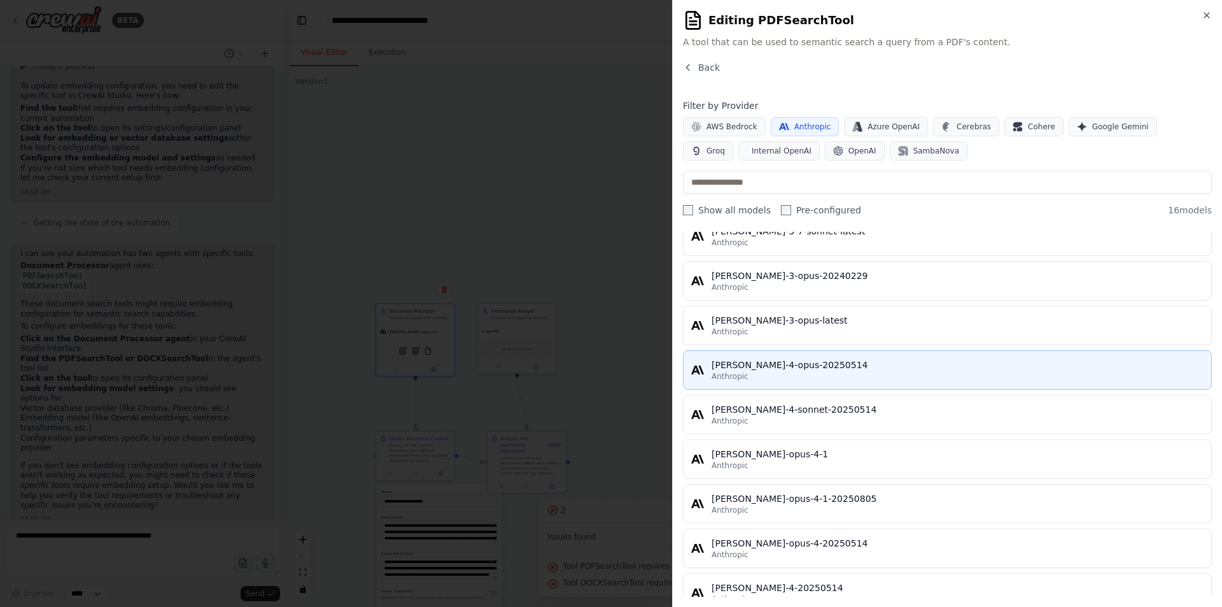
scroll to position [435, 0]
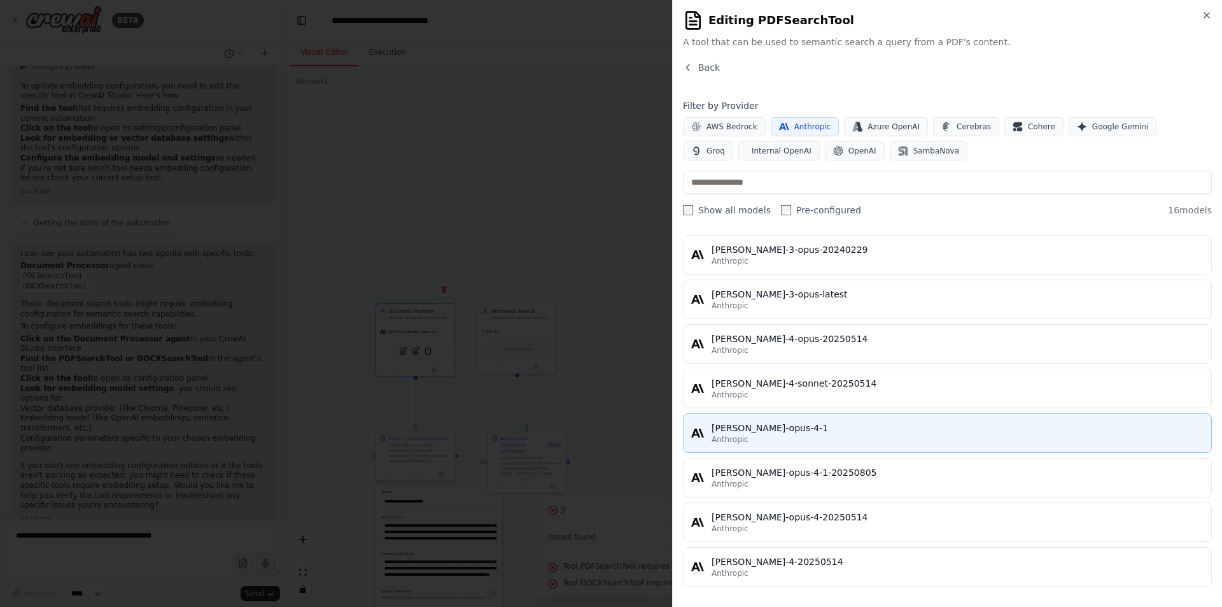
click at [804, 439] on div "Anthropic" at bounding box center [958, 439] width 492 height 10
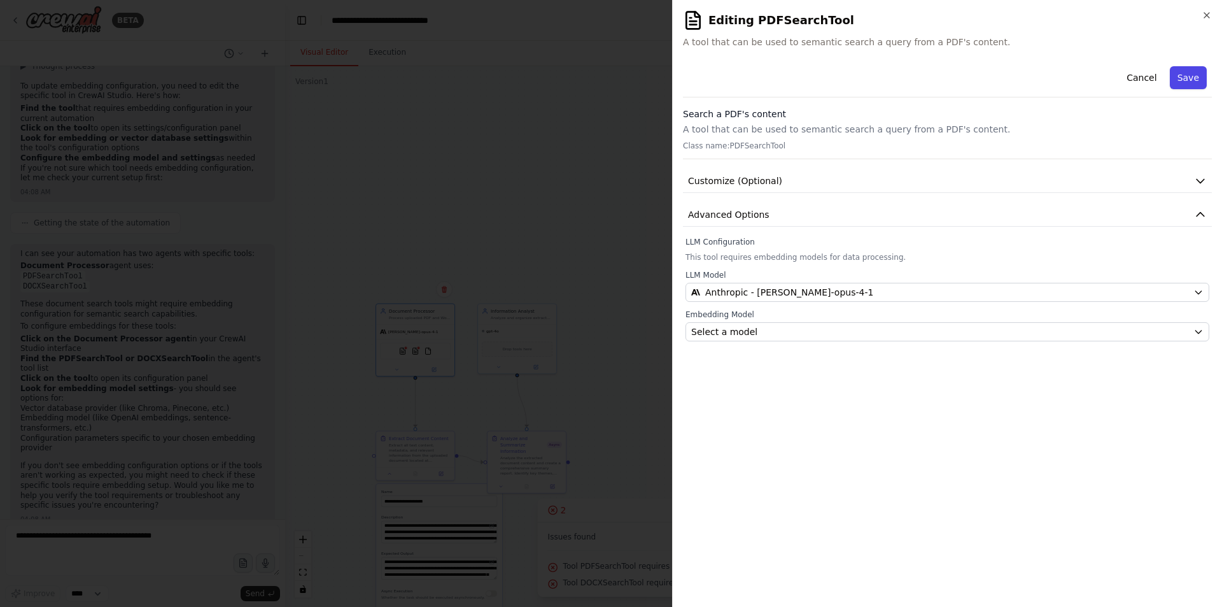
click at [1198, 74] on button "Save" at bounding box center [1188, 77] width 37 height 23
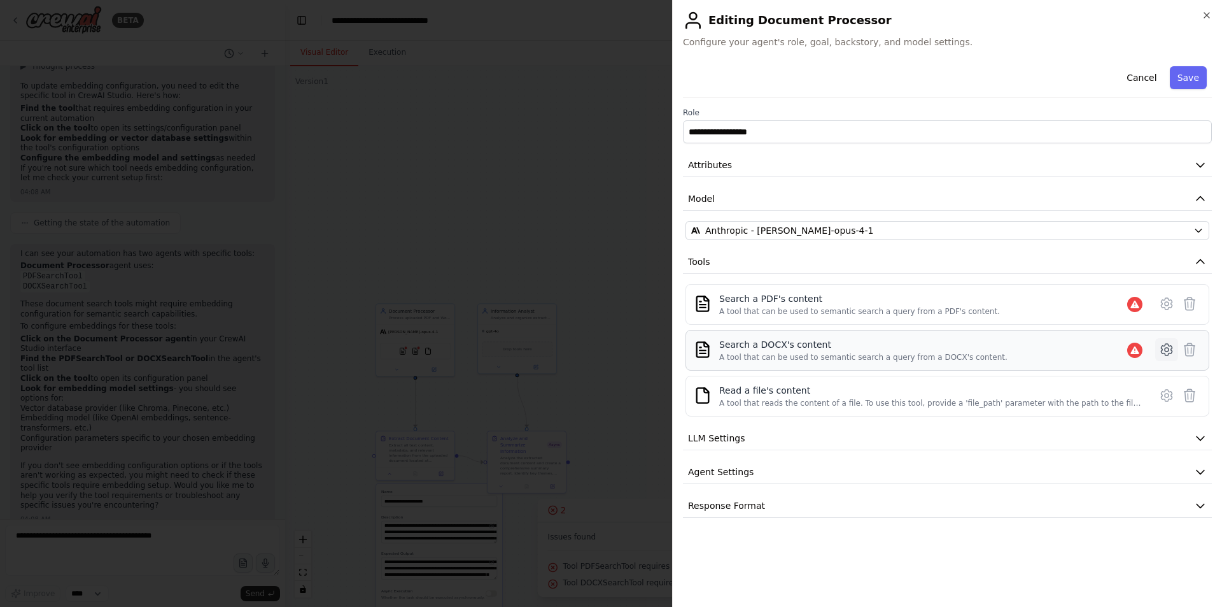
click at [1163, 350] on icon at bounding box center [1166, 349] width 11 height 11
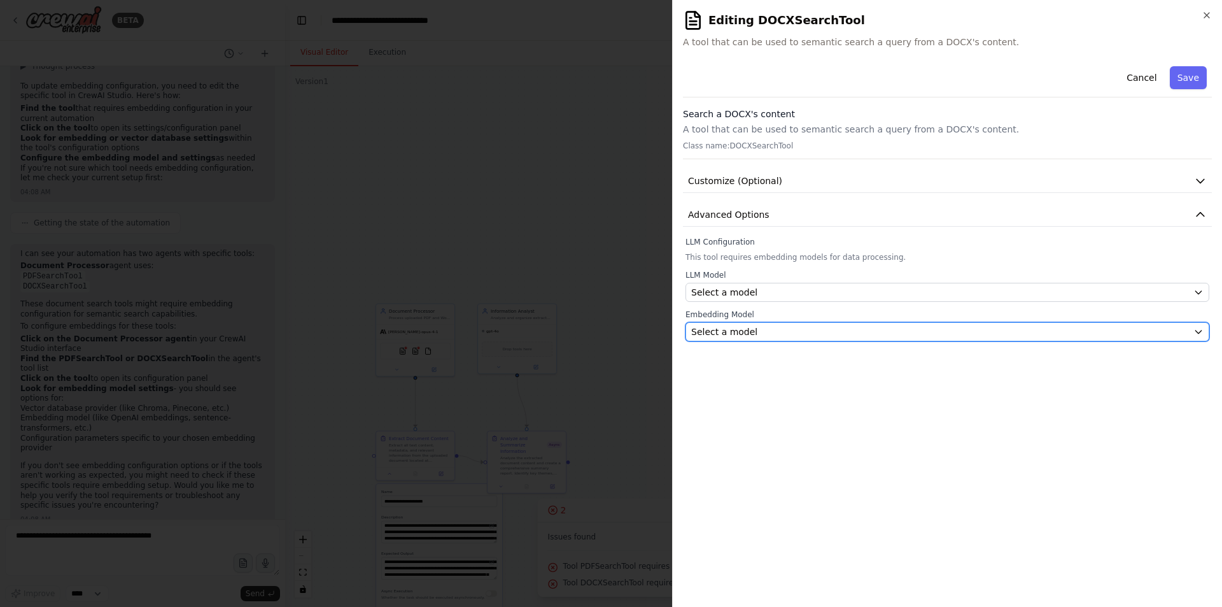
click at [849, 333] on div "Select a model" at bounding box center [939, 331] width 497 height 13
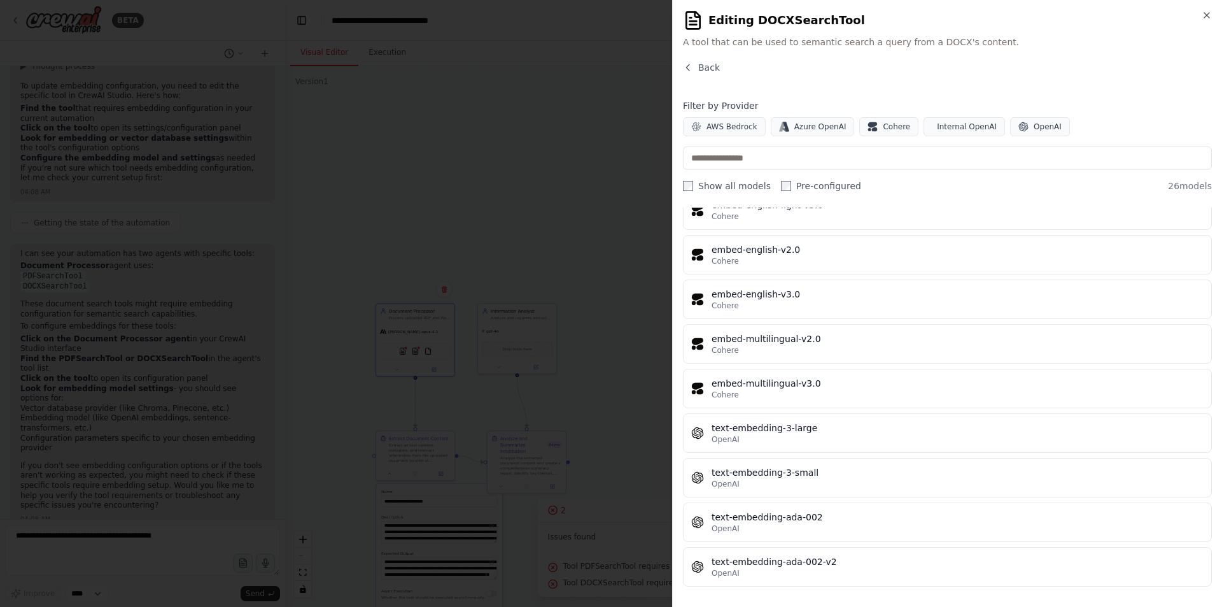
scroll to position [497, 0]
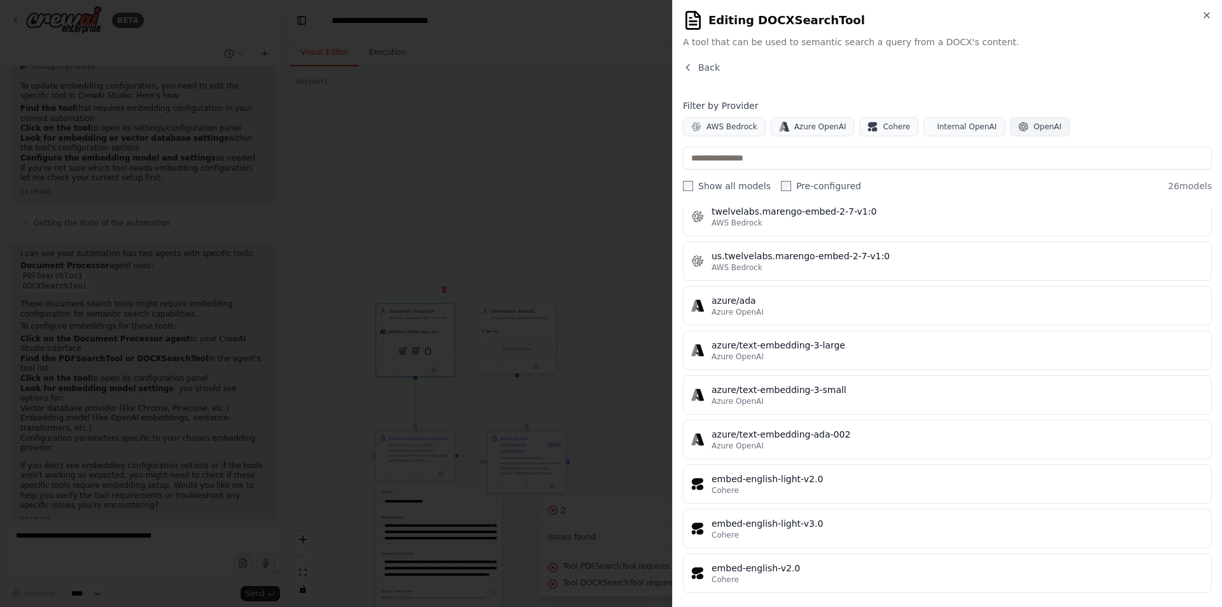
click at [1034, 124] on span "OpenAI" at bounding box center [1048, 127] width 28 height 10
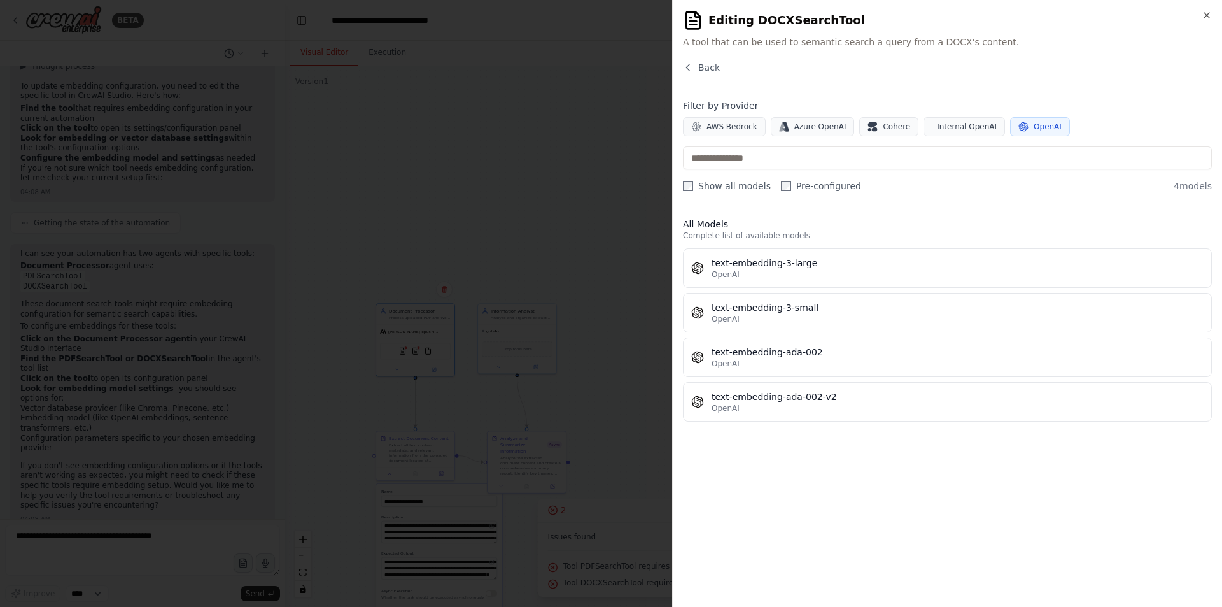
click at [1019, 128] on icon "button" at bounding box center [1024, 127] width 10 height 10
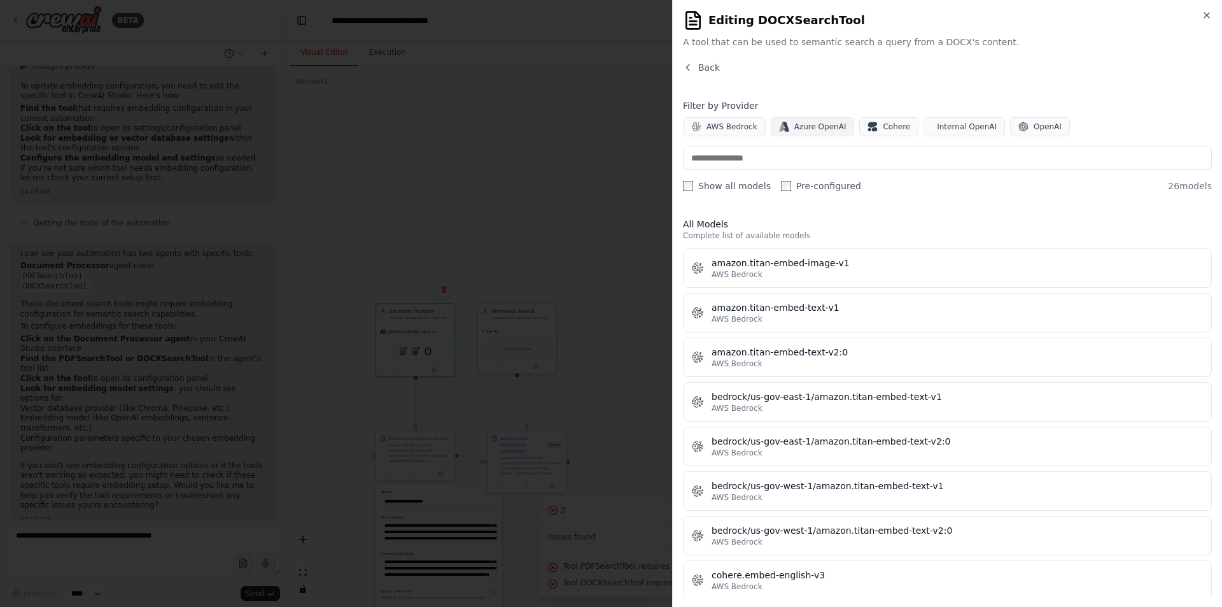
click at [816, 132] on button "Azure OpenAI" at bounding box center [813, 126] width 84 height 19
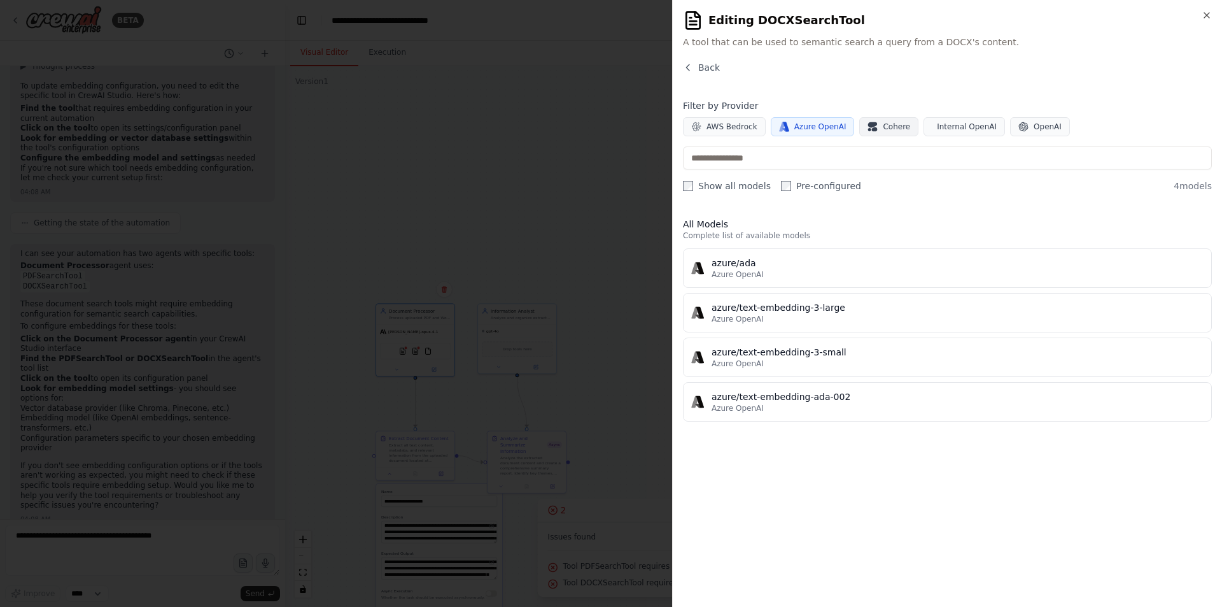
click at [889, 134] on button "Cohere" at bounding box center [888, 126] width 59 height 19
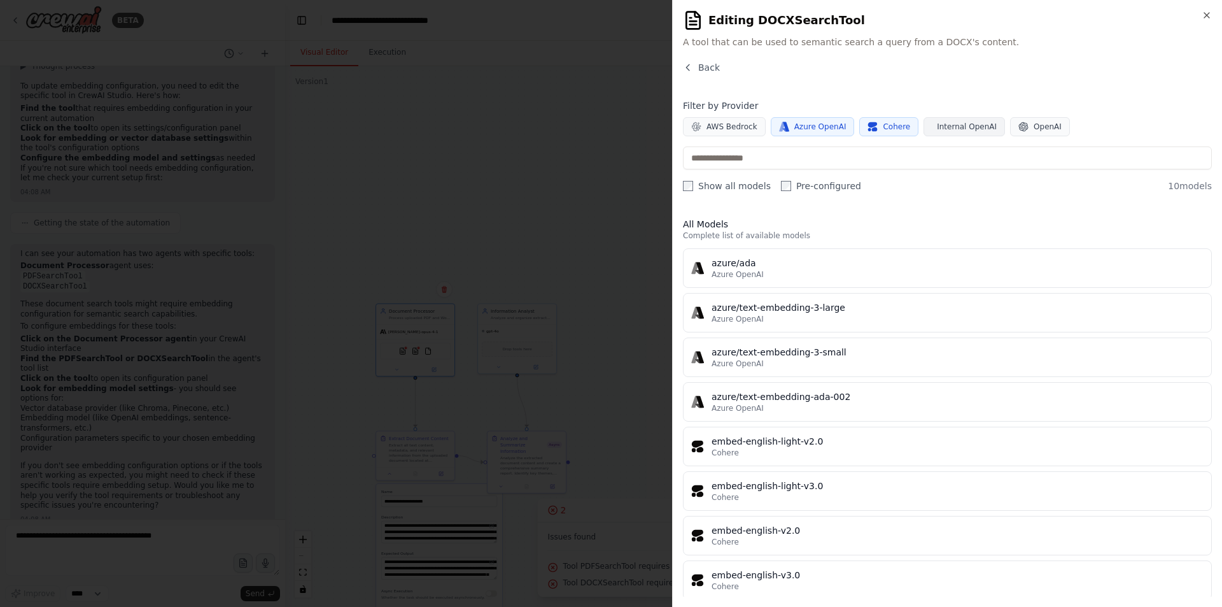
click at [956, 129] on span "Internal OpenAI" at bounding box center [967, 127] width 60 height 10
click at [679, 187] on div "**********" at bounding box center [947, 303] width 550 height 607
click at [829, 132] on button "Azure OpenAI" at bounding box center [813, 126] width 84 height 19
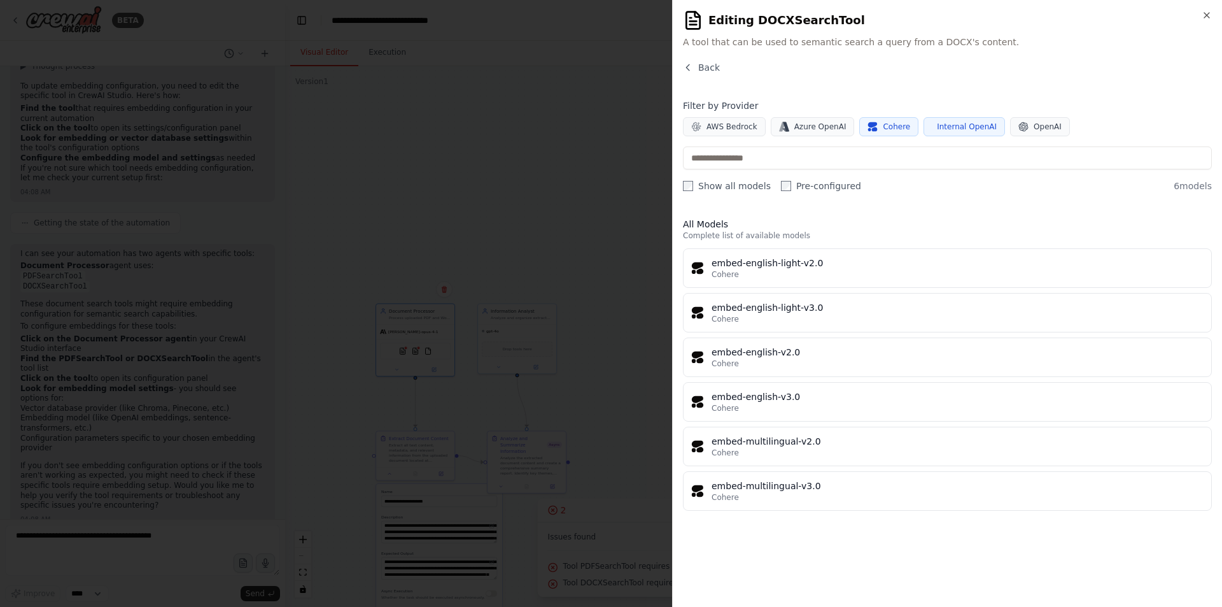
click at [883, 127] on span "Cohere" at bounding box center [896, 127] width 27 height 10
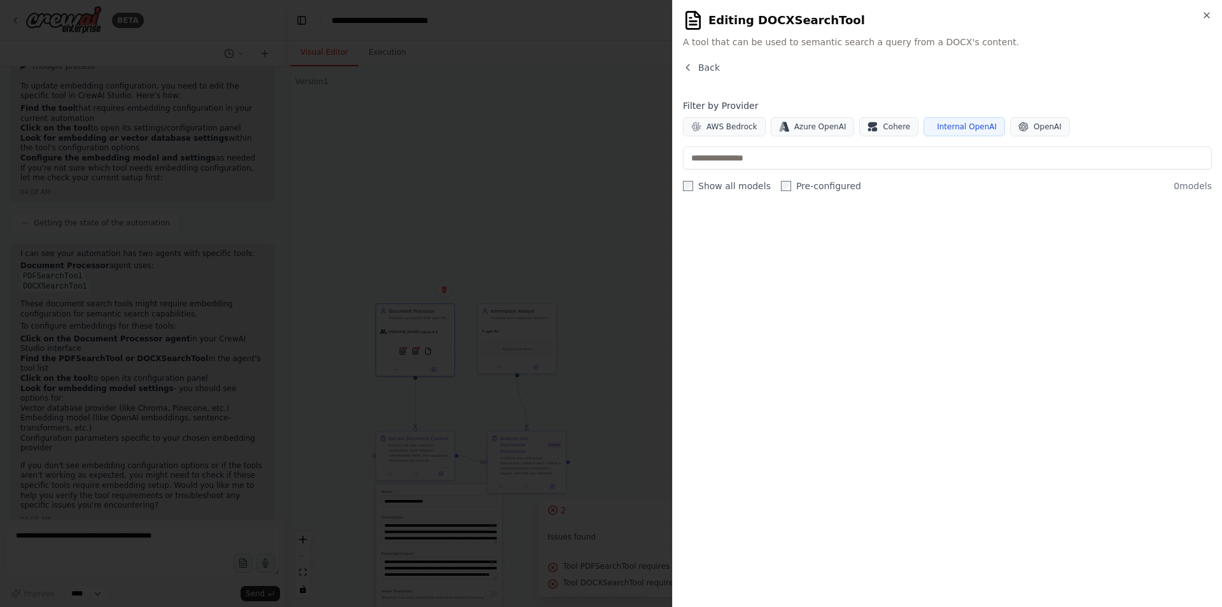
click at [937, 130] on span "Internal OpenAI" at bounding box center [967, 127] width 60 height 10
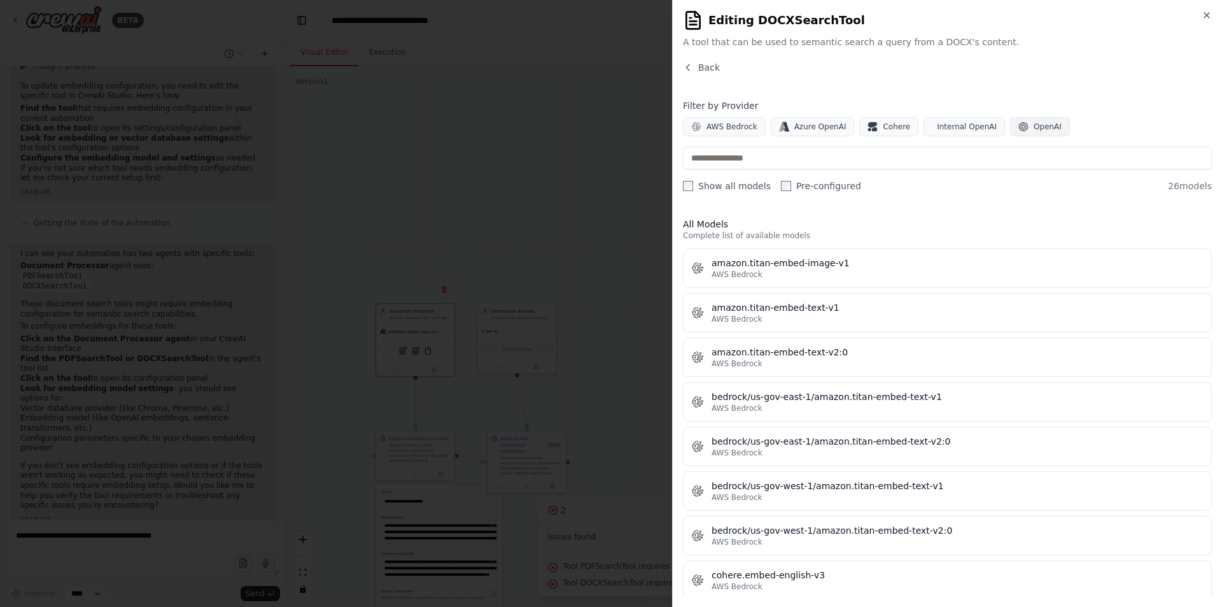
click at [1010, 132] on button "OpenAI" at bounding box center [1040, 126] width 60 height 19
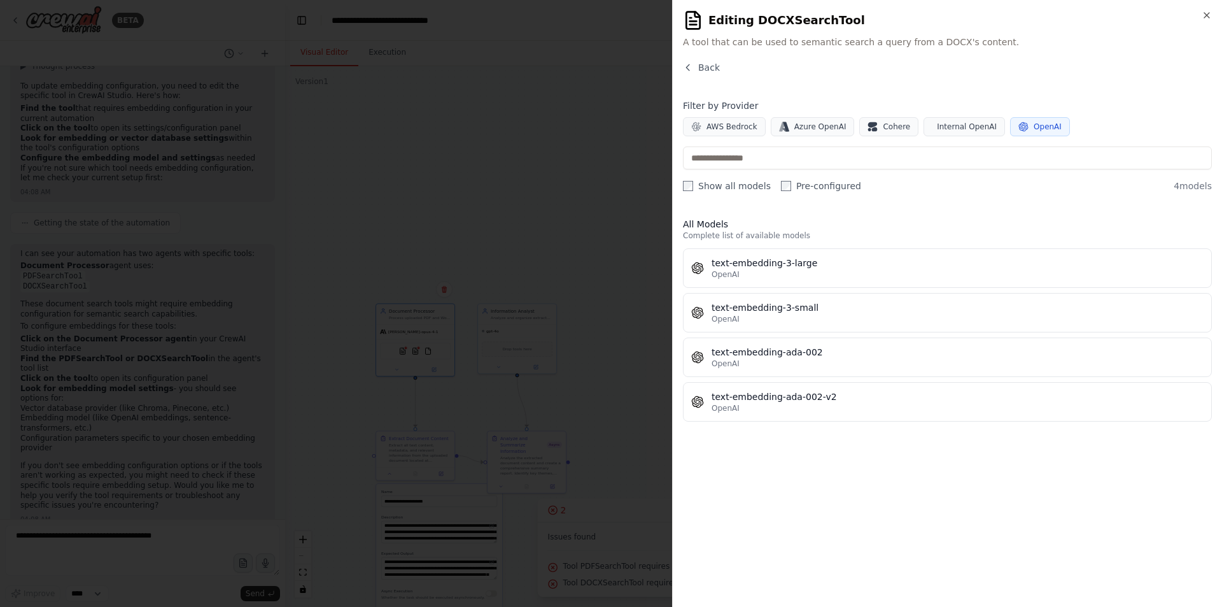
click at [1013, 126] on button "OpenAI" at bounding box center [1040, 126] width 60 height 19
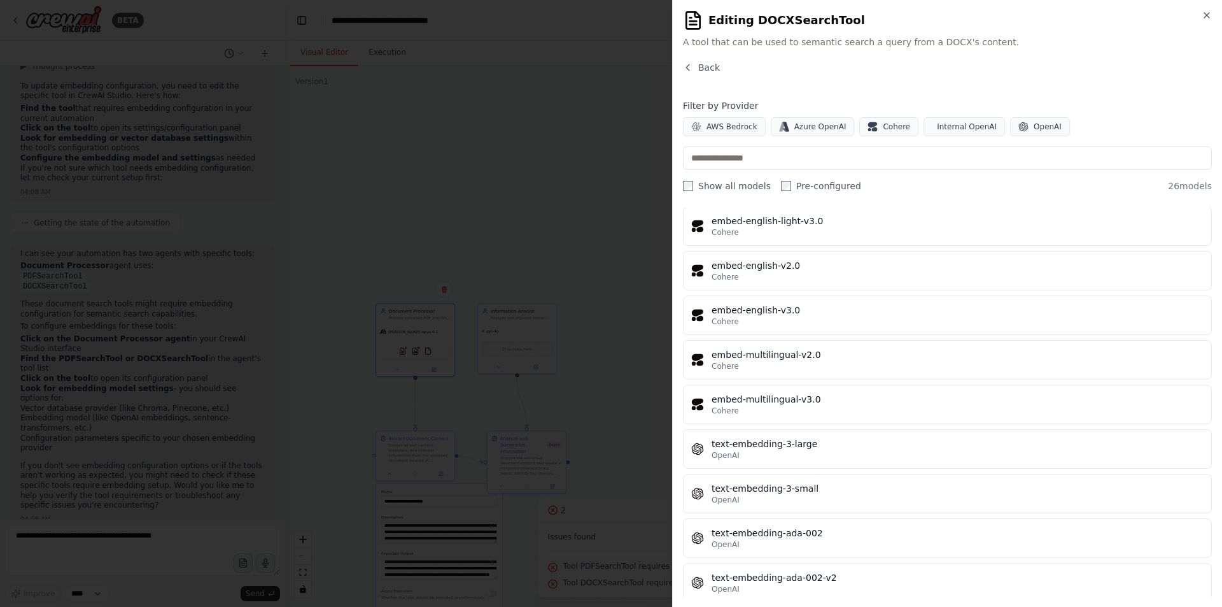
scroll to position [816, 0]
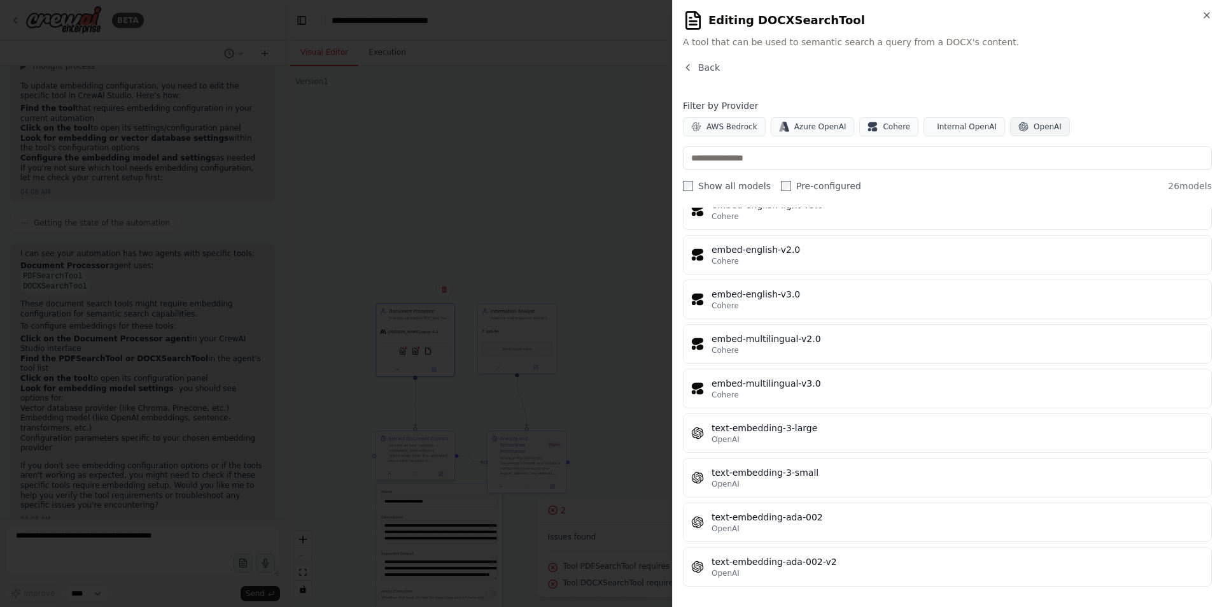
click at [1012, 129] on button "OpenAI" at bounding box center [1040, 126] width 60 height 19
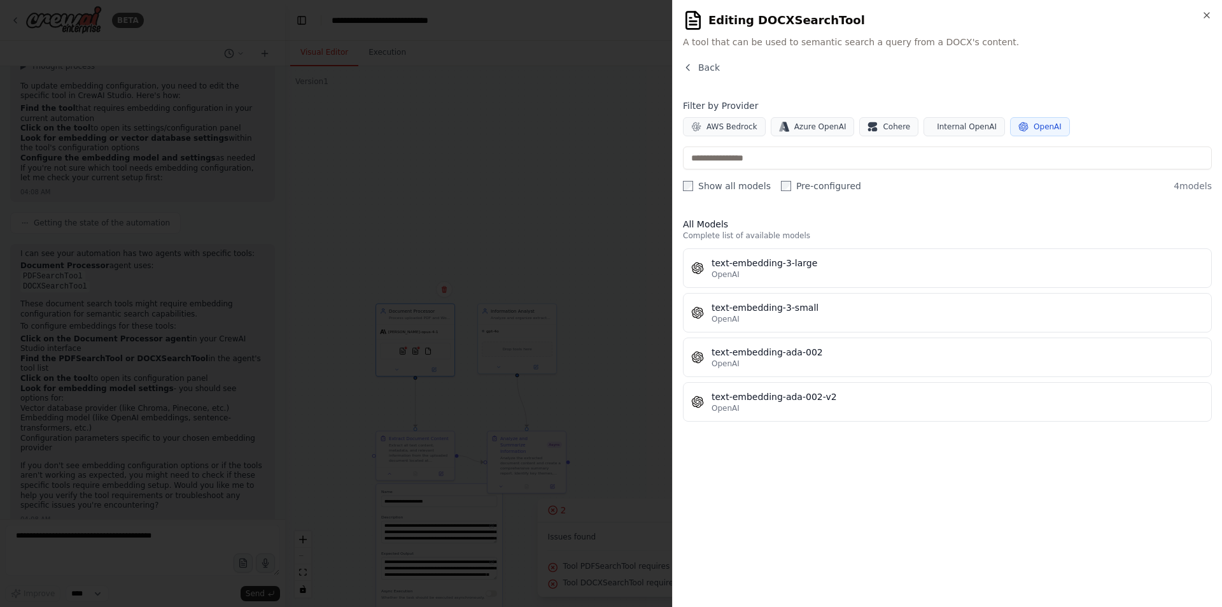
scroll to position [0, 0]
click at [710, 132] on button "AWS Bedrock" at bounding box center [724, 126] width 83 height 19
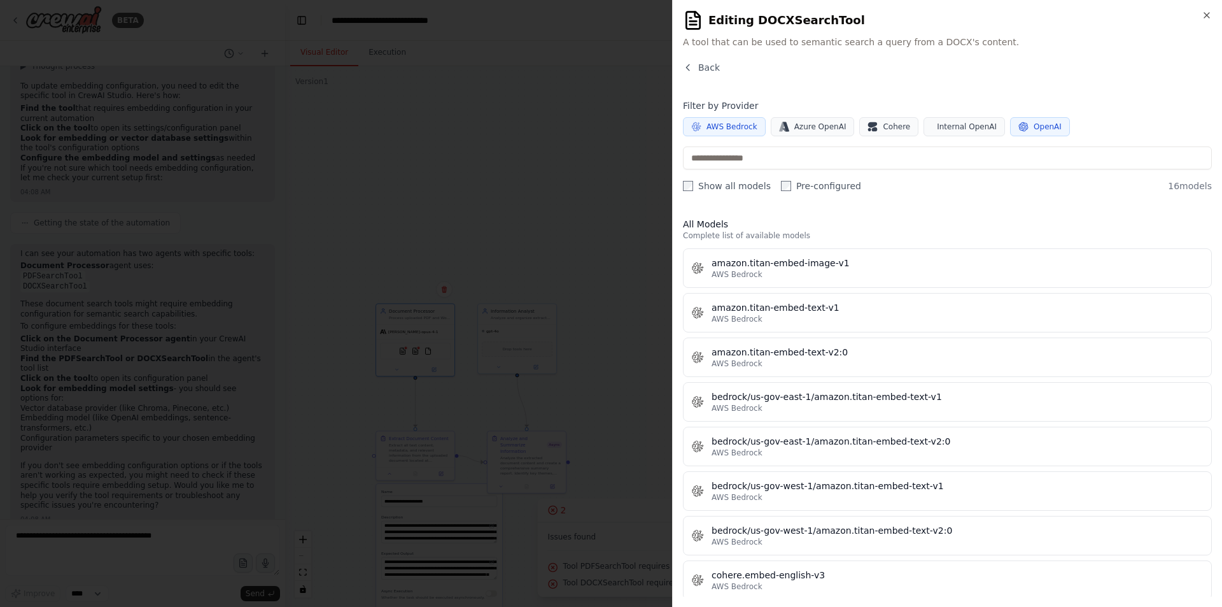
click at [795, 113] on div "Filter by Provider AWS Bedrock Azure OpenAI Cohere Internal OpenAI OpenAI" at bounding box center [947, 117] width 529 height 37
click at [805, 124] on span "Azure OpenAI" at bounding box center [821, 127] width 52 height 10
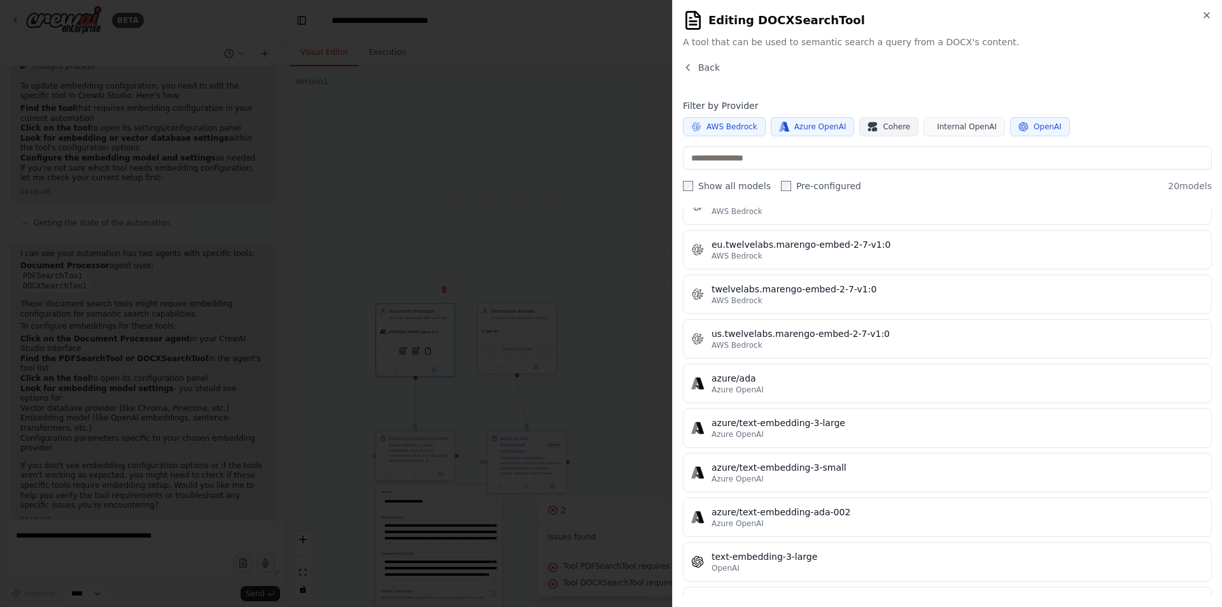
scroll to position [293, 0]
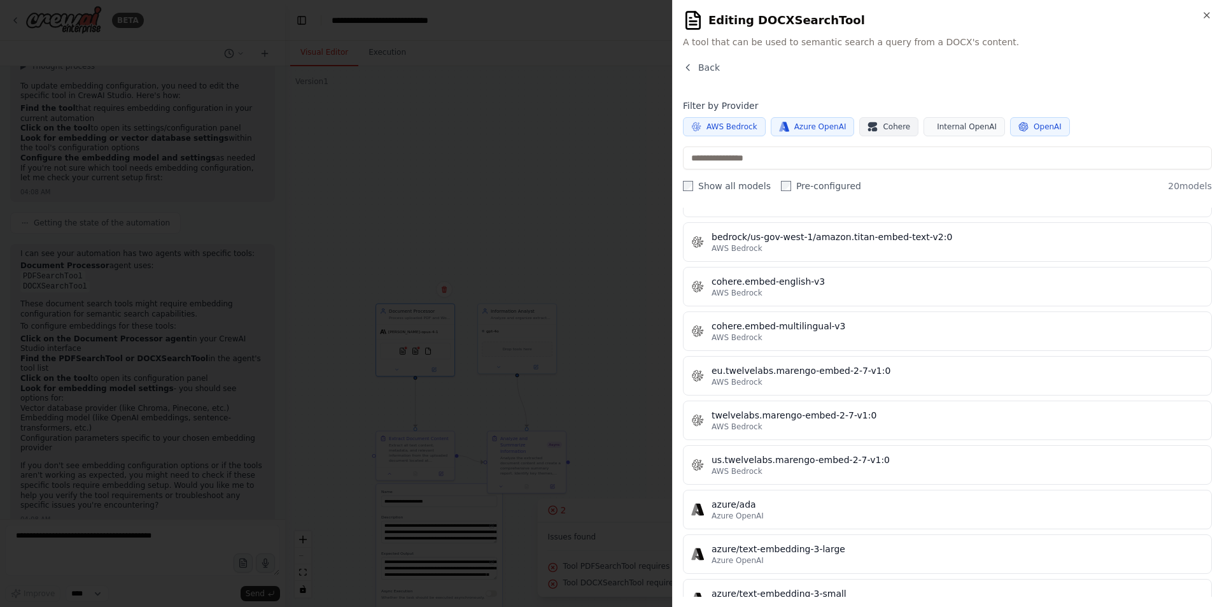
click at [871, 126] on button "Cohere" at bounding box center [888, 126] width 59 height 19
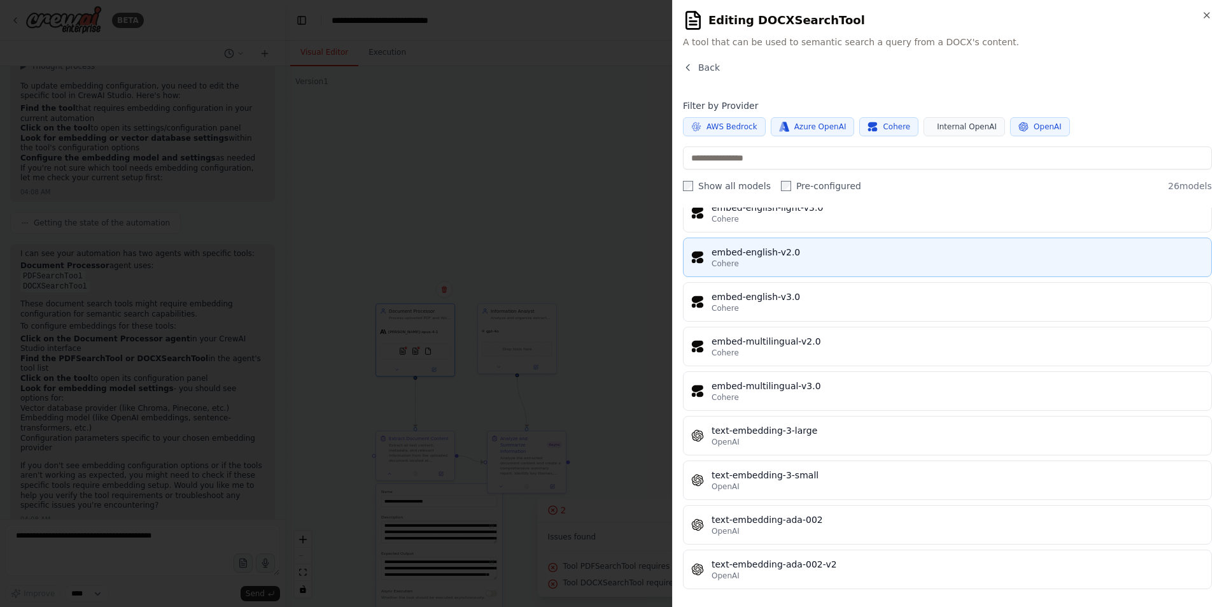
scroll to position [816, 0]
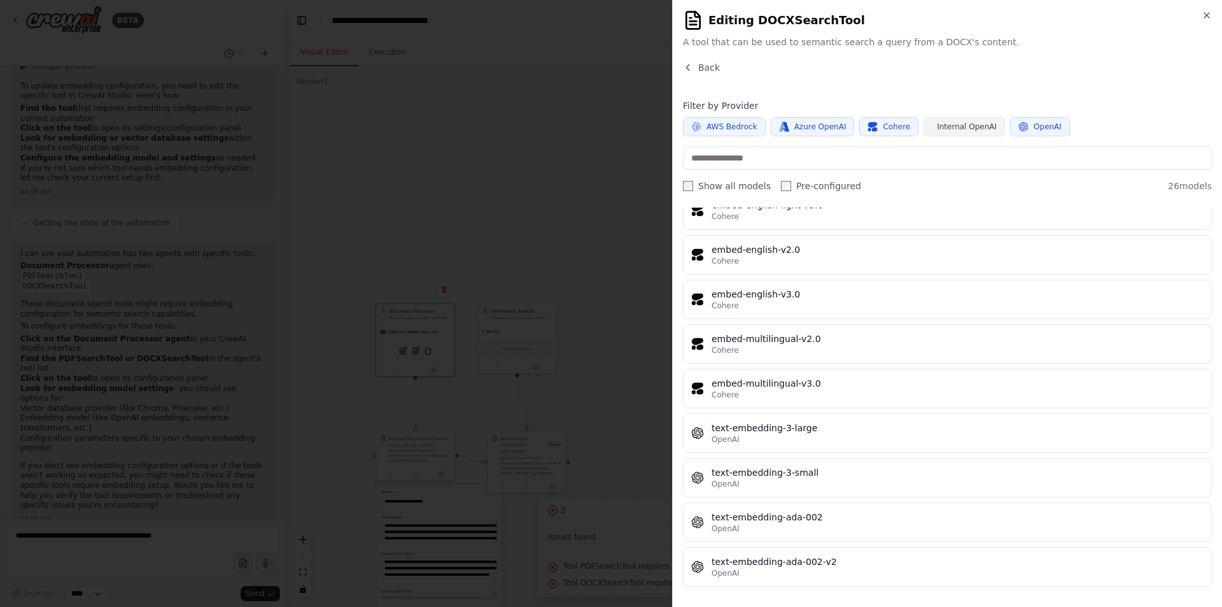
click at [945, 121] on button "Internal OpenAI" at bounding box center [964, 126] width 81 height 19
drag, startPoint x: 810, startPoint y: 130, endPoint x: 821, endPoint y: 134, distance: 11.7
click at [810, 130] on span "Azure OpenAI" at bounding box center [821, 127] width 52 height 10
click at [868, 131] on button "Cohere" at bounding box center [888, 126] width 59 height 19
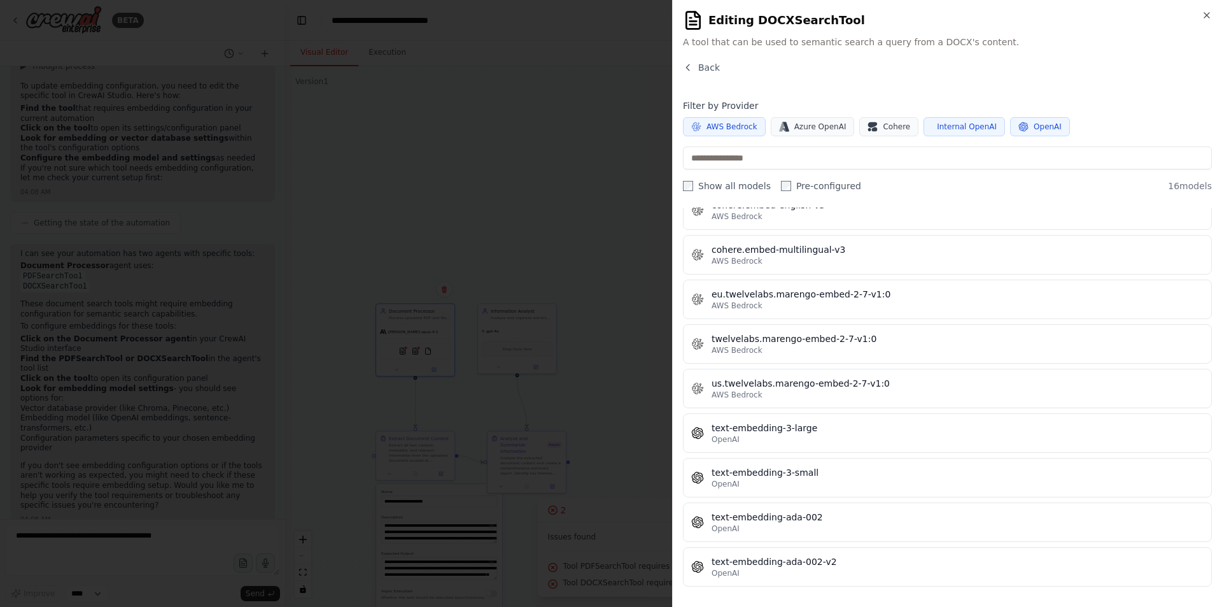
click at [1019, 129] on icon "button" at bounding box center [1024, 127] width 10 height 10
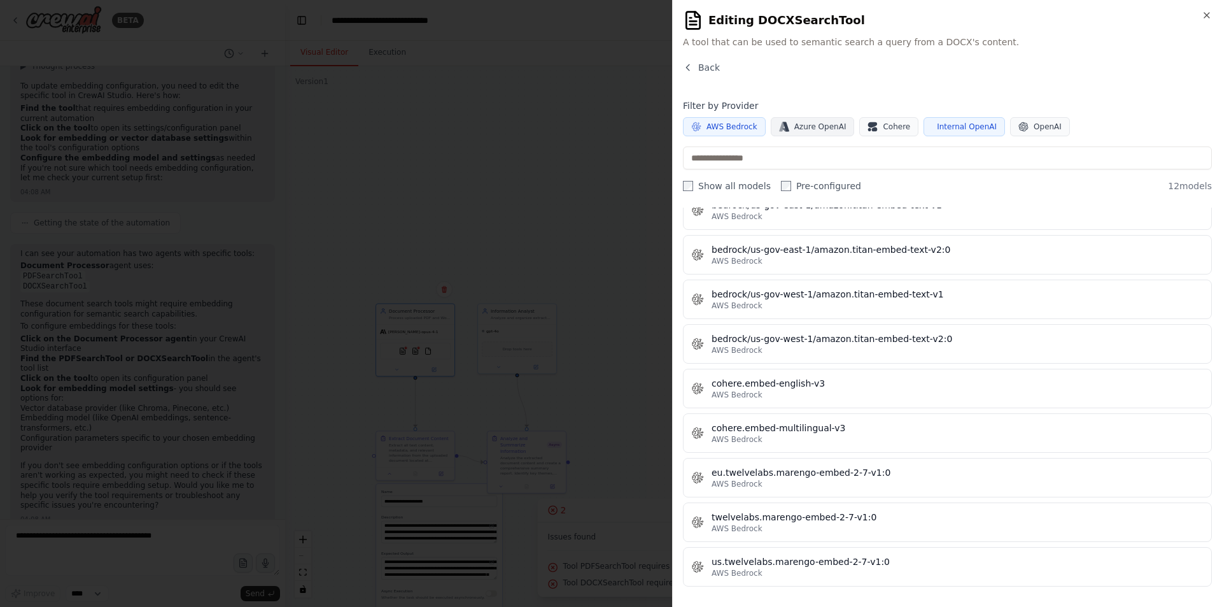
scroll to position [192, 0]
click at [732, 123] on span "AWS Bedrock" at bounding box center [732, 127] width 51 height 10
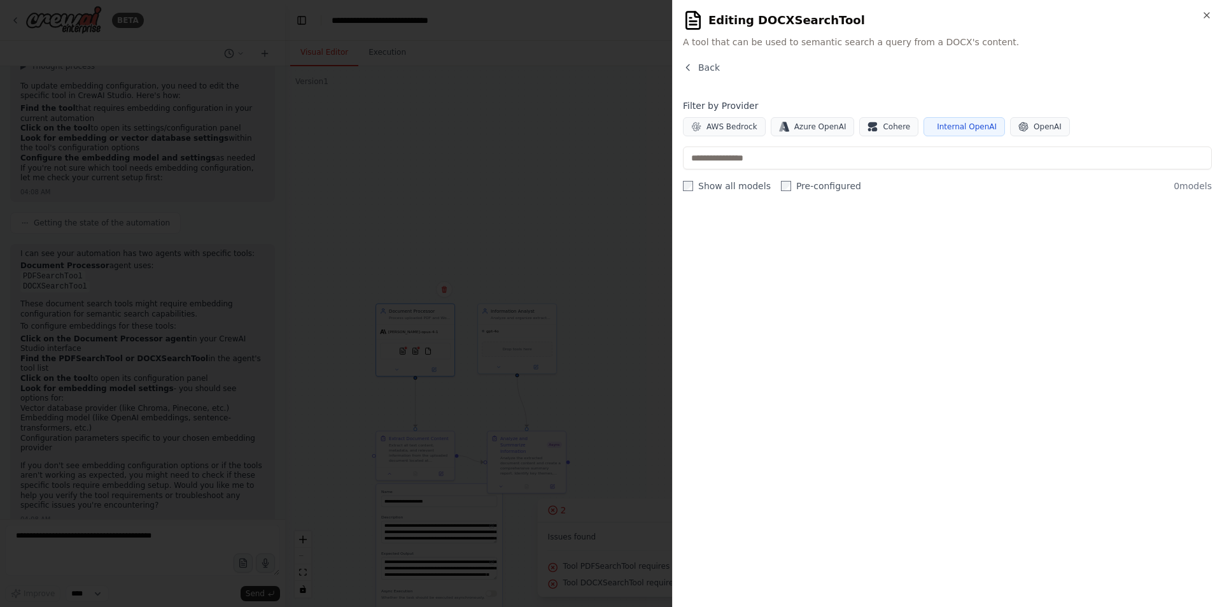
click at [949, 131] on span "Internal OpenAI" at bounding box center [967, 127] width 60 height 10
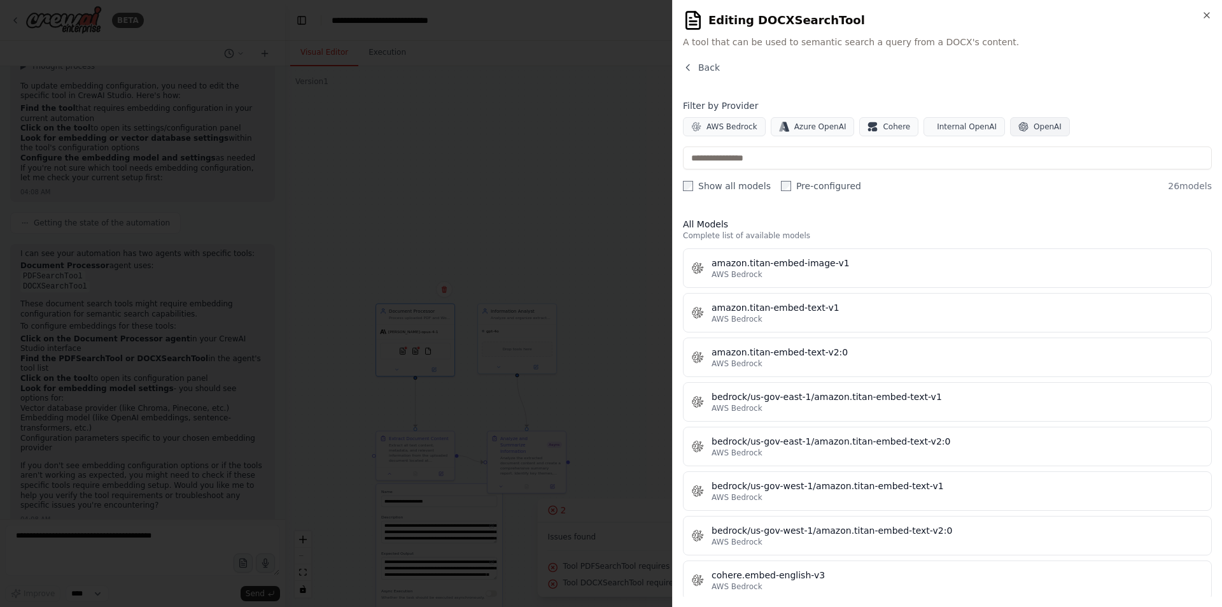
click at [1036, 122] on span "OpenAI" at bounding box center [1048, 127] width 28 height 10
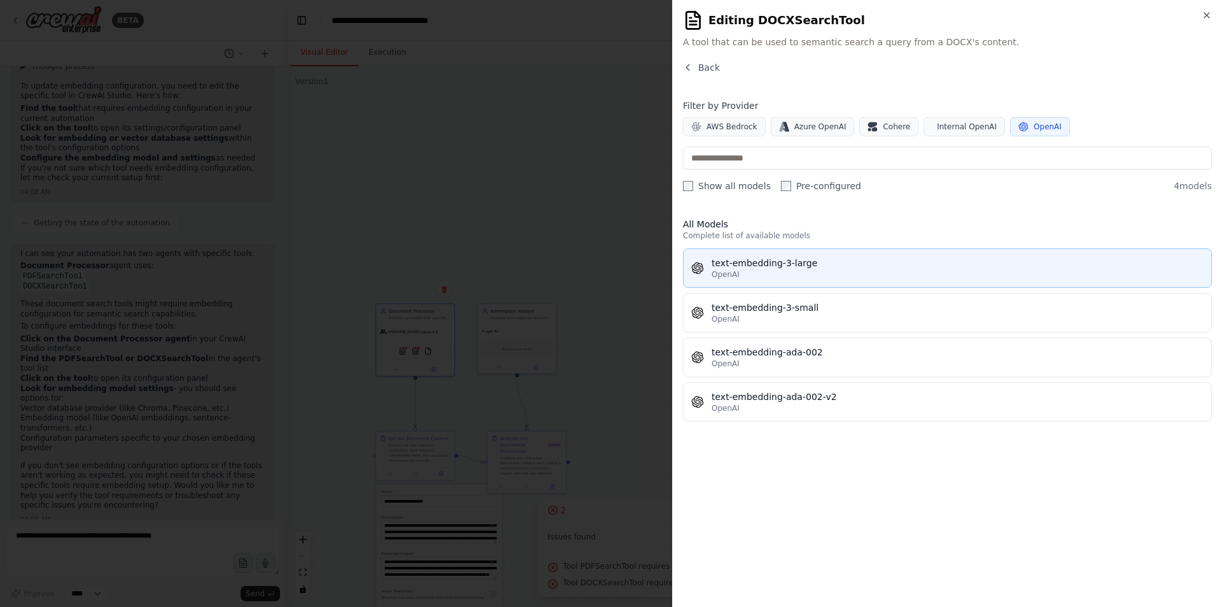
click at [811, 269] on div "text-embedding-3-large" at bounding box center [958, 263] width 492 height 13
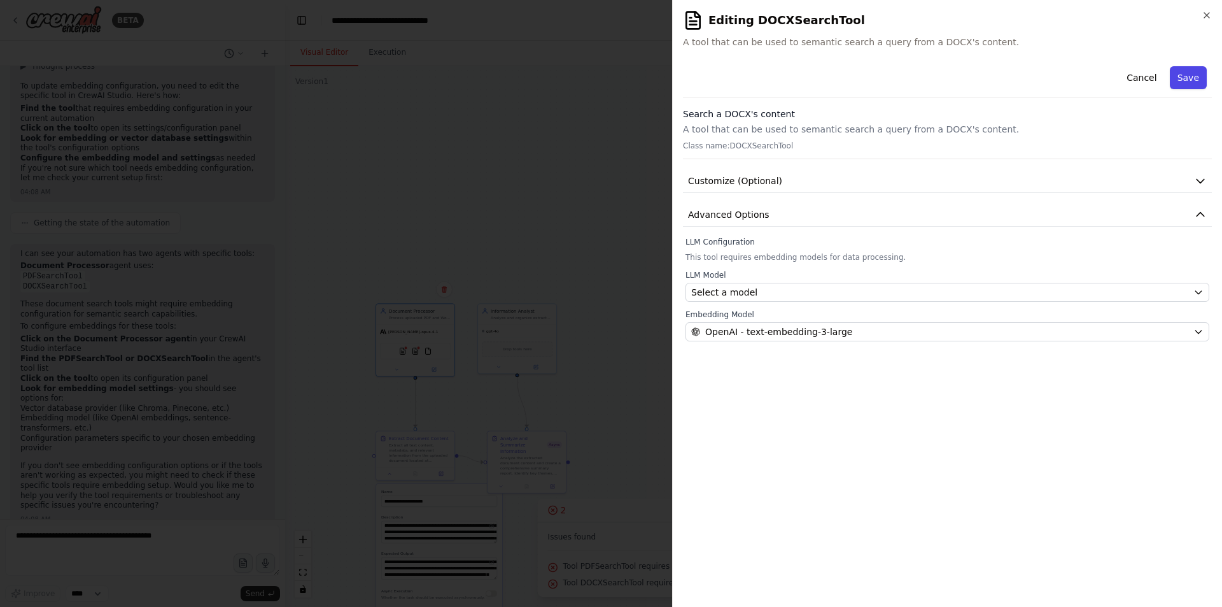
click at [1196, 80] on button "Save" at bounding box center [1188, 77] width 37 height 23
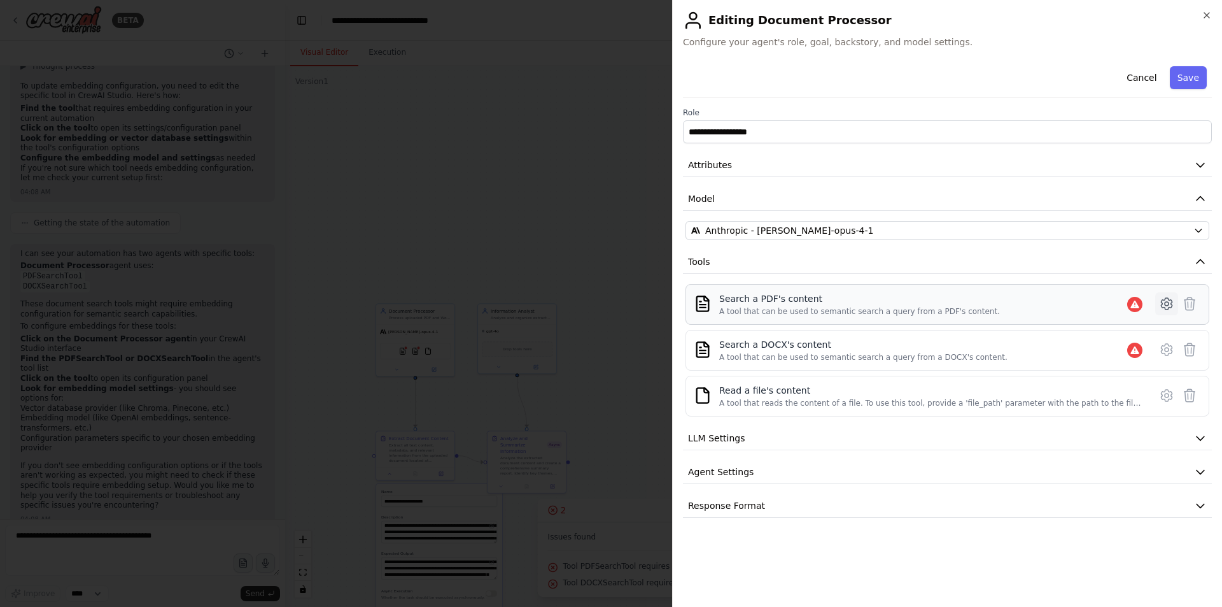
click at [1169, 303] on icon at bounding box center [1167, 304] width 4 height 4
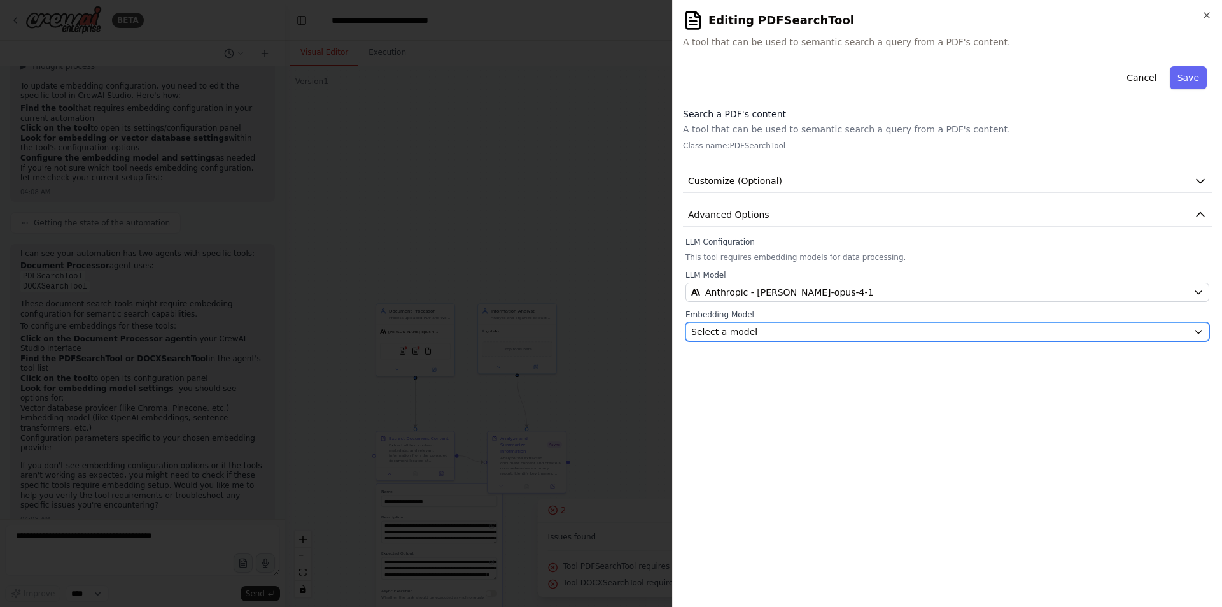
click at [849, 329] on div "Select a model" at bounding box center [939, 331] width 497 height 13
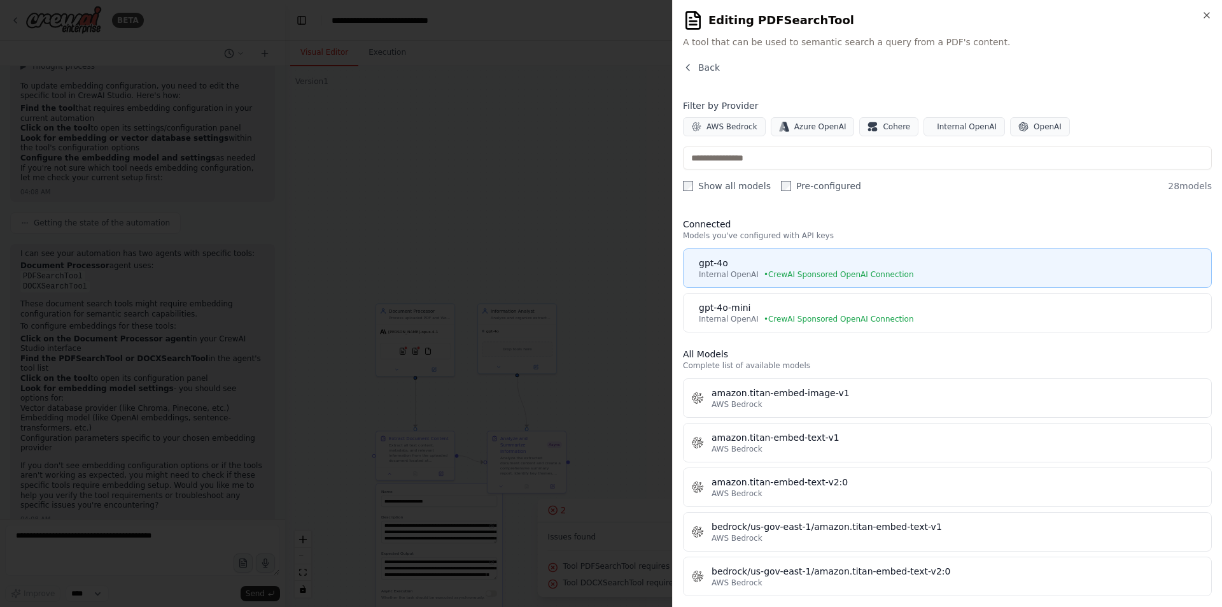
click at [827, 269] on div "gpt-4o" at bounding box center [951, 263] width 505 height 13
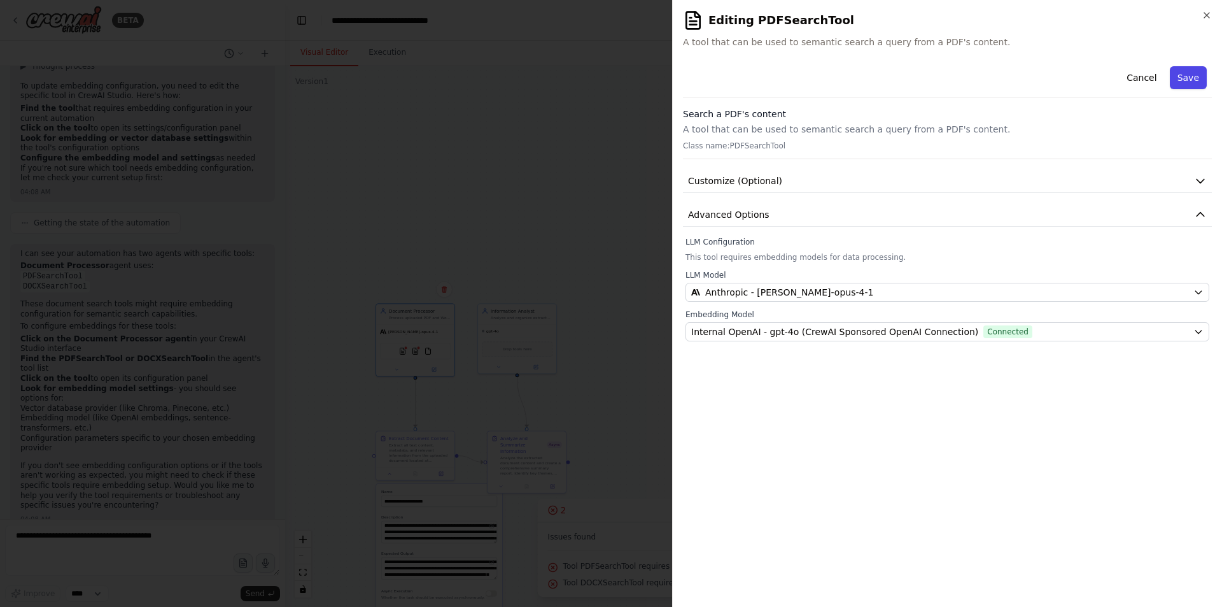
click at [1179, 82] on button "Save" at bounding box center [1188, 77] width 37 height 23
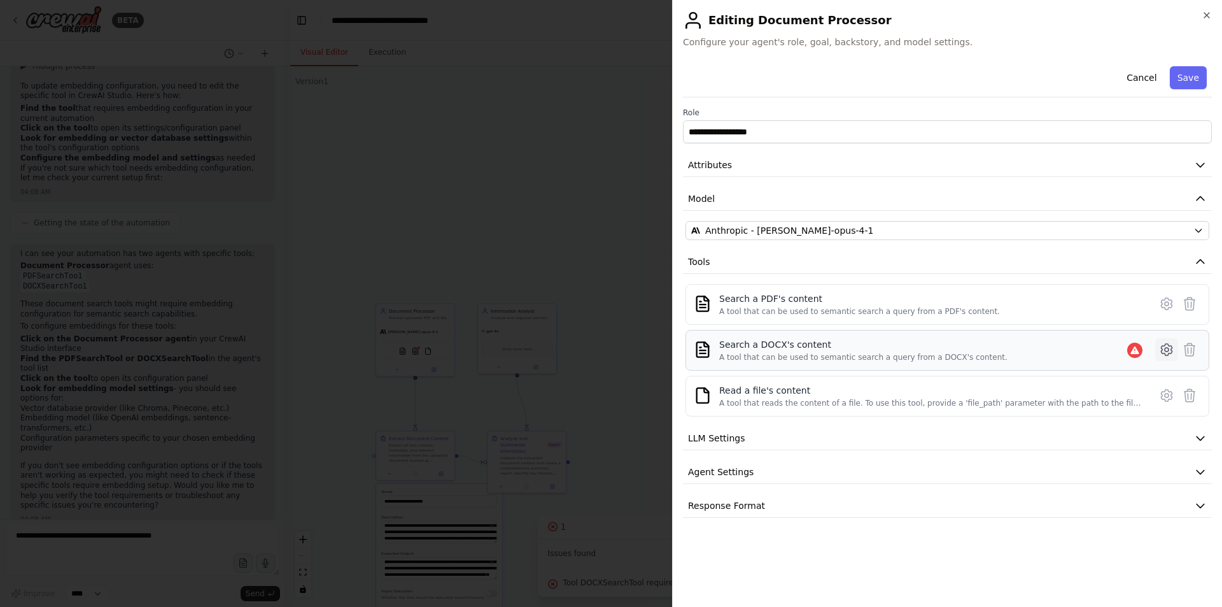
click at [1166, 350] on icon at bounding box center [1166, 349] width 15 height 15
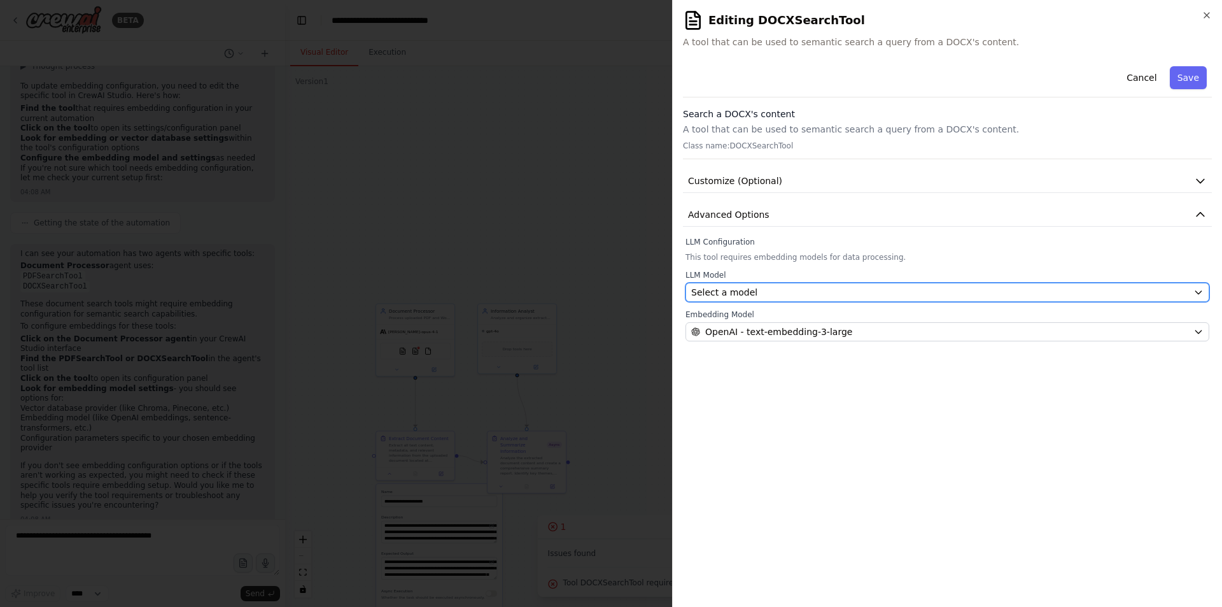
click at [837, 293] on div "Select a model" at bounding box center [939, 292] width 497 height 13
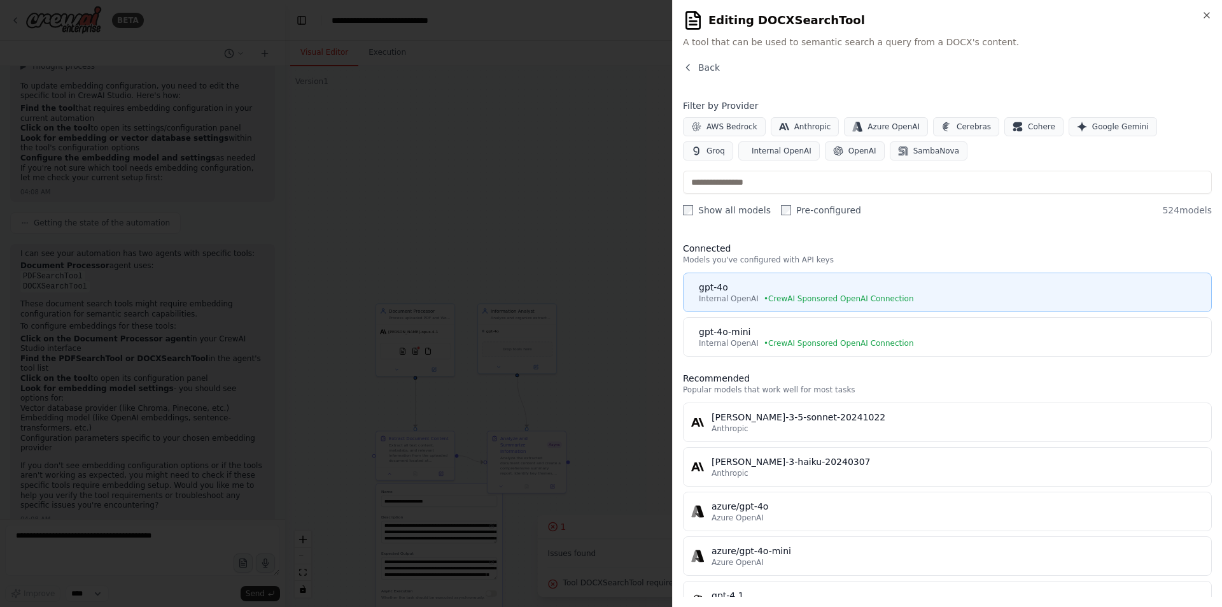
click at [847, 300] on span "• CrewAI Sponsored OpenAI Connection" at bounding box center [839, 298] width 150 height 10
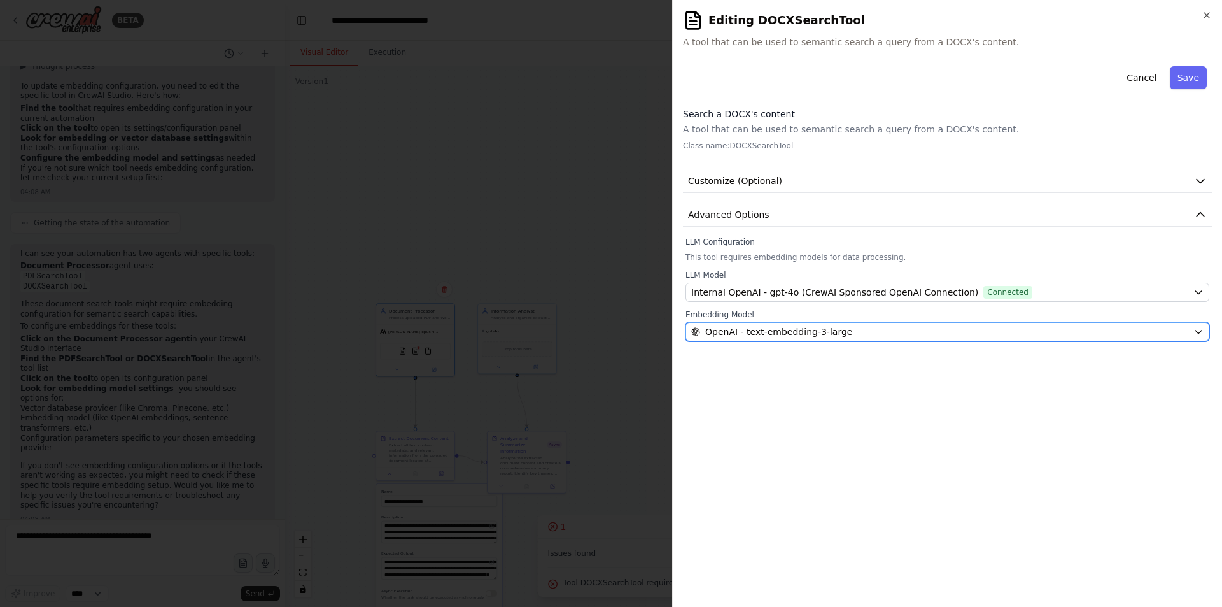
click at [876, 330] on div "OpenAI - text-embedding-3-large" at bounding box center [939, 331] width 497 height 13
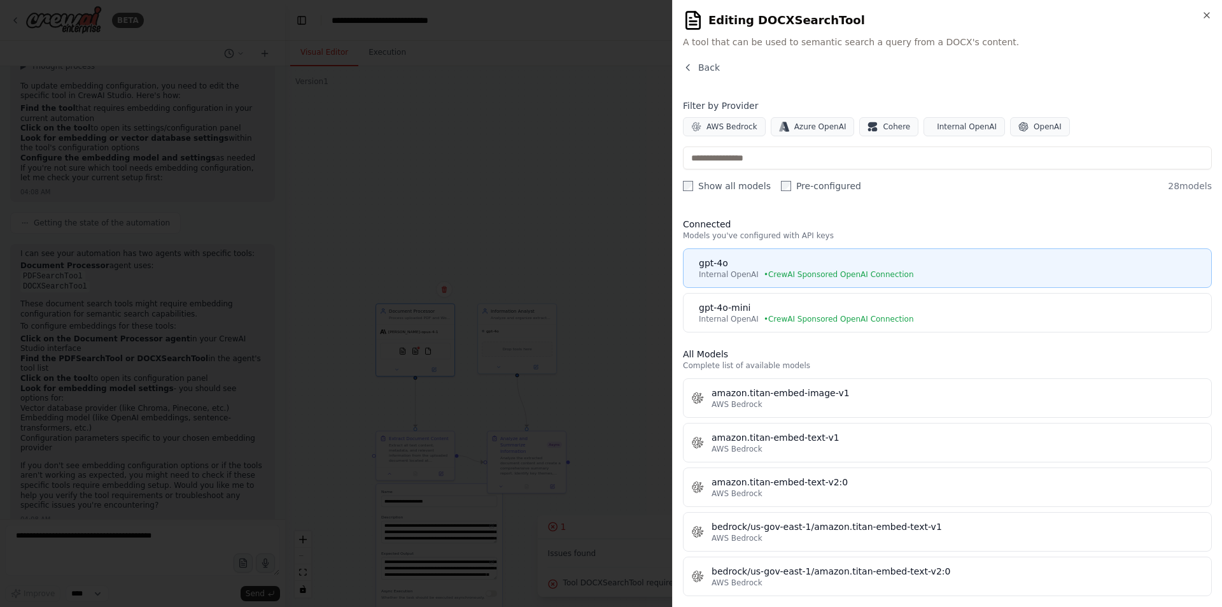
click at [852, 272] on span "• CrewAI Sponsored OpenAI Connection" at bounding box center [839, 274] width 150 height 10
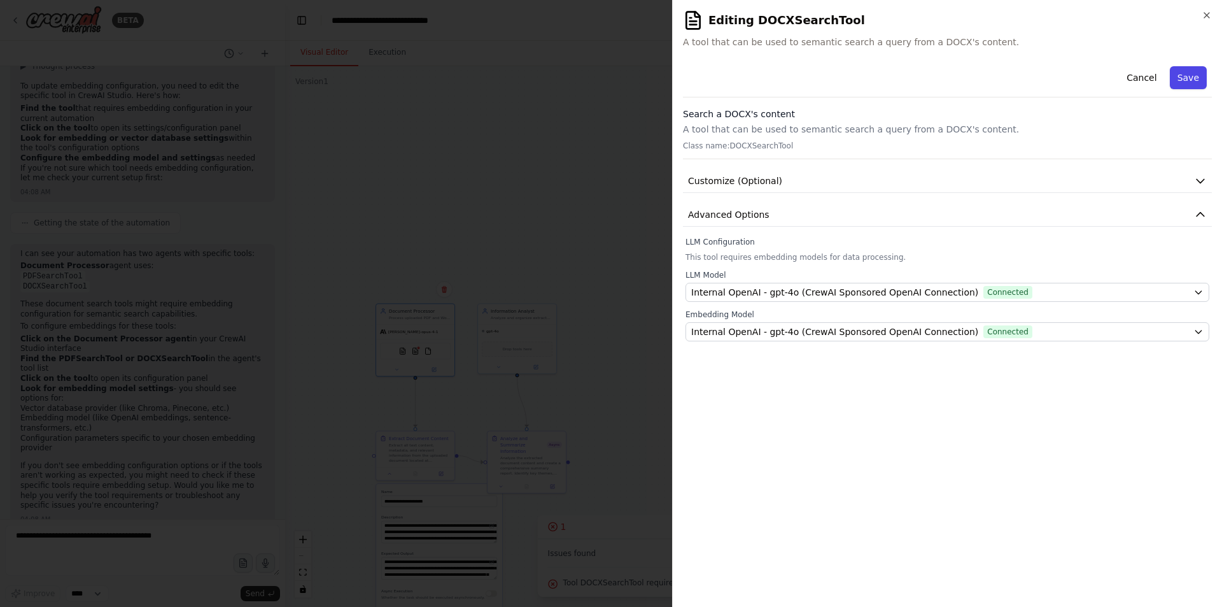
click at [1195, 84] on button "Save" at bounding box center [1188, 77] width 37 height 23
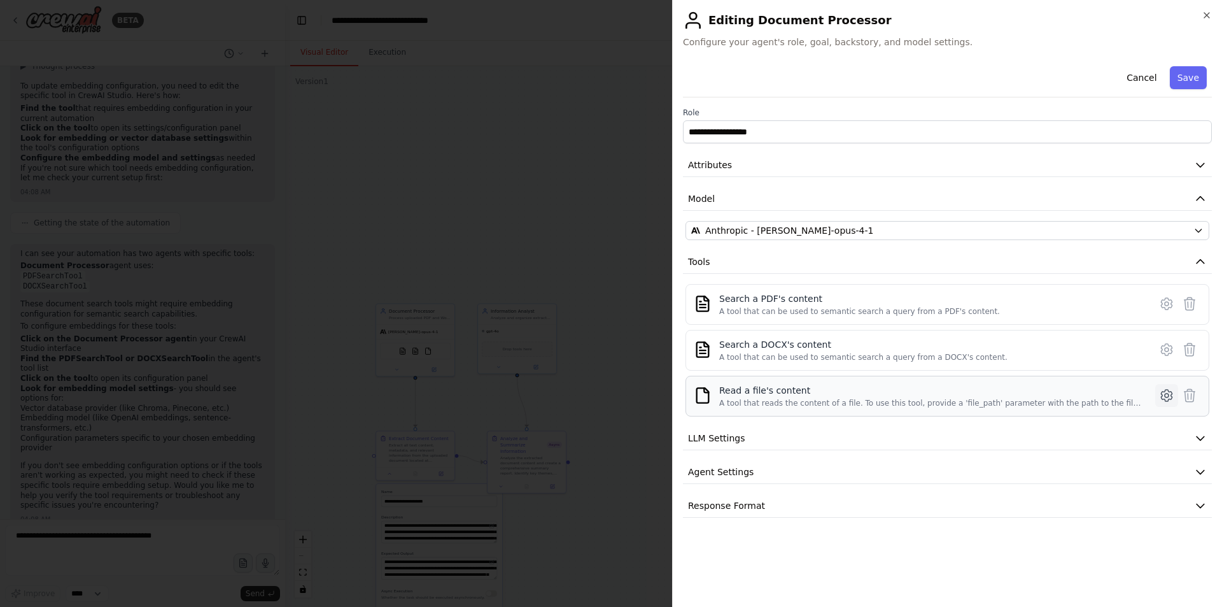
click at [1163, 393] on icon at bounding box center [1166, 395] width 15 height 15
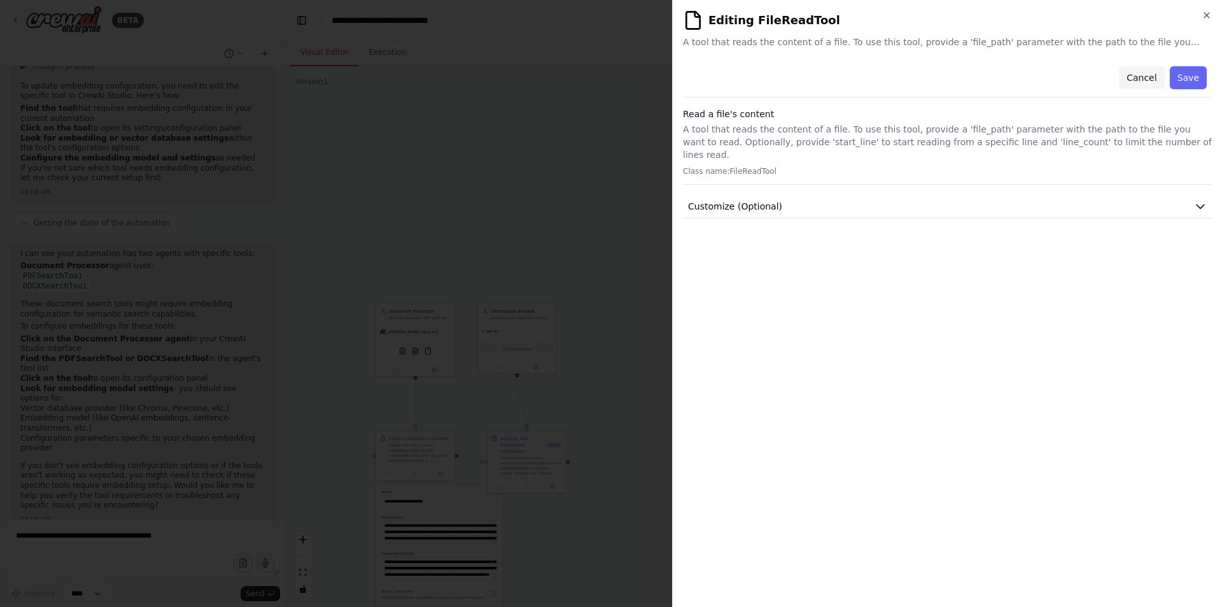
click at [1145, 81] on button "Cancel" at bounding box center [1141, 77] width 45 height 23
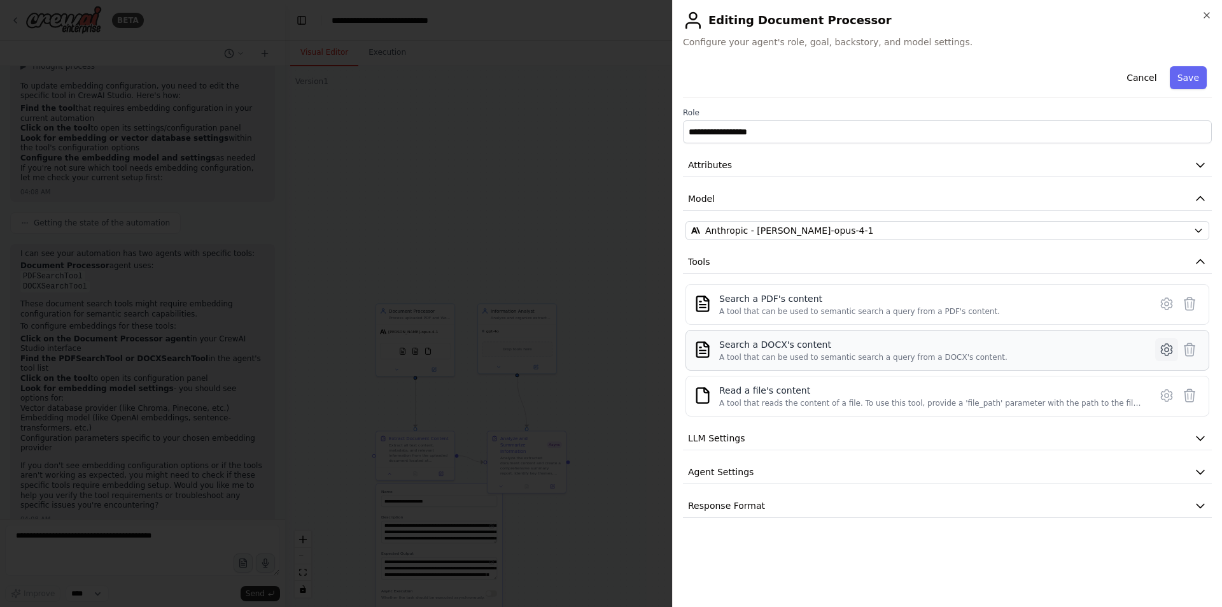
click at [1164, 342] on icon at bounding box center [1166, 349] width 15 height 15
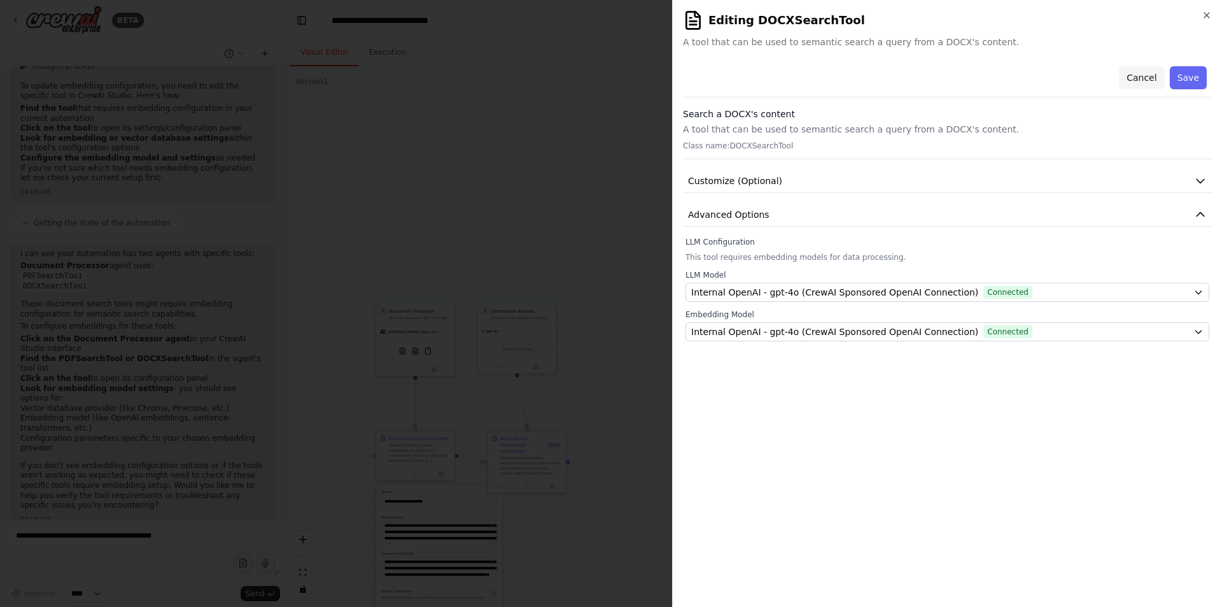
click at [1153, 75] on button "Cancel" at bounding box center [1141, 77] width 45 height 23
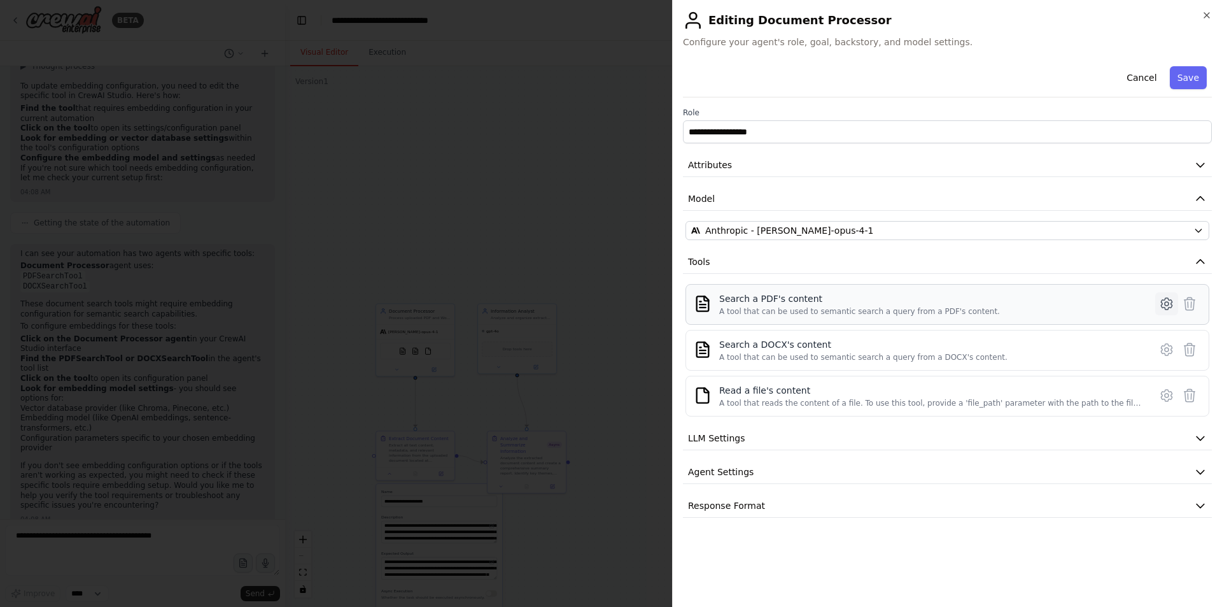
click at [1166, 302] on icon at bounding box center [1167, 304] width 4 height 4
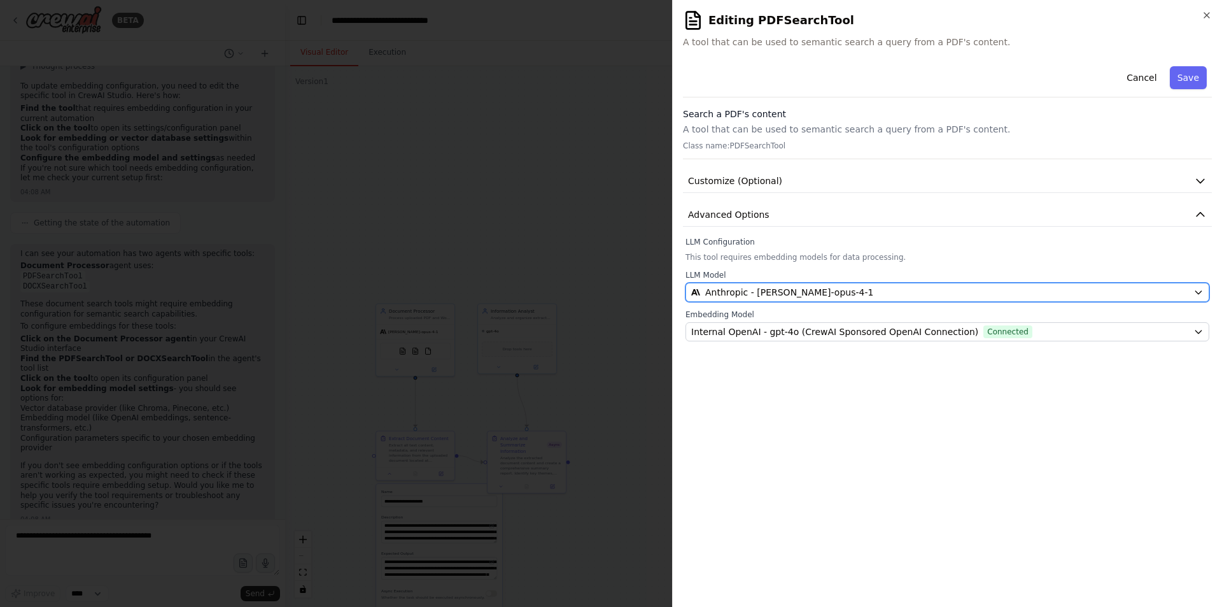
click at [1052, 296] on div "Anthropic - claude-opus-4-1" at bounding box center [939, 292] width 497 height 13
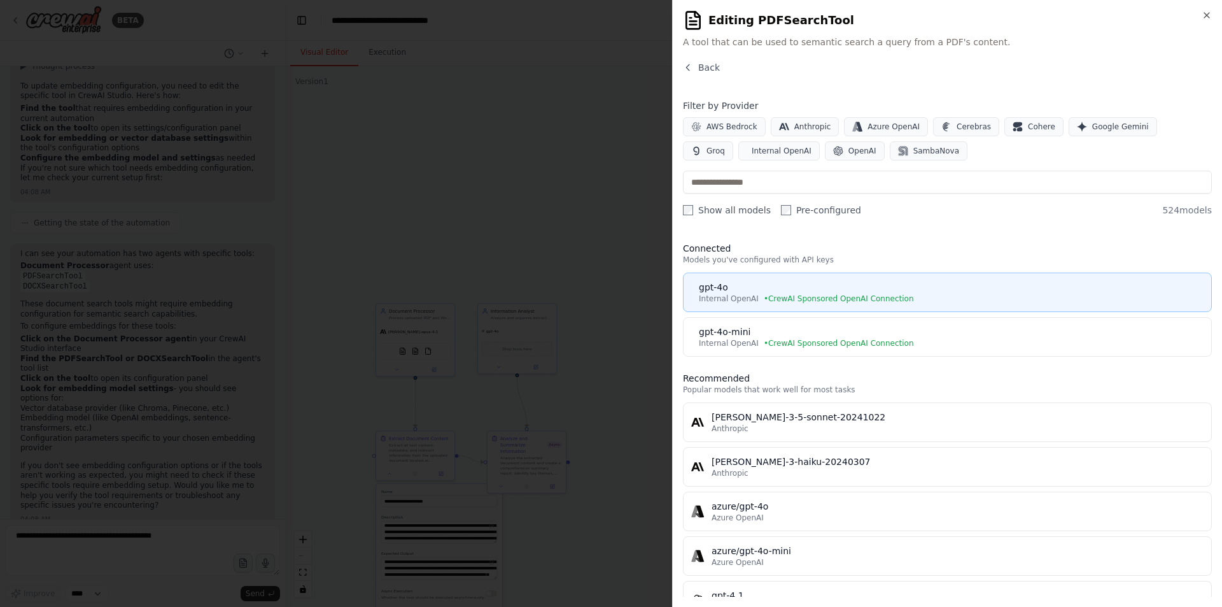
click at [836, 292] on div "gpt-4o" at bounding box center [951, 287] width 505 height 13
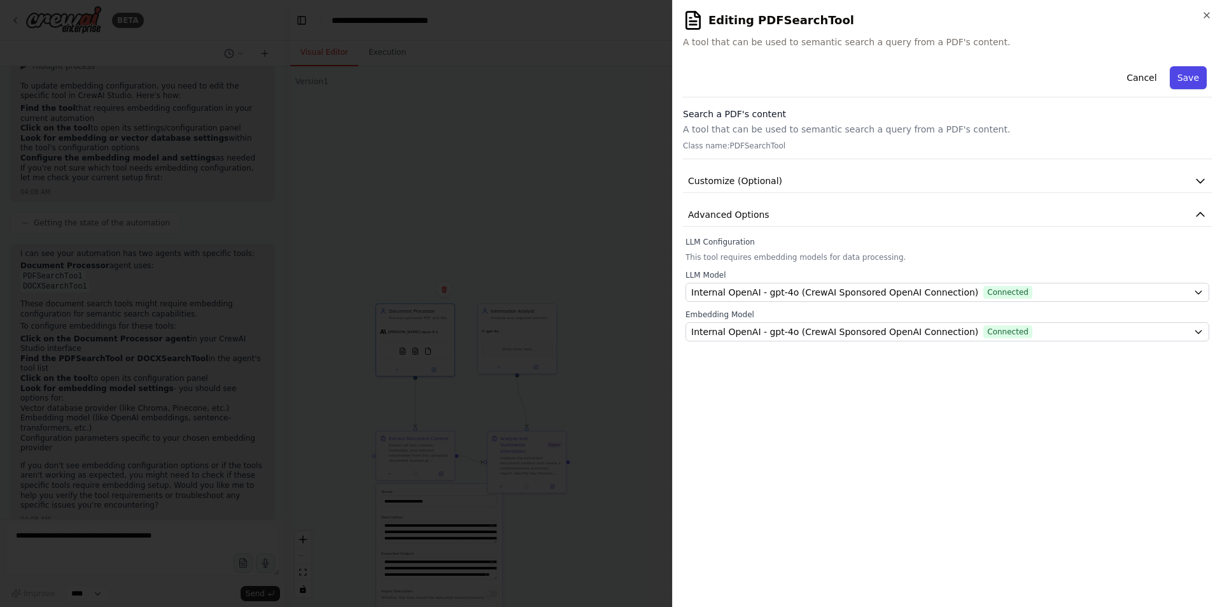
click at [1191, 81] on button "Save" at bounding box center [1188, 77] width 37 height 23
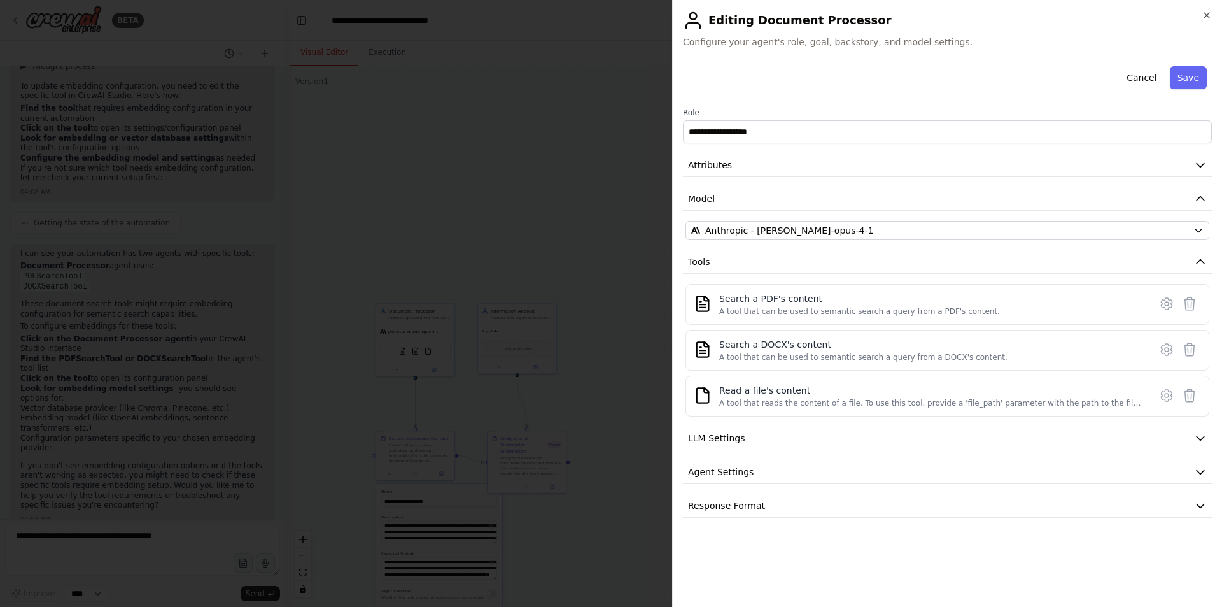
click at [1191, 81] on button "Save" at bounding box center [1188, 77] width 37 height 23
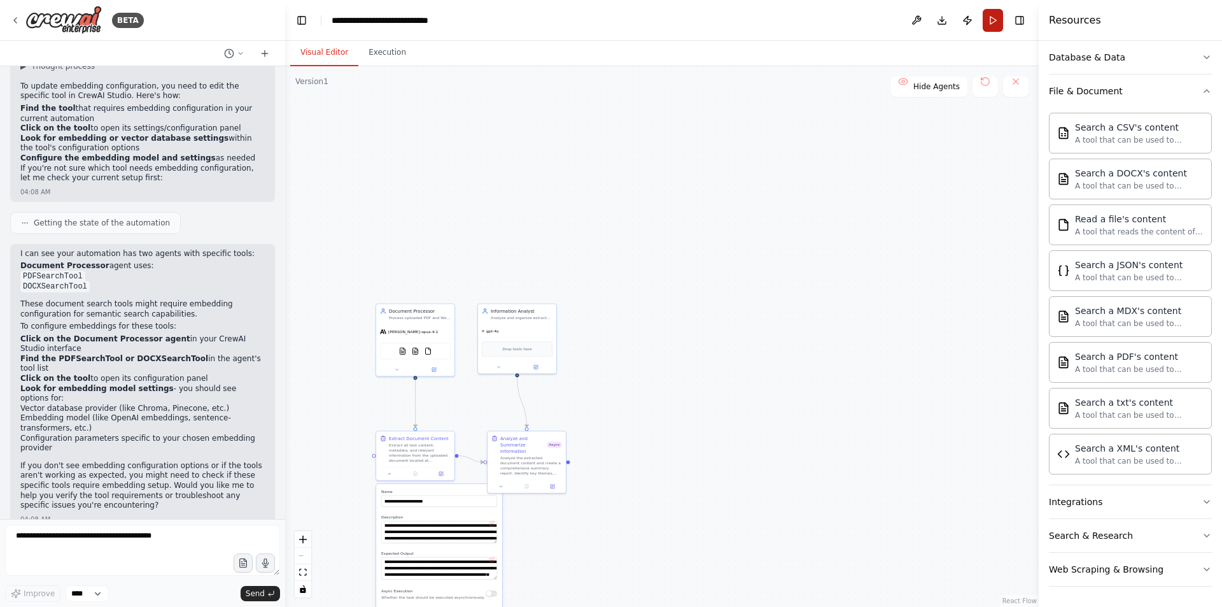
click at [985, 26] on button "Run" at bounding box center [993, 20] width 20 height 23
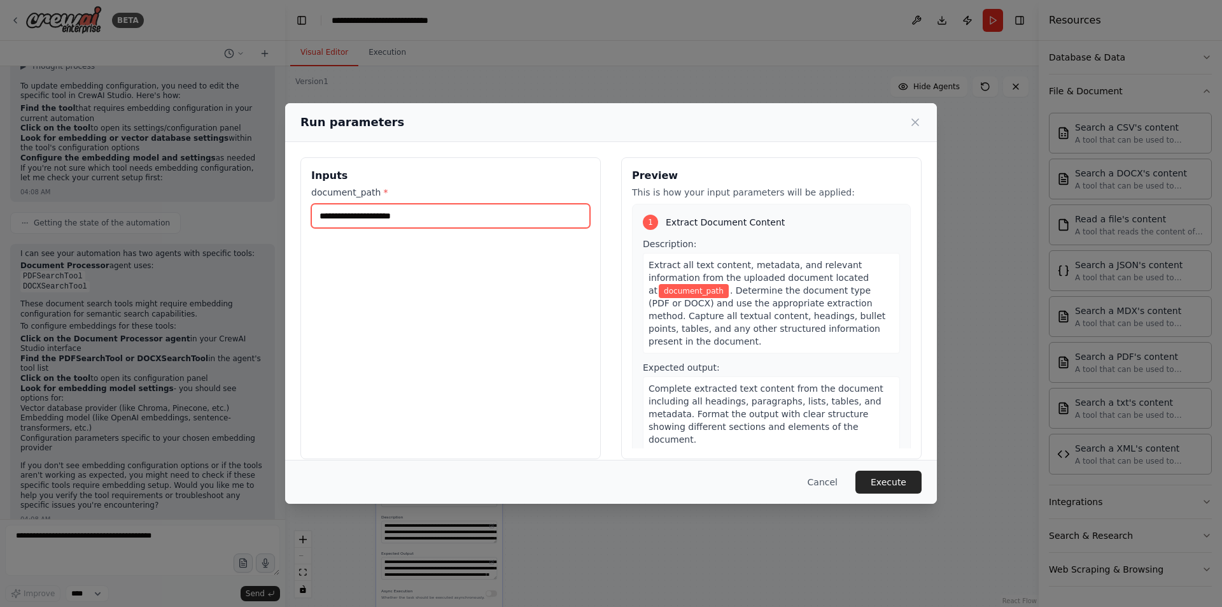
click at [411, 209] on input "document_path *" at bounding box center [450, 216] width 279 height 24
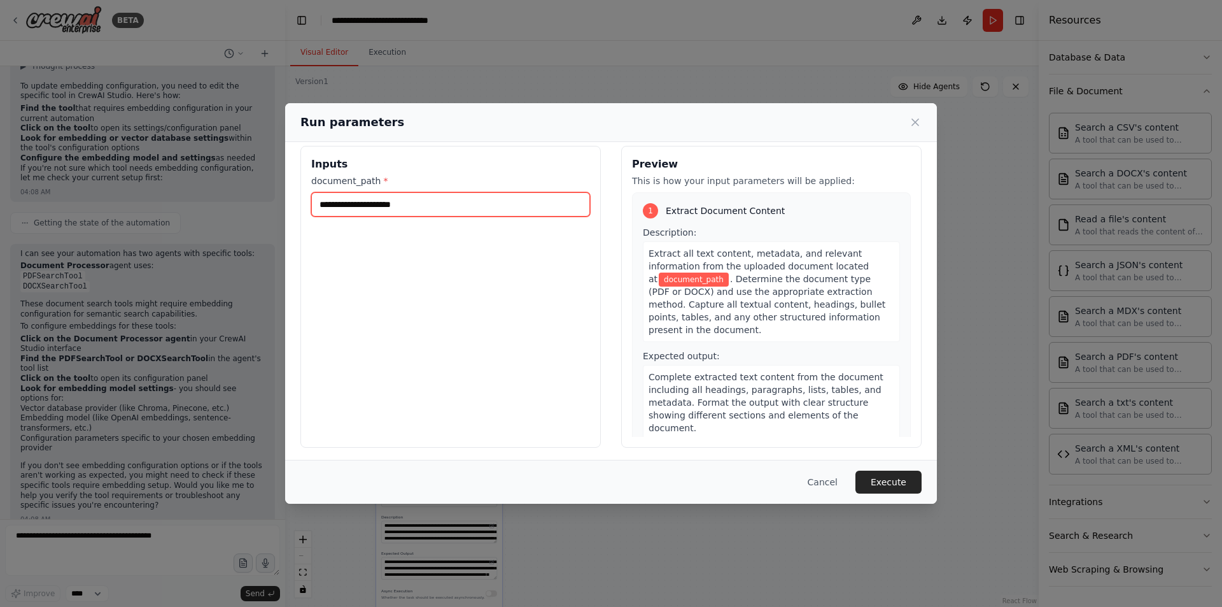
scroll to position [15, 0]
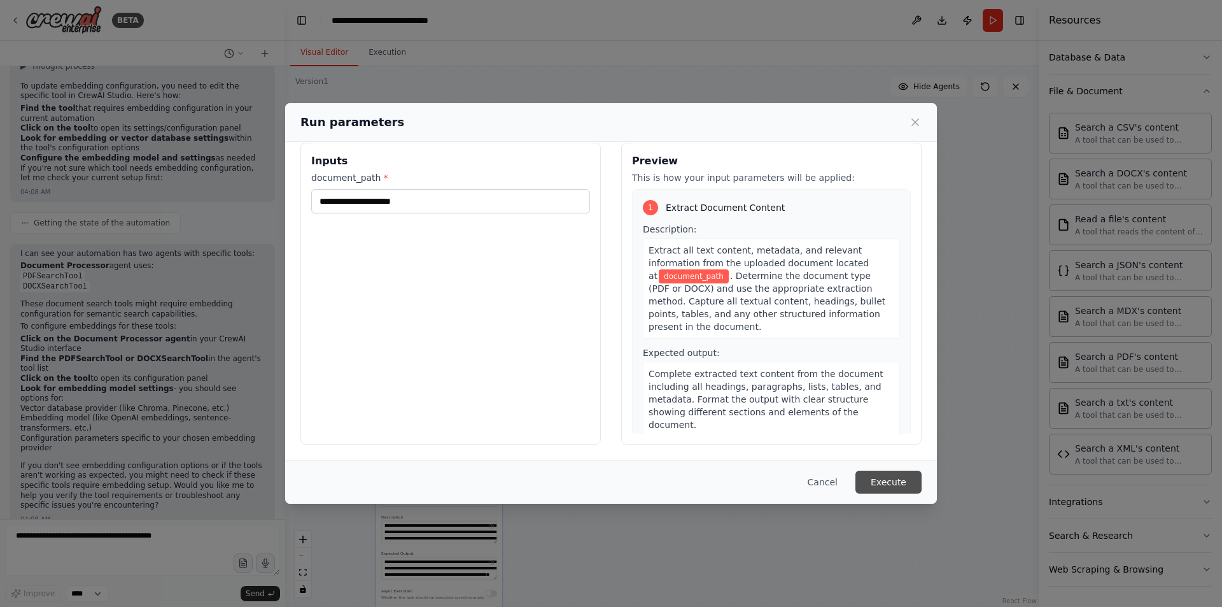
click at [901, 485] on button "Execute" at bounding box center [889, 481] width 66 height 23
click at [504, 176] on label "document_path *" at bounding box center [450, 177] width 279 height 13
click at [504, 189] on input "document_path *" at bounding box center [450, 201] width 279 height 24
drag, startPoint x: 460, startPoint y: 184, endPoint x: 449, endPoint y: 188, distance: 11.1
click at [459, 184] on label "document_path *" at bounding box center [450, 177] width 279 height 13
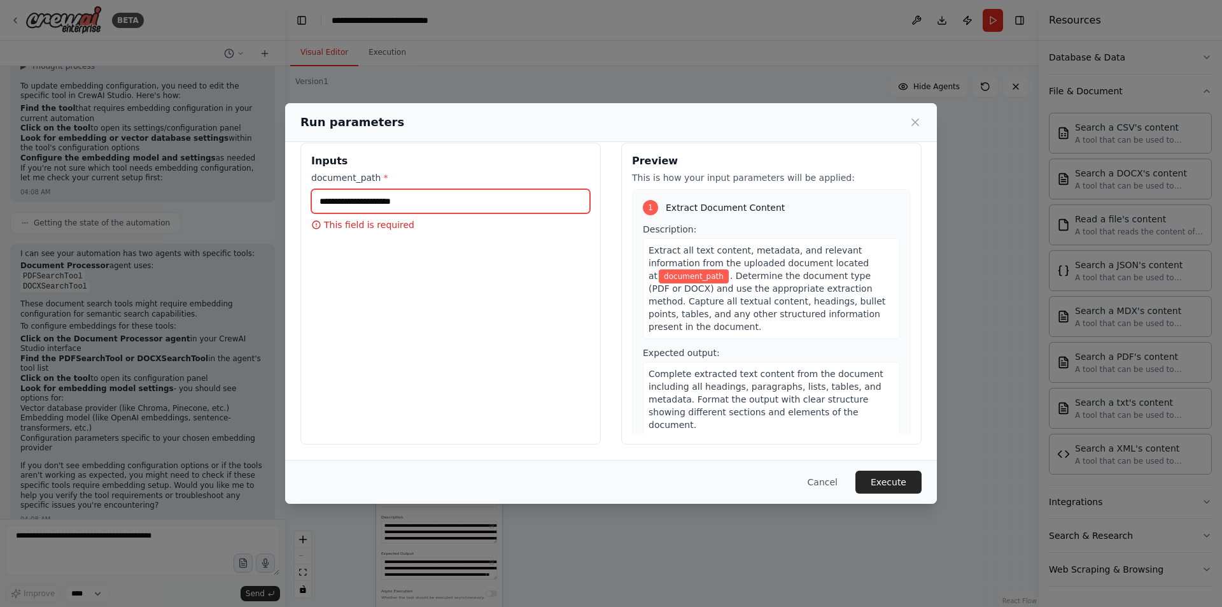
click at [459, 189] on input "document_path *" at bounding box center [450, 201] width 279 height 24
click at [446, 189] on input "document_path *" at bounding box center [450, 201] width 279 height 24
click at [832, 488] on button "Cancel" at bounding box center [823, 481] width 50 height 23
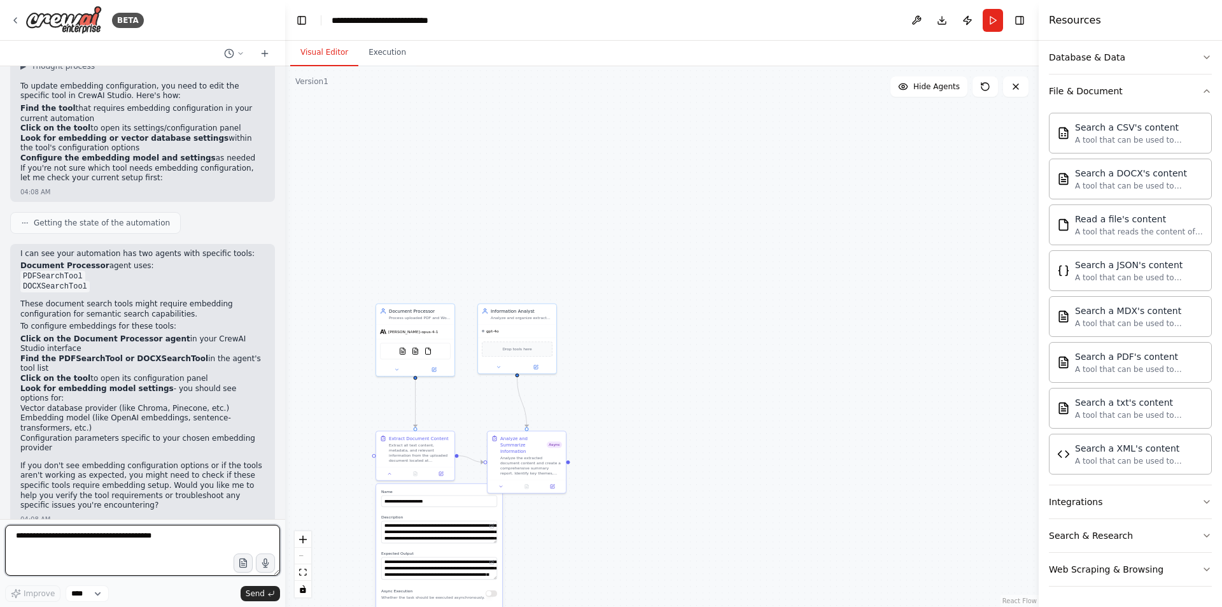
click at [150, 549] on textarea "**********" at bounding box center [142, 550] width 275 height 51
type textarea "**********"
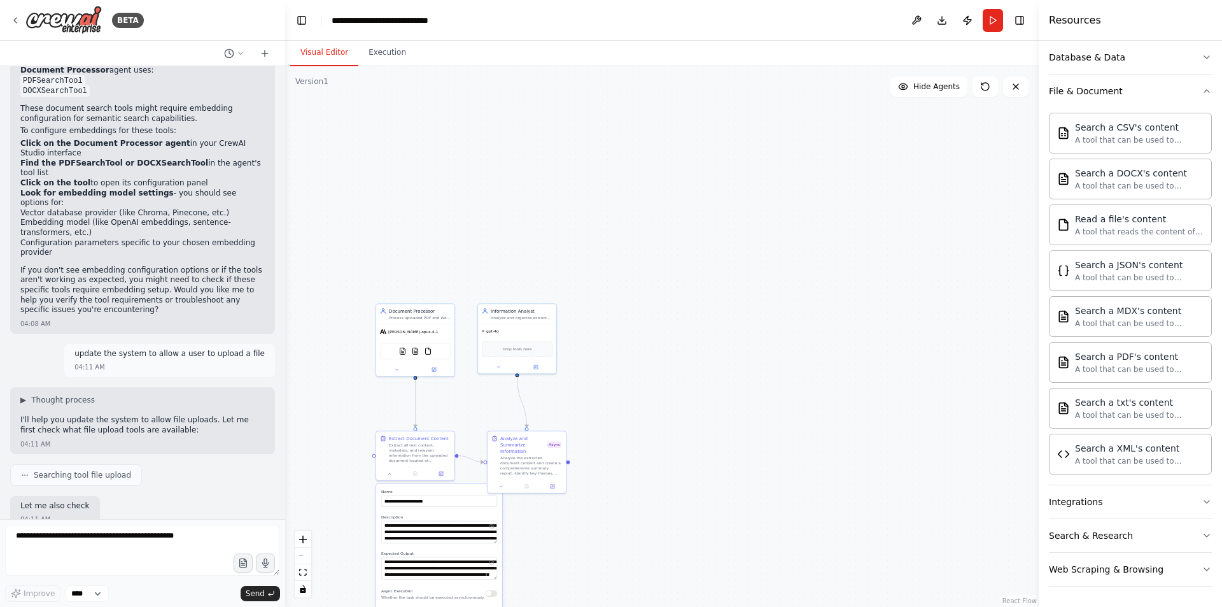
scroll to position [381, 0]
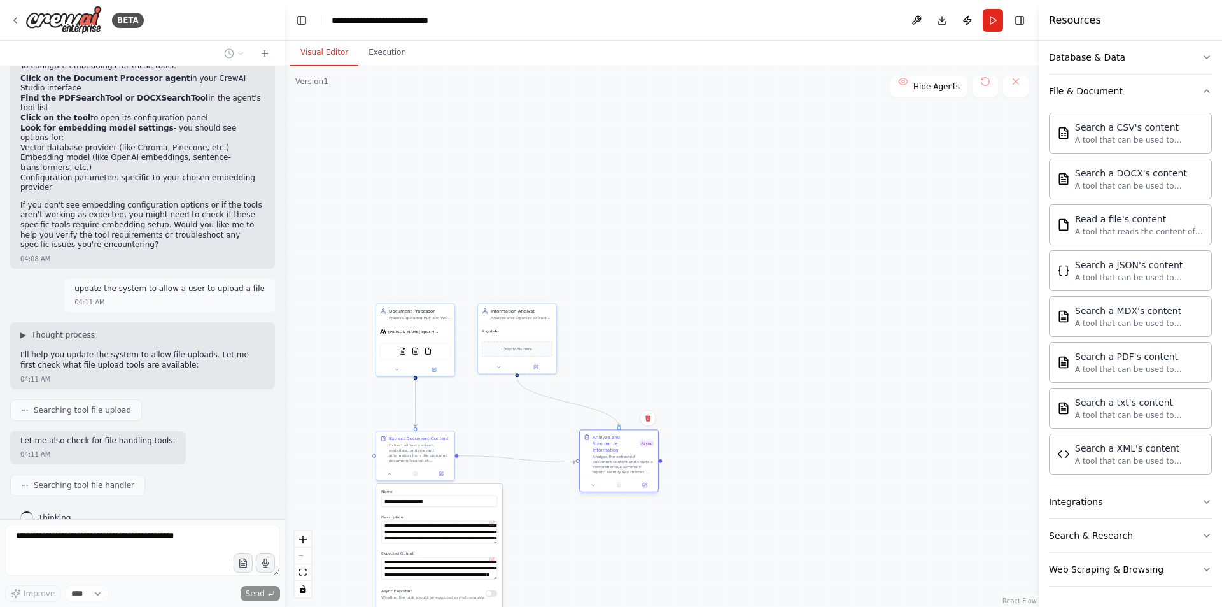
drag, startPoint x: 542, startPoint y: 448, endPoint x: 638, endPoint y: 449, distance: 96.1
click at [638, 449] on div "Analyze and Summarize Information" at bounding box center [616, 443] width 46 height 19
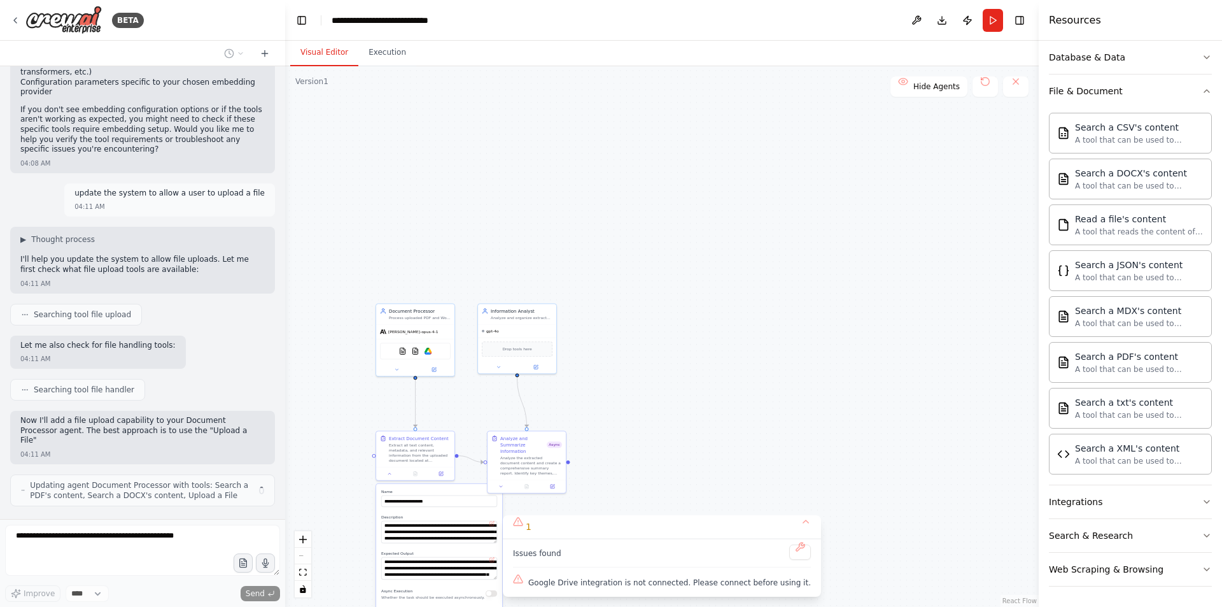
click at [472, 490] on label "Name" at bounding box center [439, 491] width 116 height 5
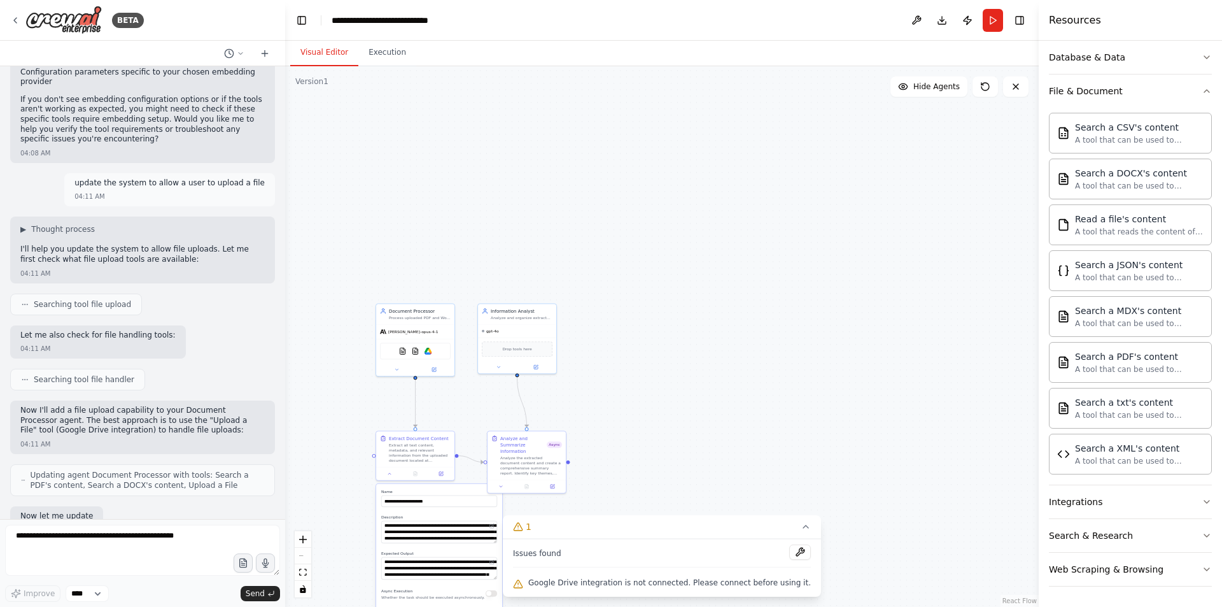
scroll to position [562, 0]
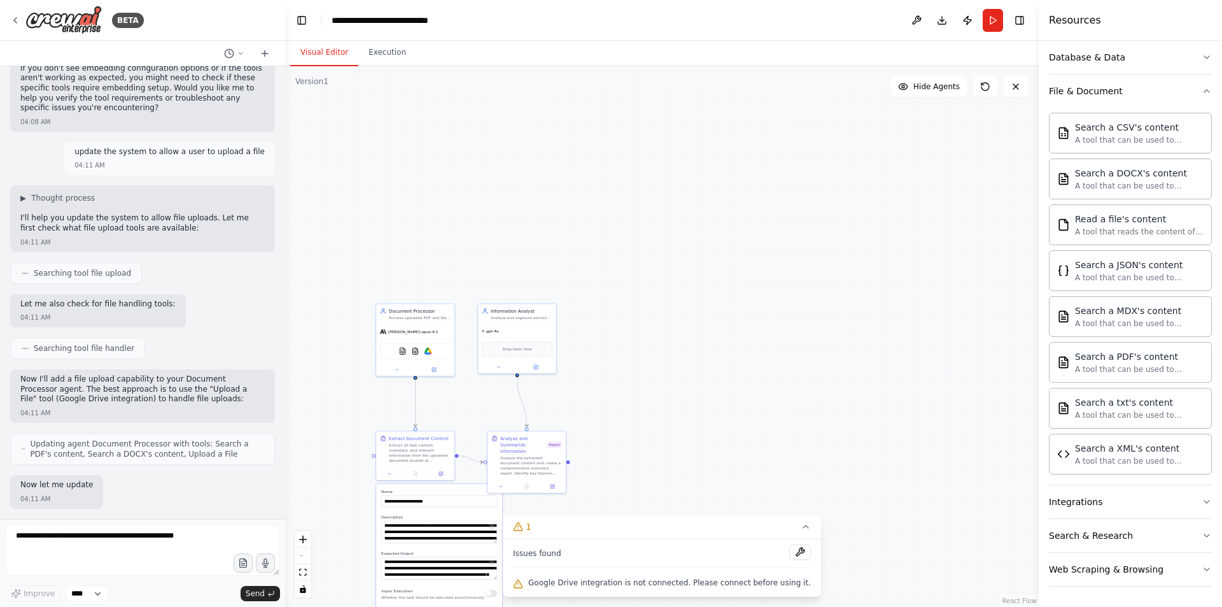
type input "**********"
type textarea "**********"
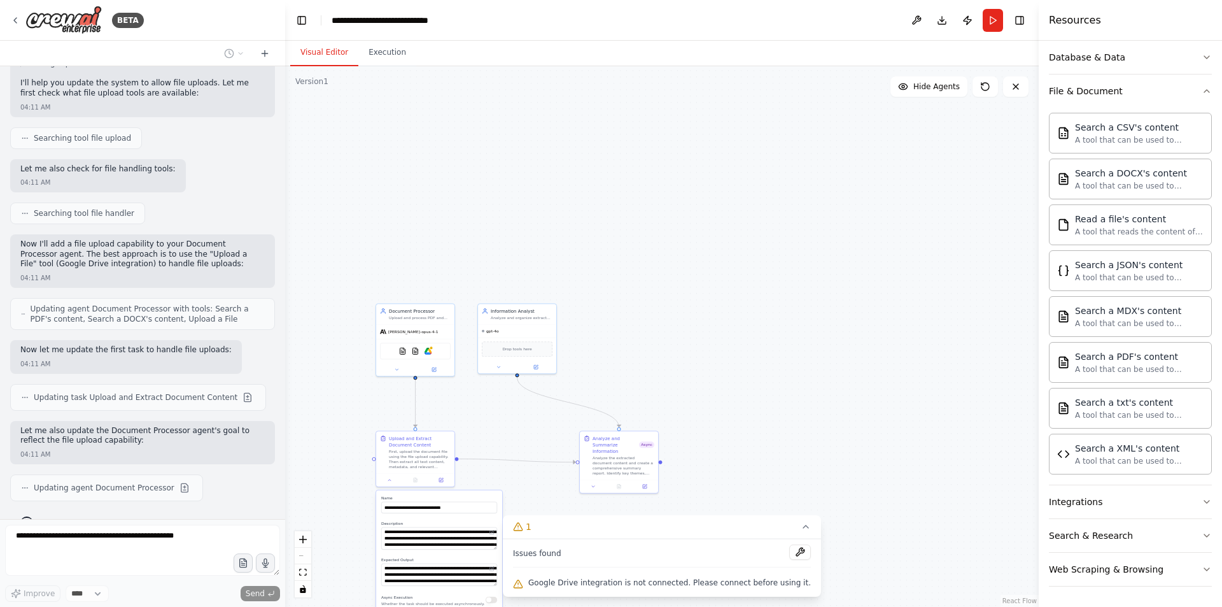
scroll to position [733, 0]
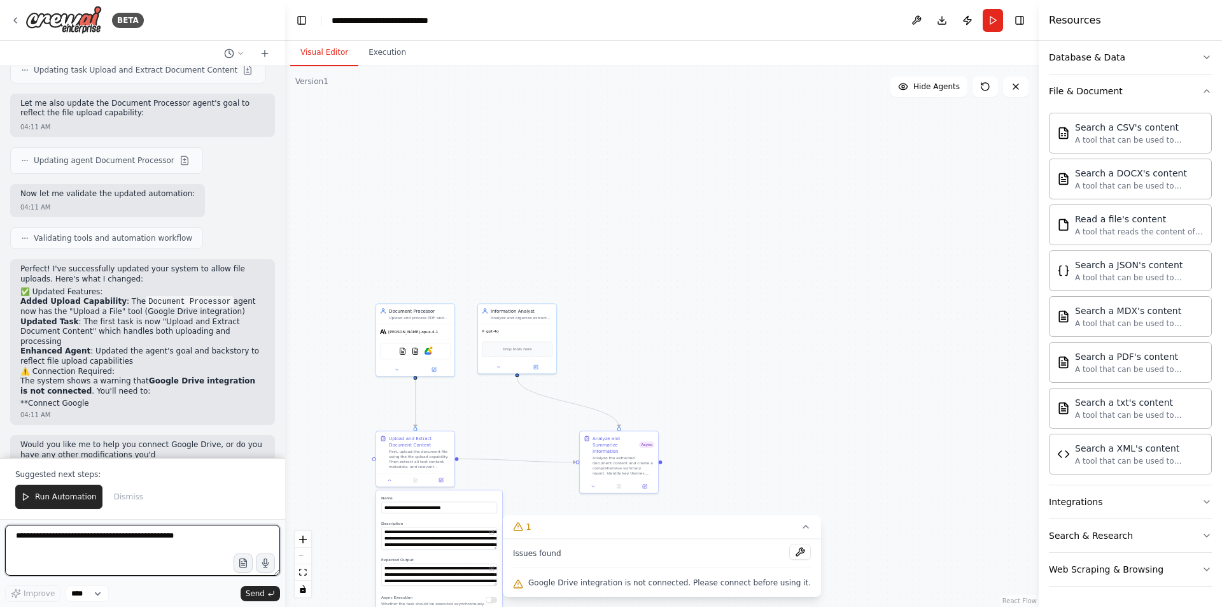
click at [119, 541] on textarea "**********" at bounding box center [142, 550] width 275 height 51
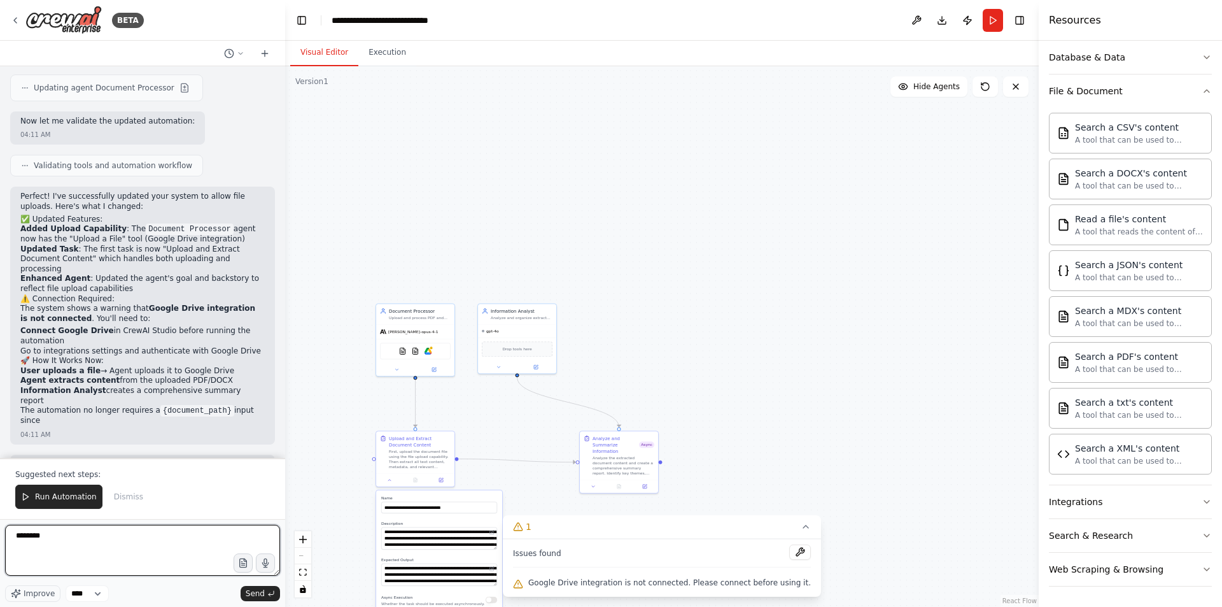
scroll to position [1063, 0]
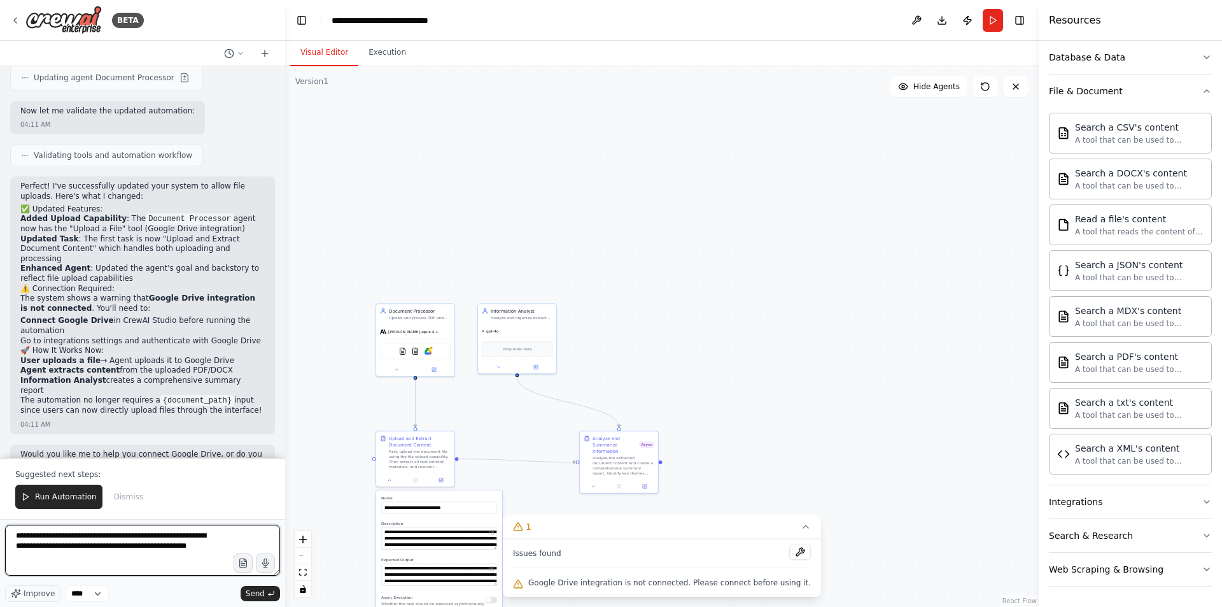
type textarea "**********"
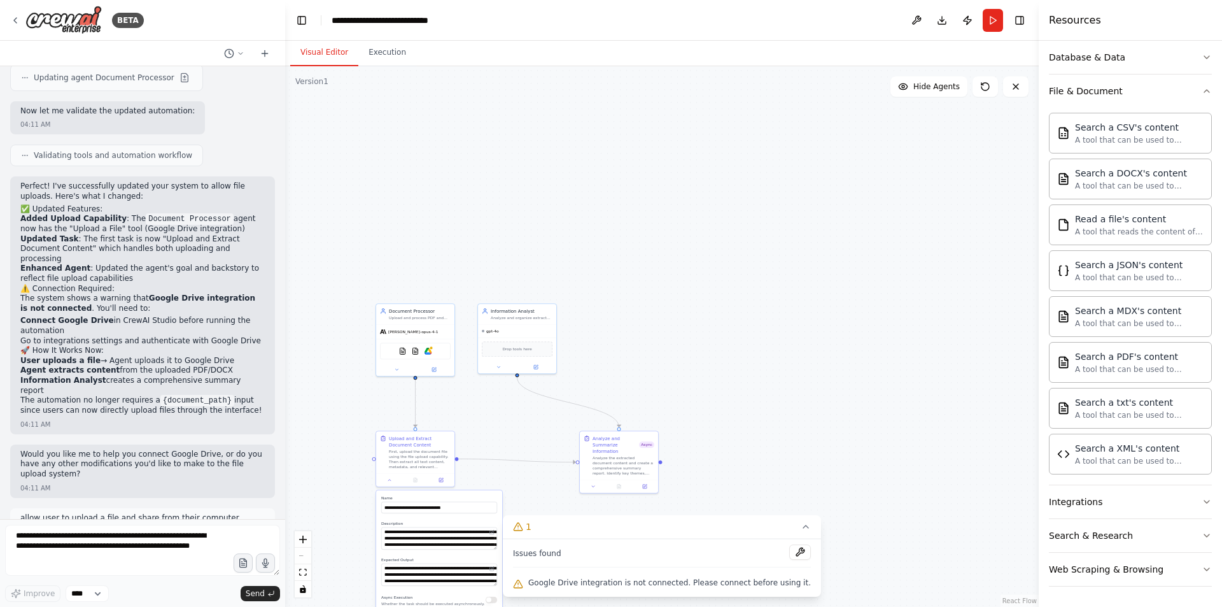
scroll to position [1088, 0]
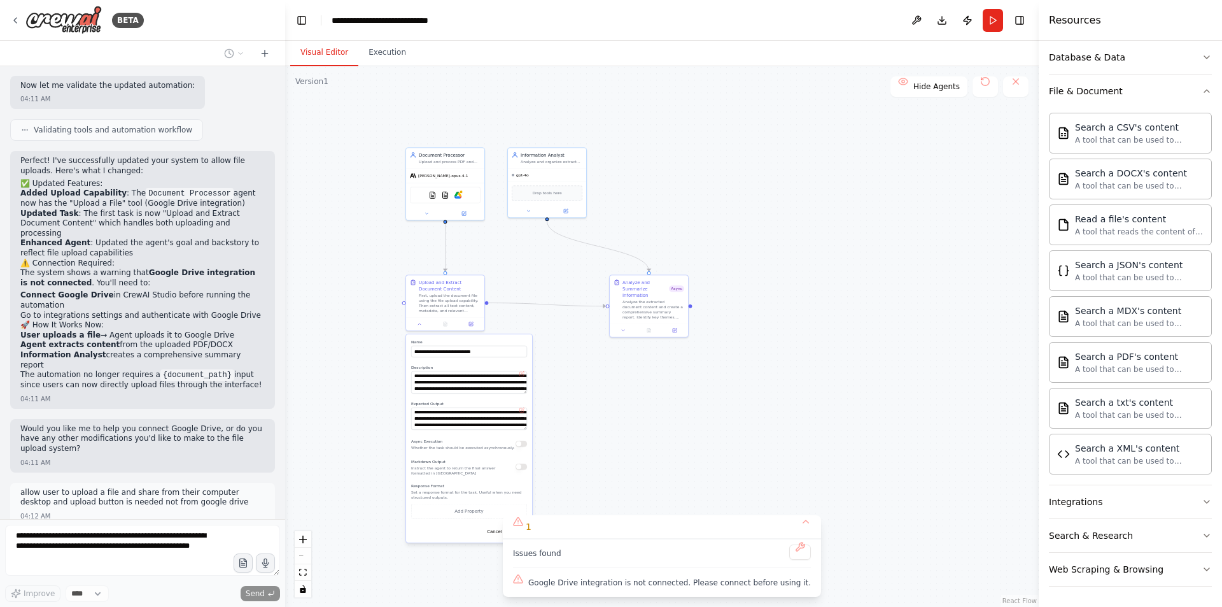
drag, startPoint x: 817, startPoint y: 358, endPoint x: 835, endPoint y: 219, distance: 139.9
click at [845, 206] on div ".deletable-edge-delete-btn { width: 20px; height: 20px; border: 0px solid #ffff…" at bounding box center [662, 336] width 754 height 541
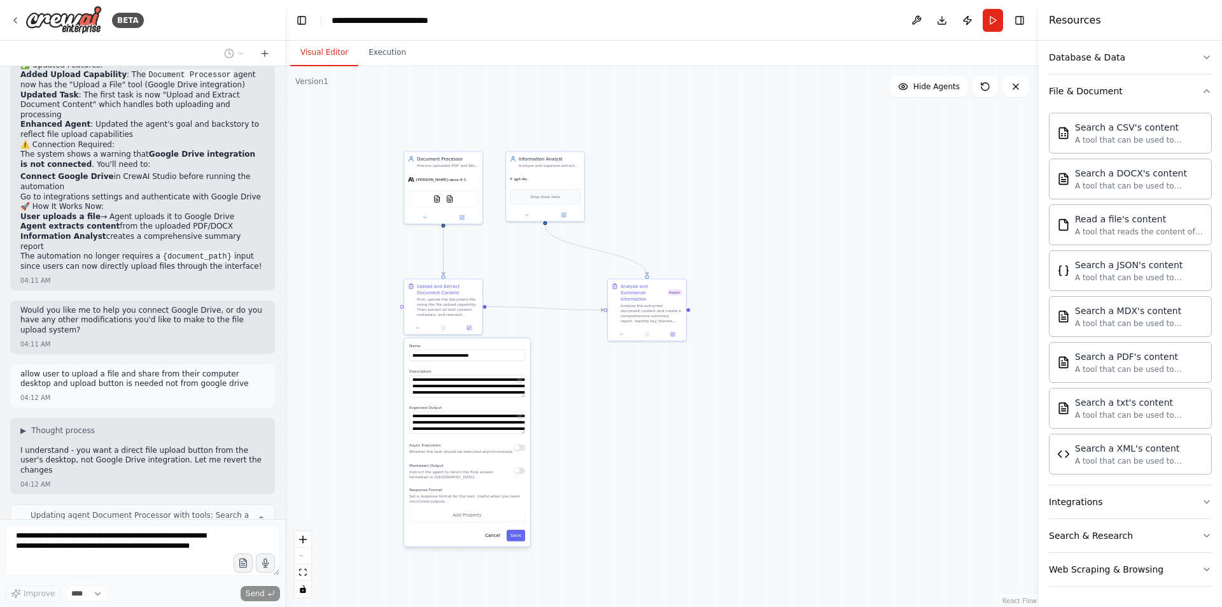
scroll to position [1217, 0]
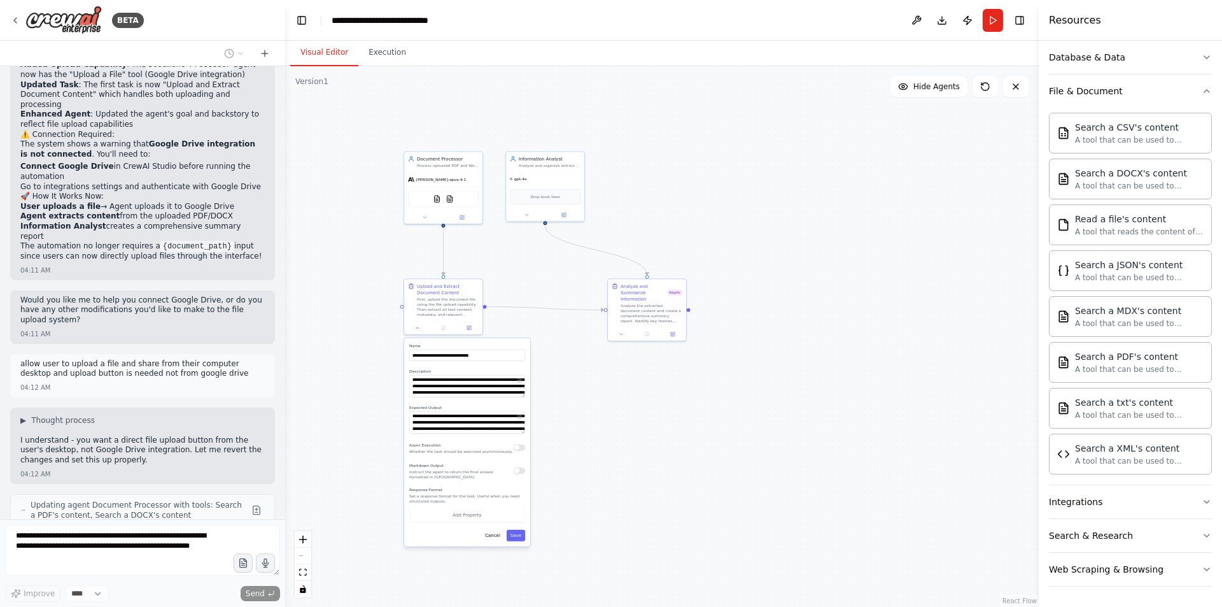
type input "**********"
type textarea "**********"
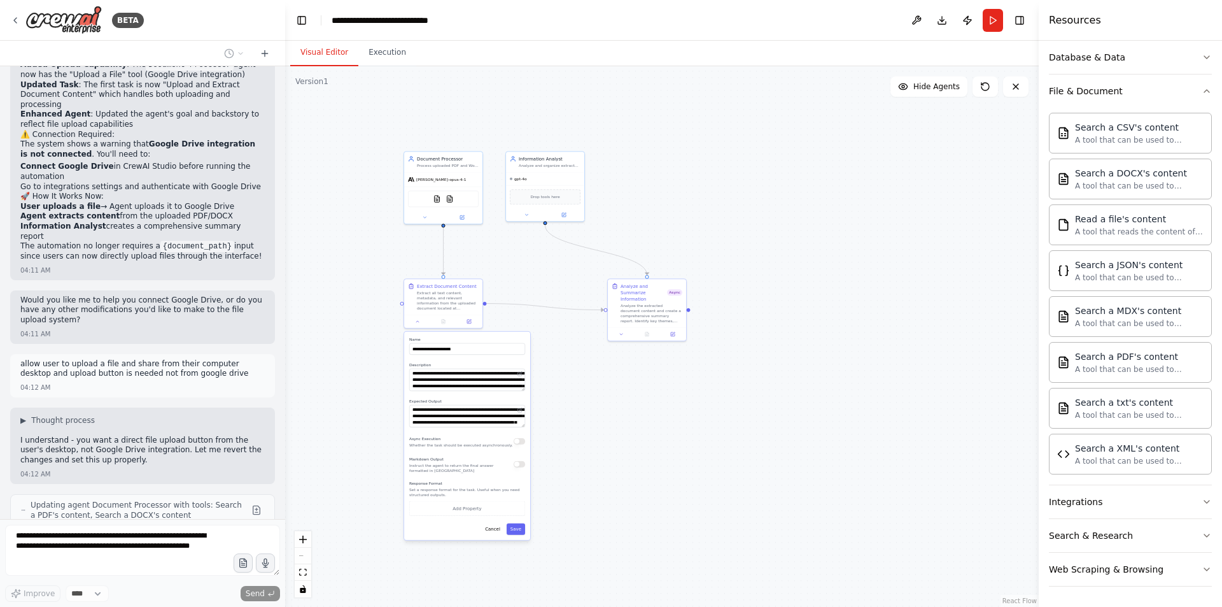
scroll to position [1248, 0]
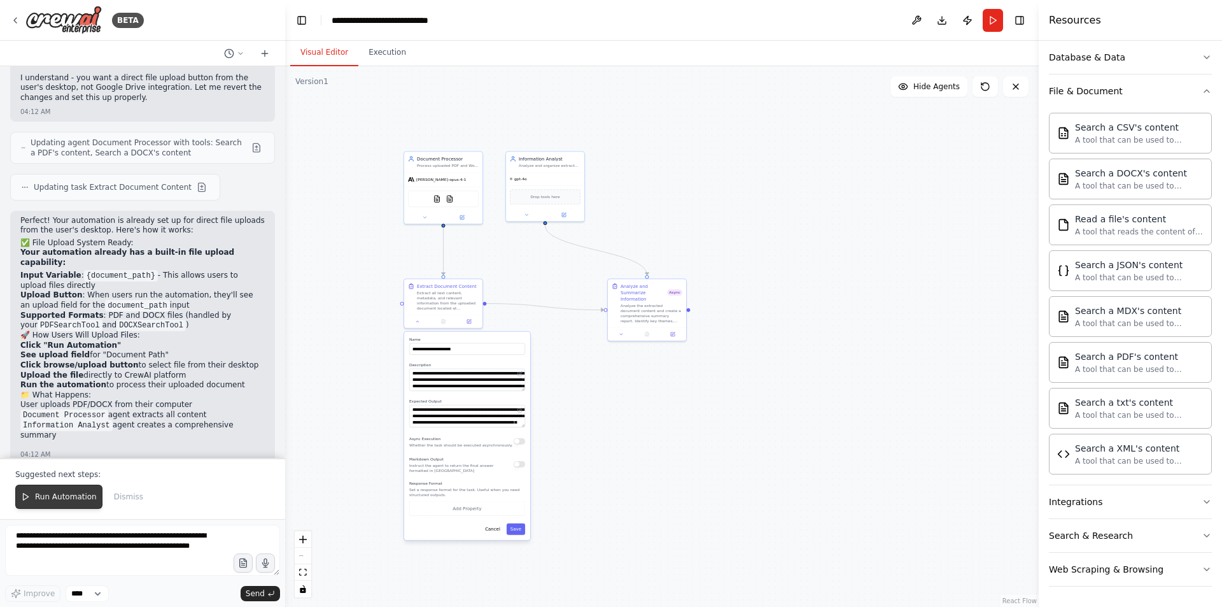
click at [62, 496] on span "Run Automation" at bounding box center [66, 496] width 62 height 10
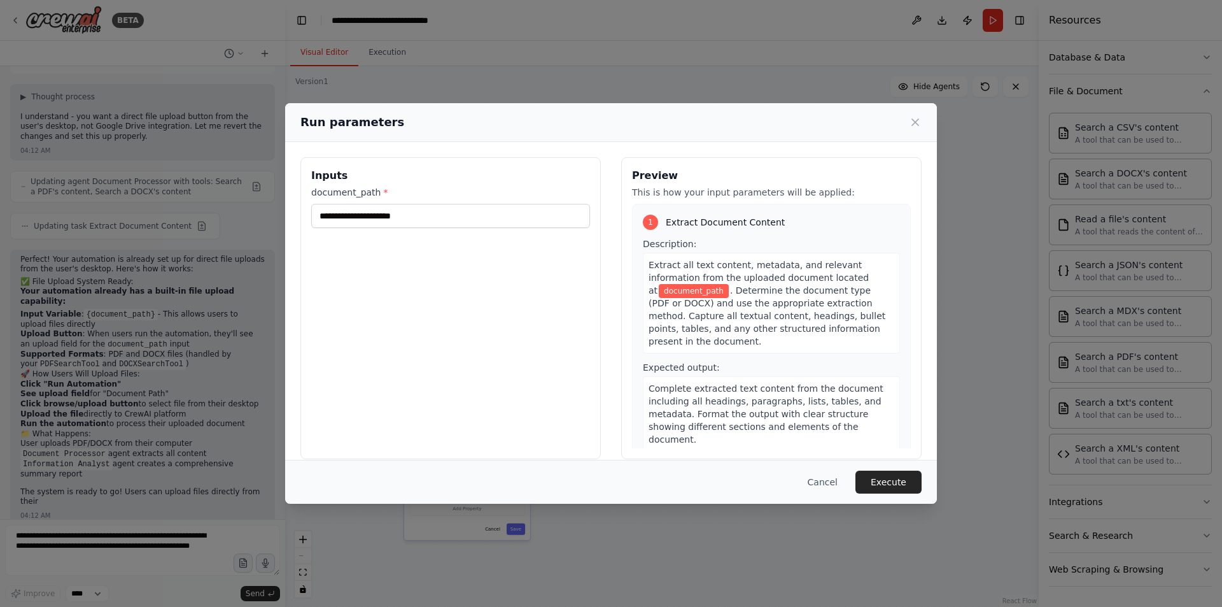
scroll to position [1550, 0]
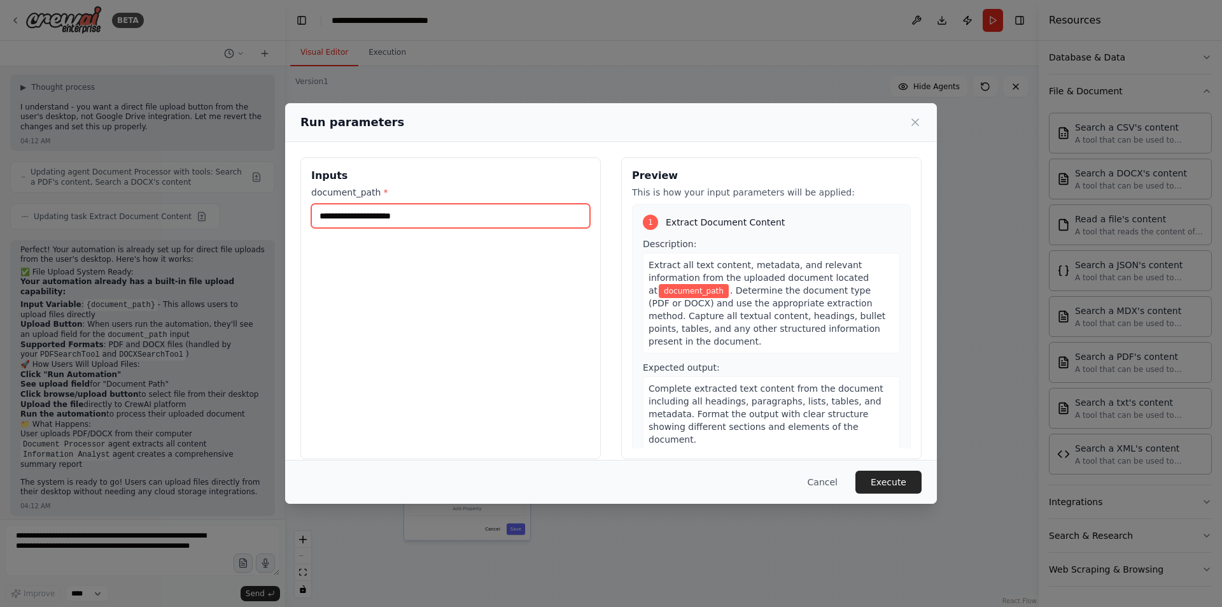
click at [417, 210] on input "document_path *" at bounding box center [450, 216] width 279 height 24
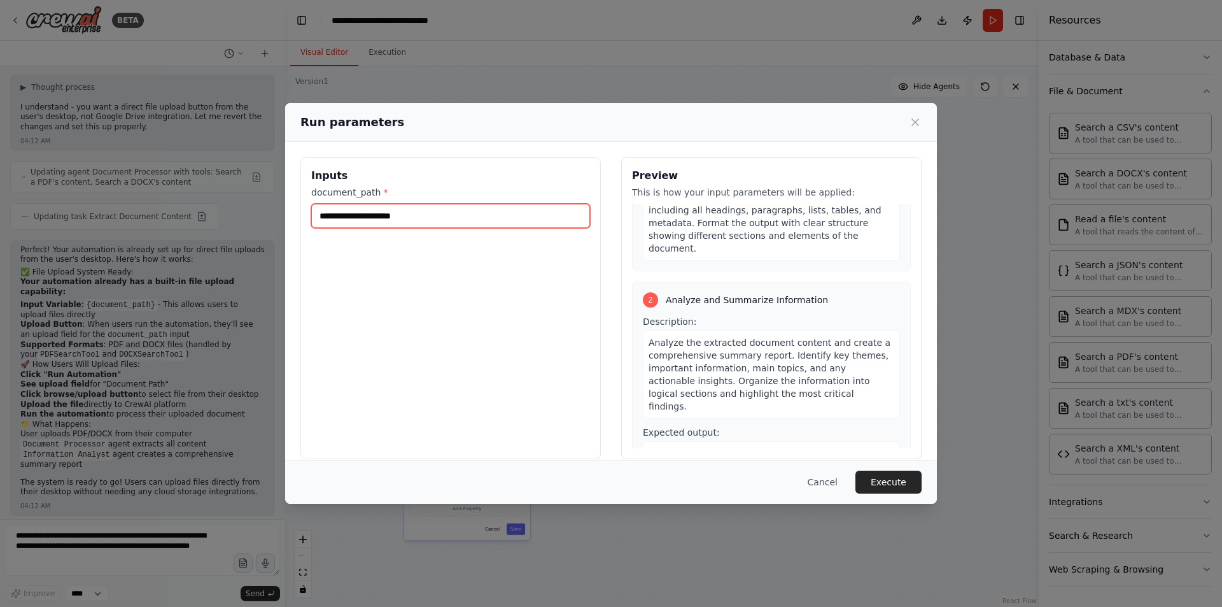
scroll to position [244, 0]
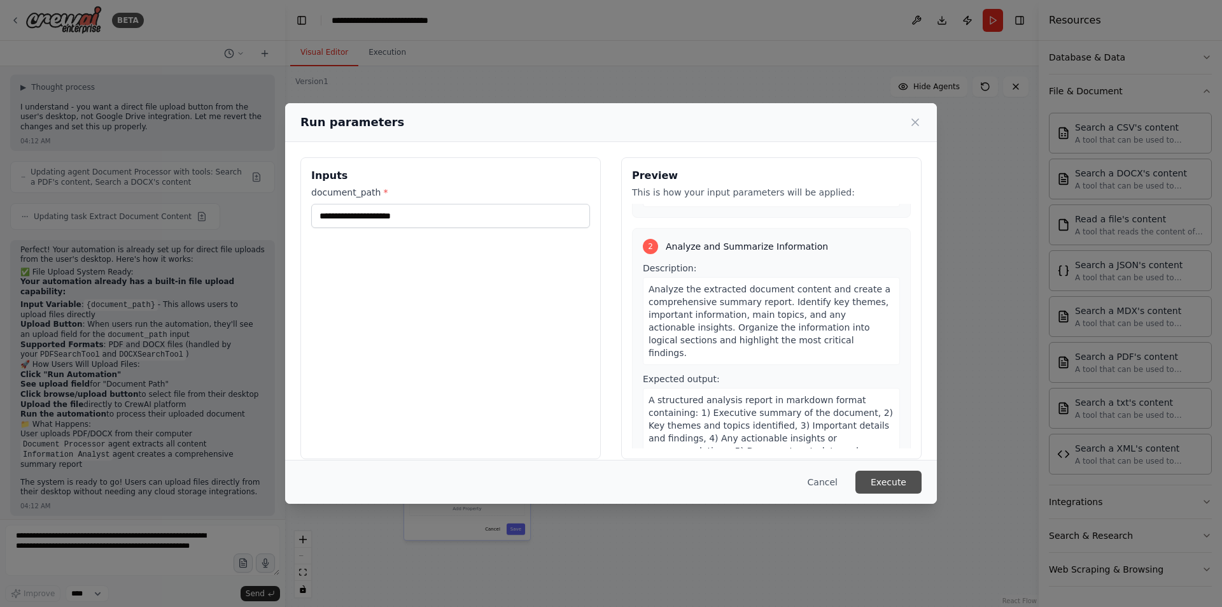
click at [889, 483] on button "Execute" at bounding box center [889, 481] width 66 height 23
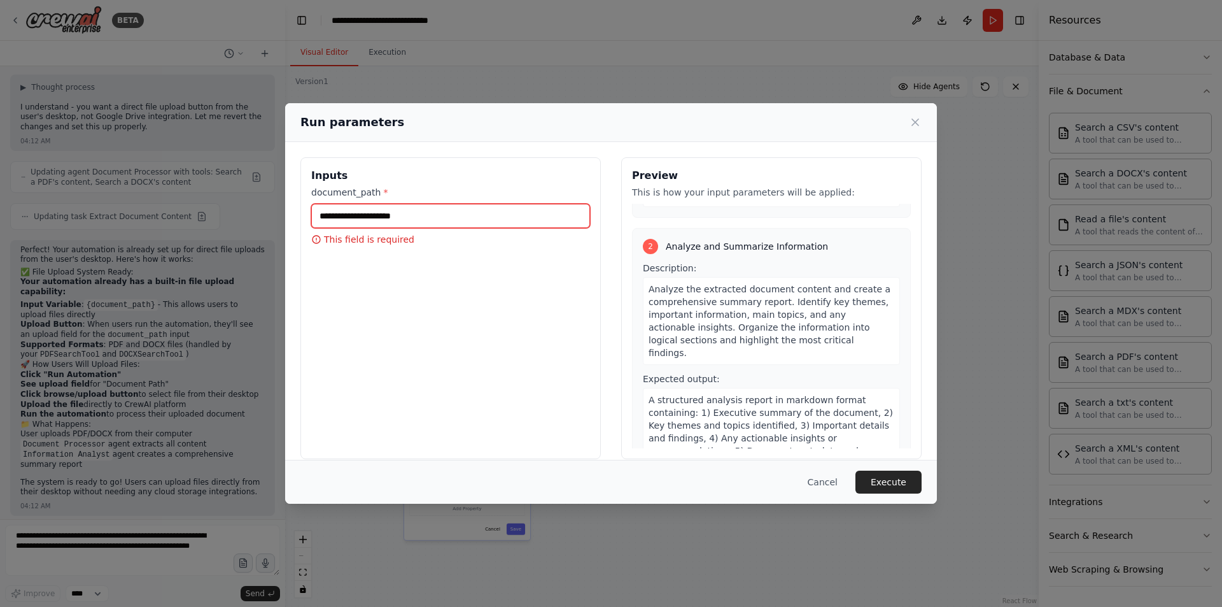
click at [462, 212] on input "document_path *" at bounding box center [450, 216] width 279 height 24
click at [461, 212] on input "document_path *" at bounding box center [450, 216] width 279 height 24
click at [922, 119] on div "Run parameters" at bounding box center [611, 122] width 652 height 39
click at [914, 118] on icon at bounding box center [915, 122] width 13 height 13
